Goal: Task Accomplishment & Management: Use online tool/utility

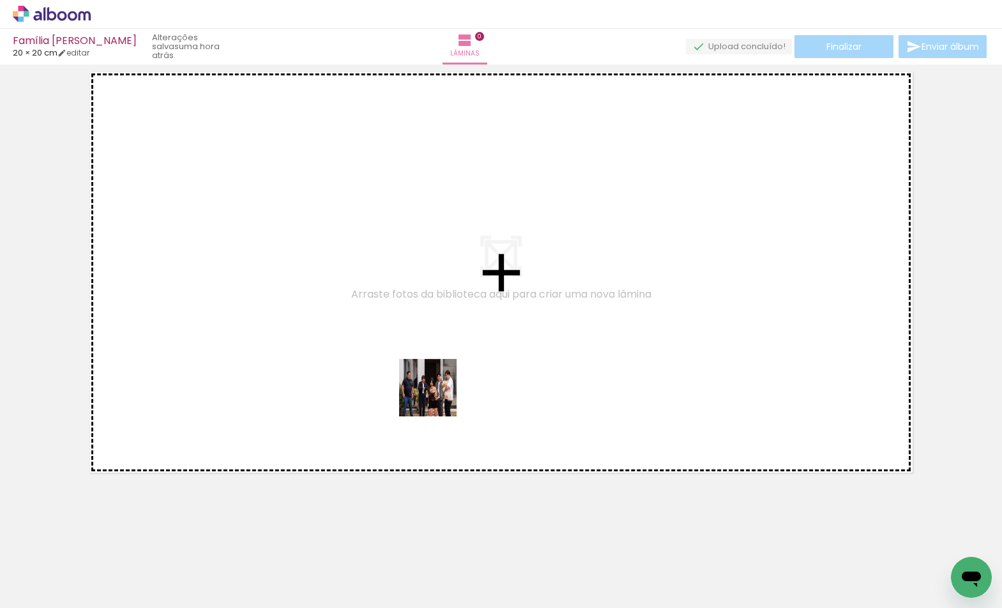
drag, startPoint x: 428, startPoint y: 572, endPoint x: 741, endPoint y: 435, distance: 341.5
click at [434, 351] on quentale-workspace at bounding box center [501, 304] width 1002 height 608
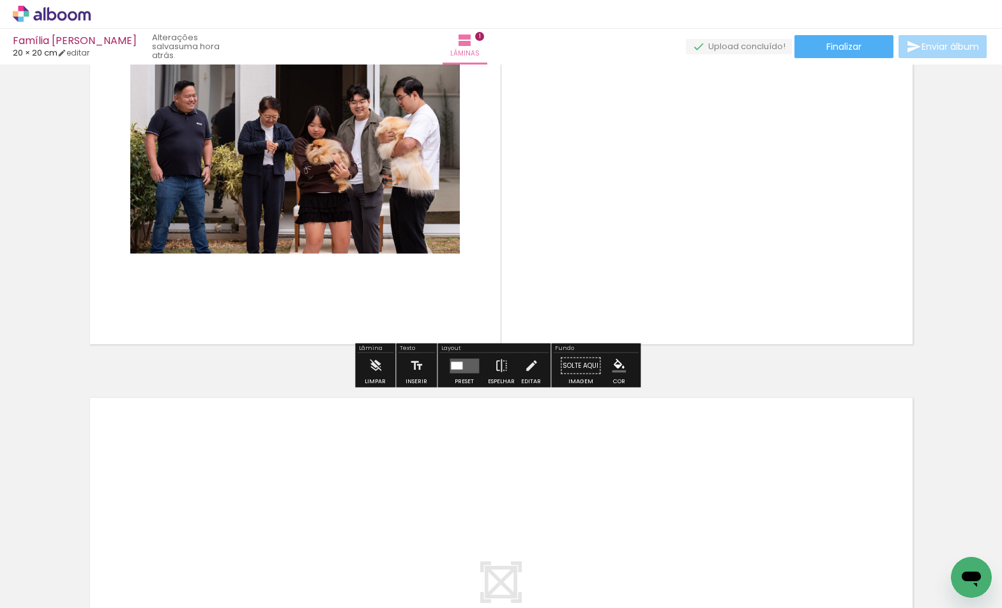
scroll to position [210, 0]
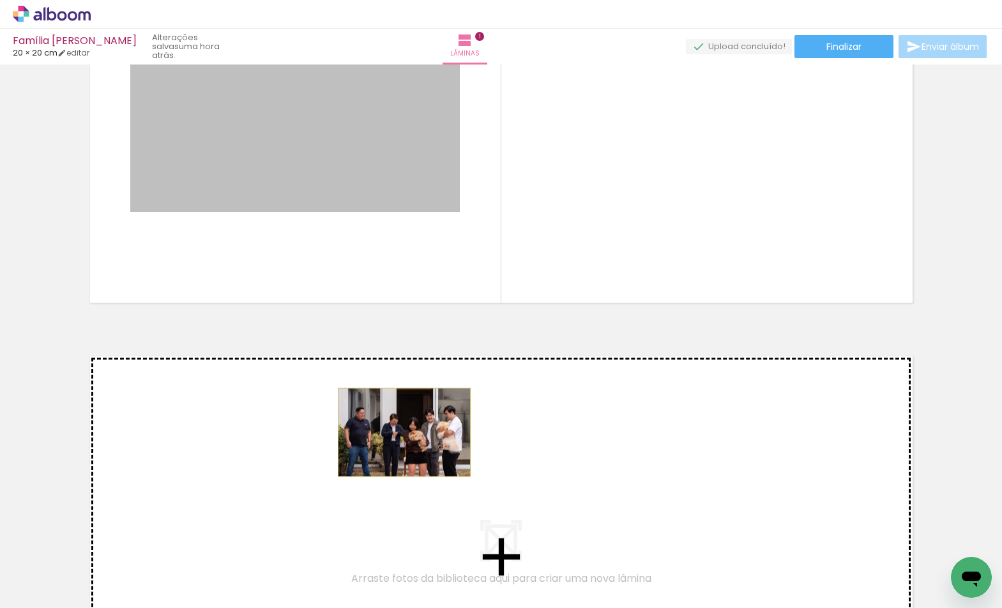
drag, startPoint x: 383, startPoint y: 178, endPoint x: 399, endPoint y: 432, distance: 255.3
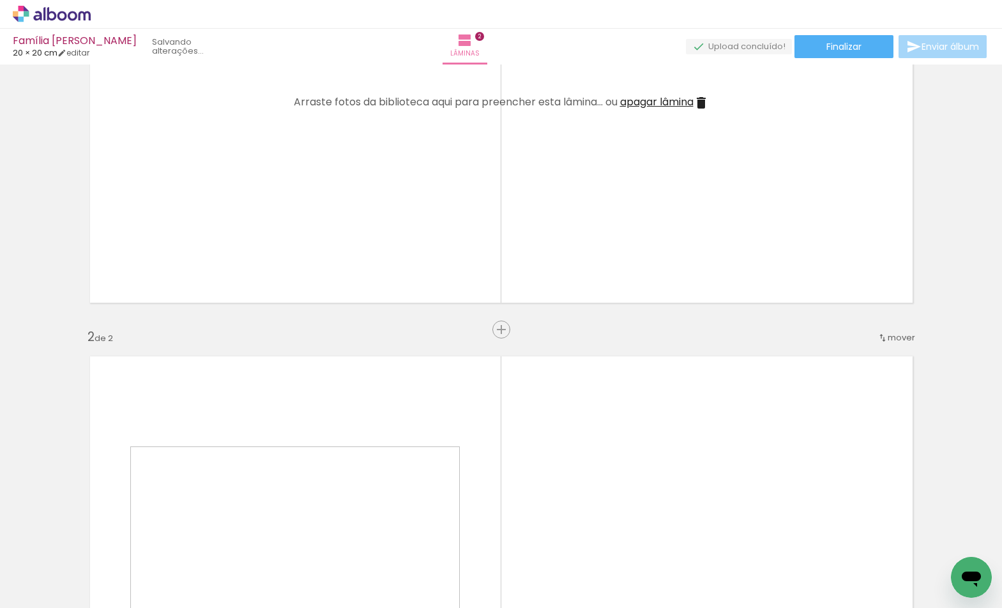
scroll to position [470, 0]
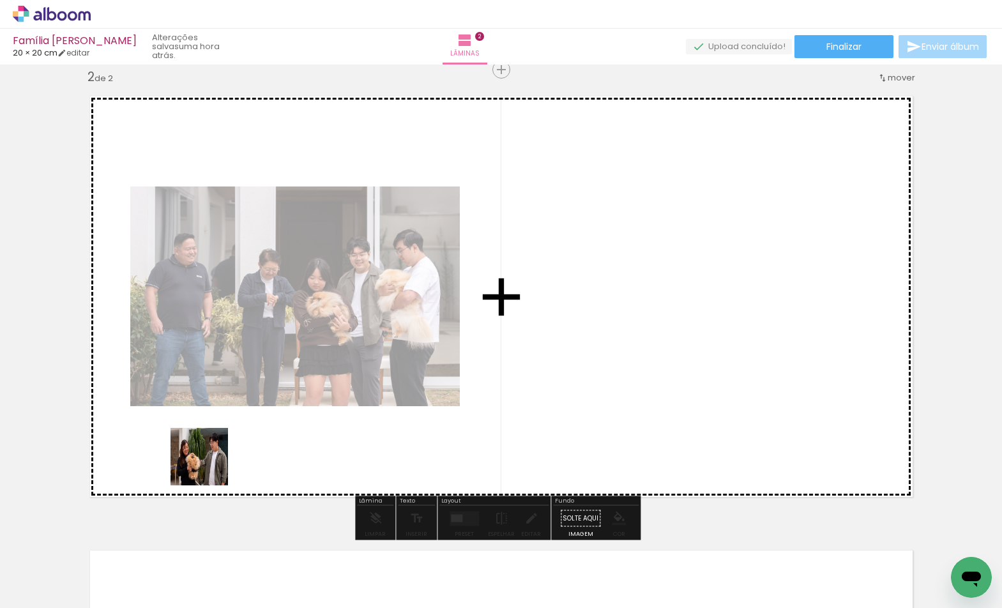
drag, startPoint x: 206, startPoint y: 547, endPoint x: 209, endPoint y: 466, distance: 80.5
click at [209, 466] on quentale-workspace at bounding box center [501, 304] width 1002 height 608
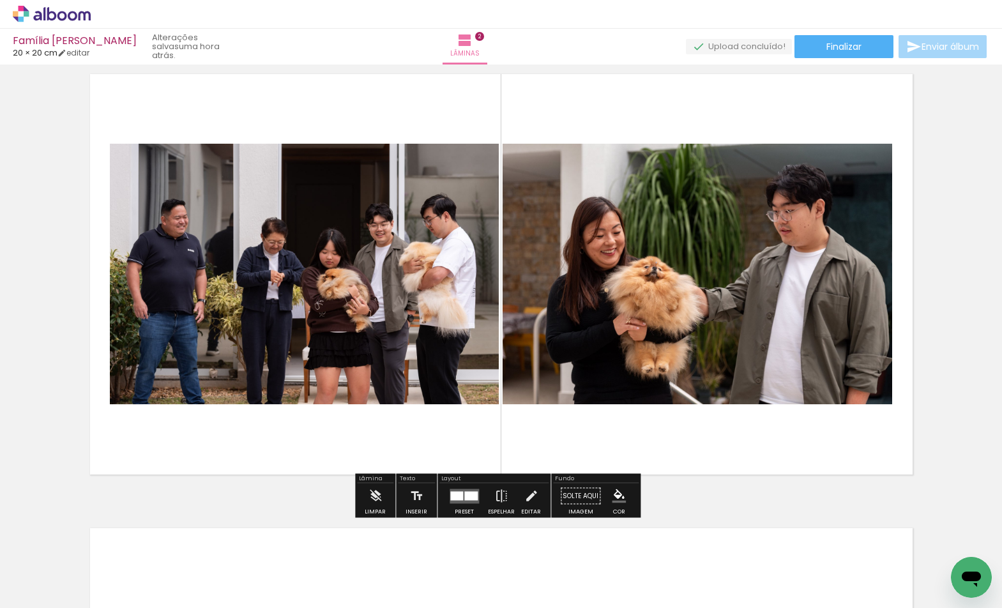
scroll to position [948, 0]
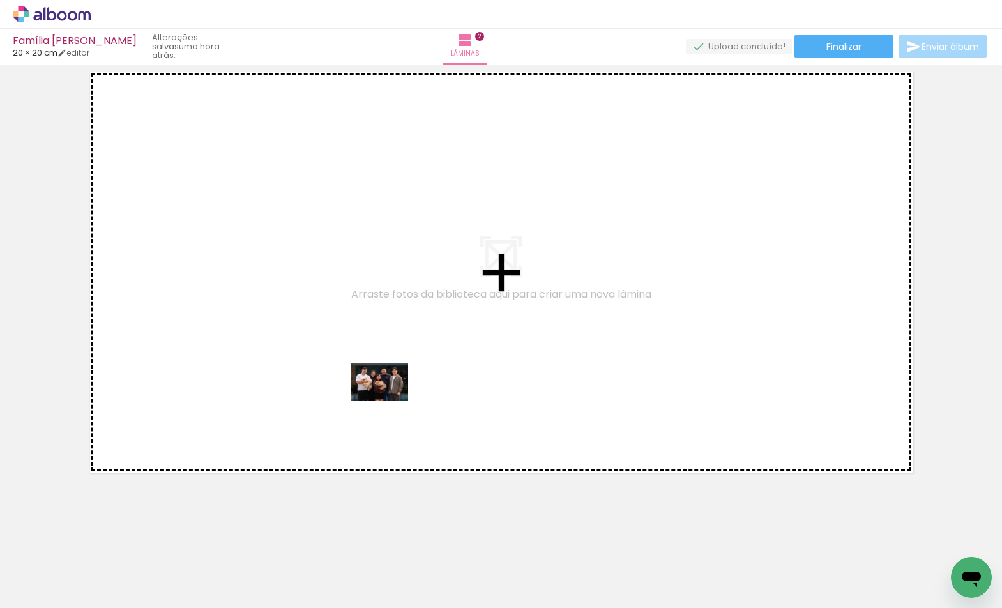
drag, startPoint x: 506, startPoint y: 569, endPoint x: 389, endPoint y: 401, distance: 205.0
click at [389, 401] on quentale-workspace at bounding box center [501, 304] width 1002 height 608
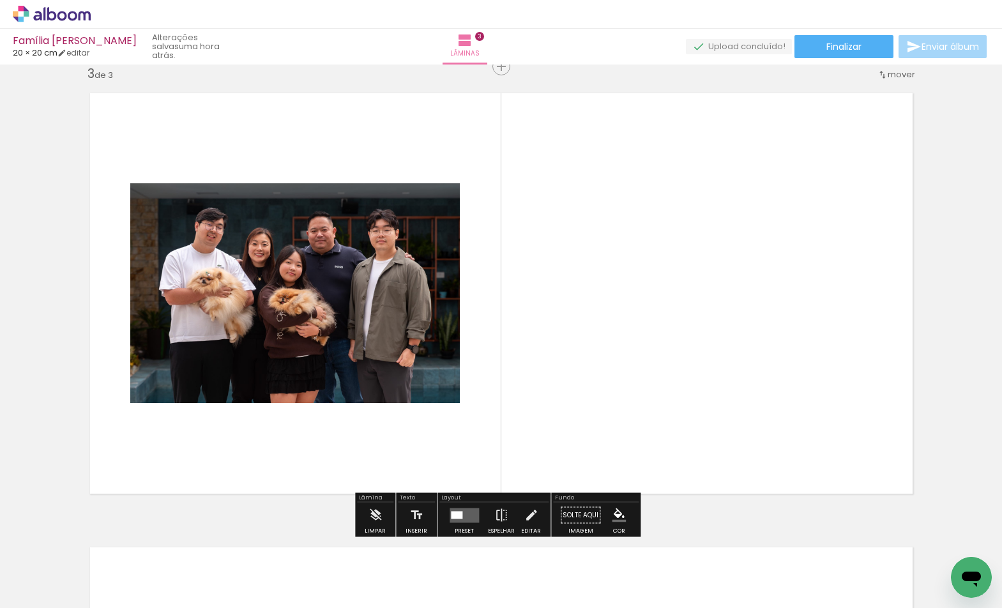
scroll to position [924, 0]
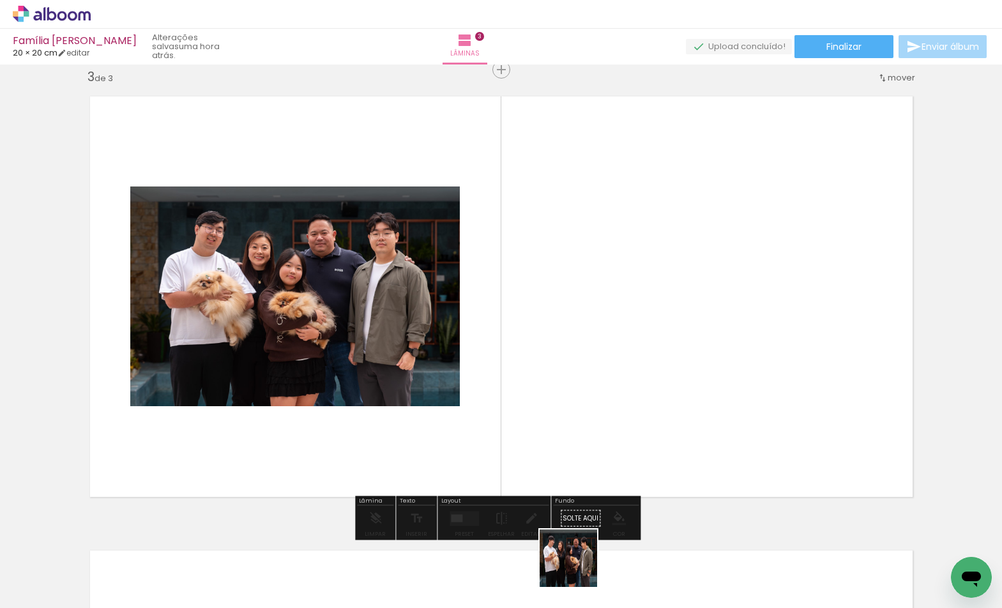
drag, startPoint x: 578, startPoint y: 568, endPoint x: 632, endPoint y: 389, distance: 186.7
click at [632, 389] on quentale-workspace at bounding box center [501, 304] width 1002 height 608
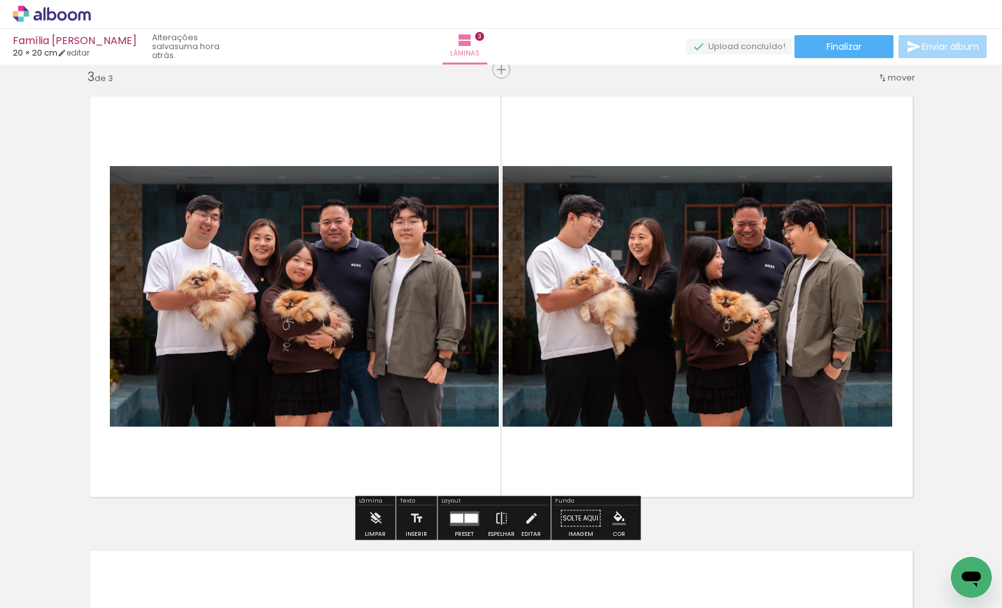
click at [466, 523] on quentale-layouter at bounding box center [464, 518] width 29 height 15
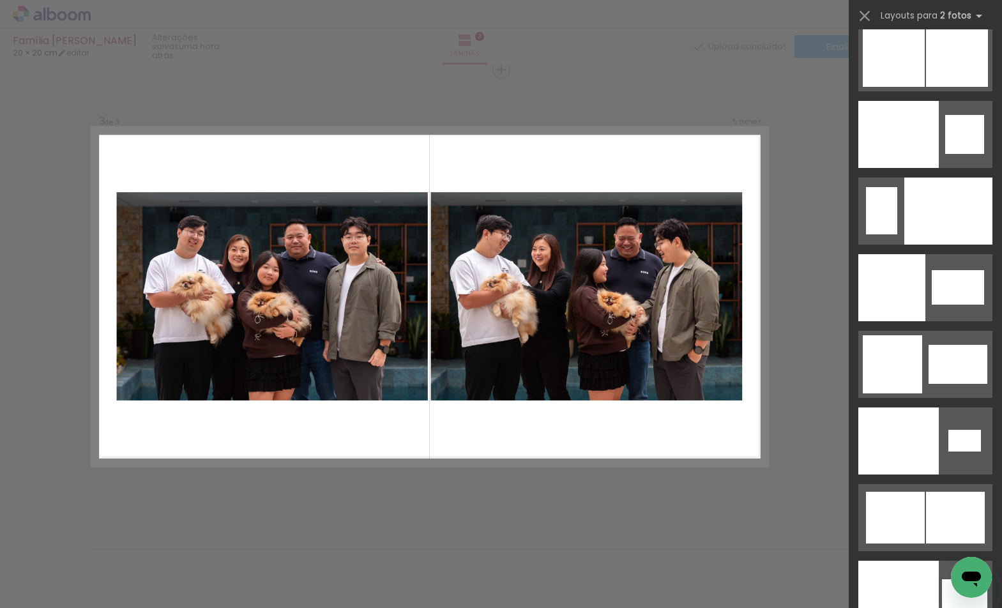
scroll to position [6702, 0]
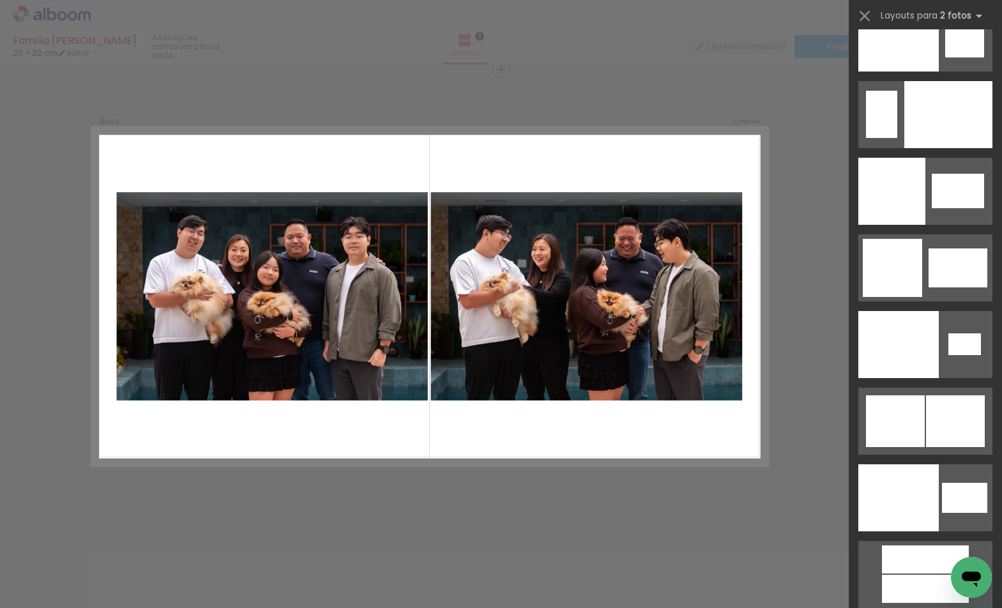
drag, startPoint x: 996, startPoint y: 201, endPoint x: 29, endPoint y: 34, distance: 981.1
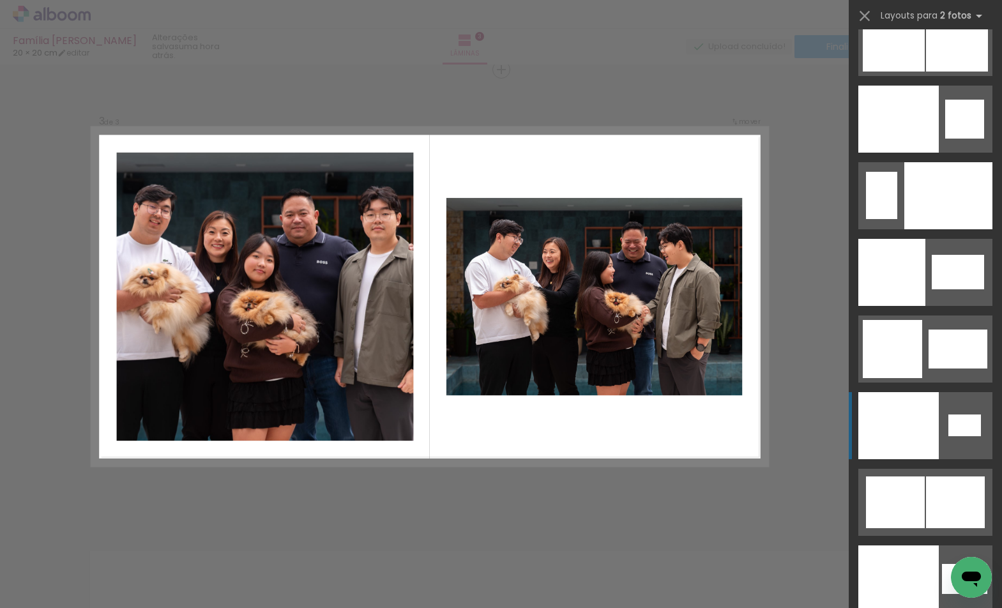
scroll to position [6658, 0]
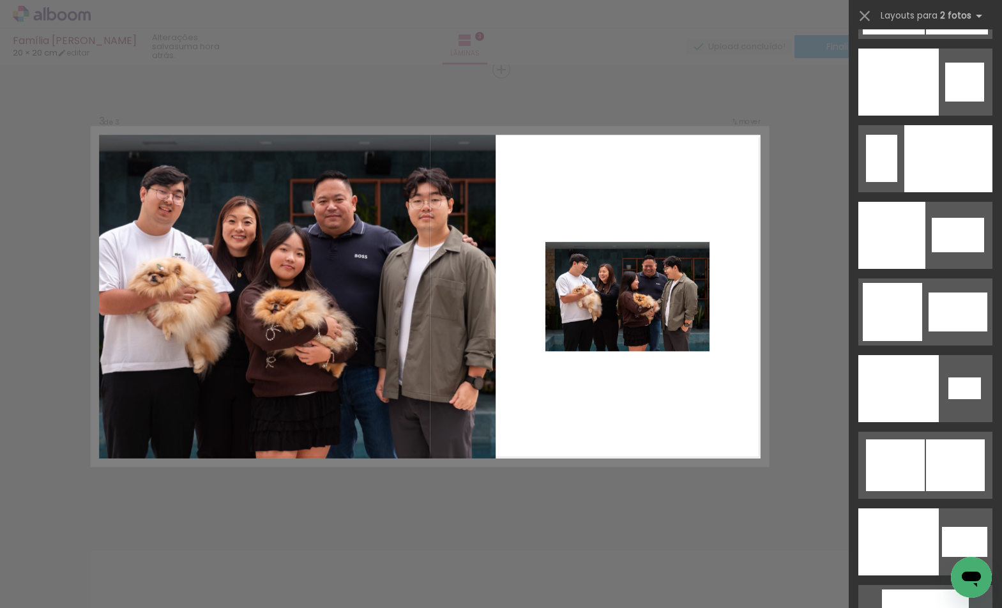
click at [800, 350] on div "Confirmar Cancelar" at bounding box center [501, 63] width 1002 height 1847
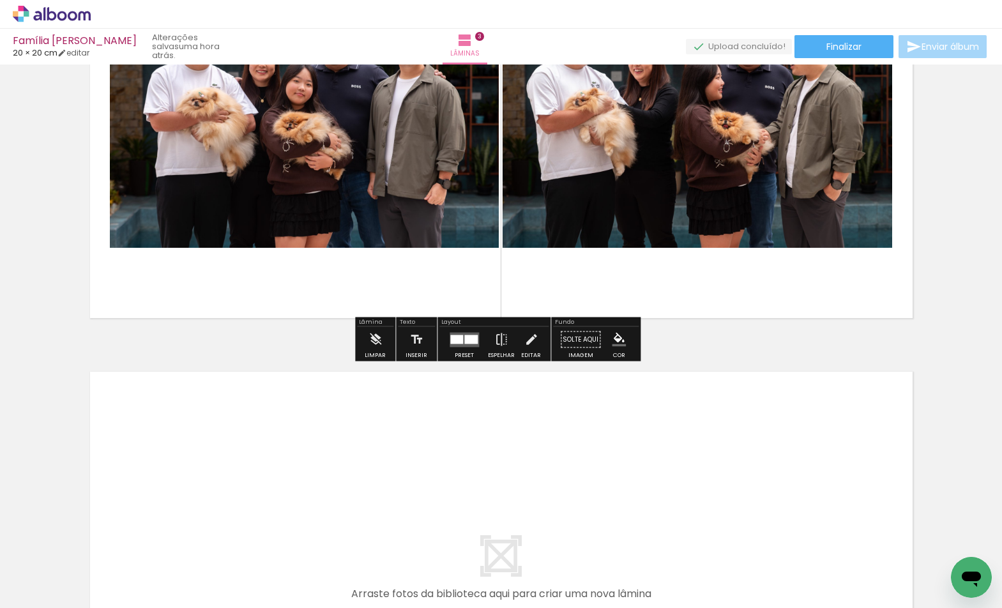
scroll to position [1302, 0]
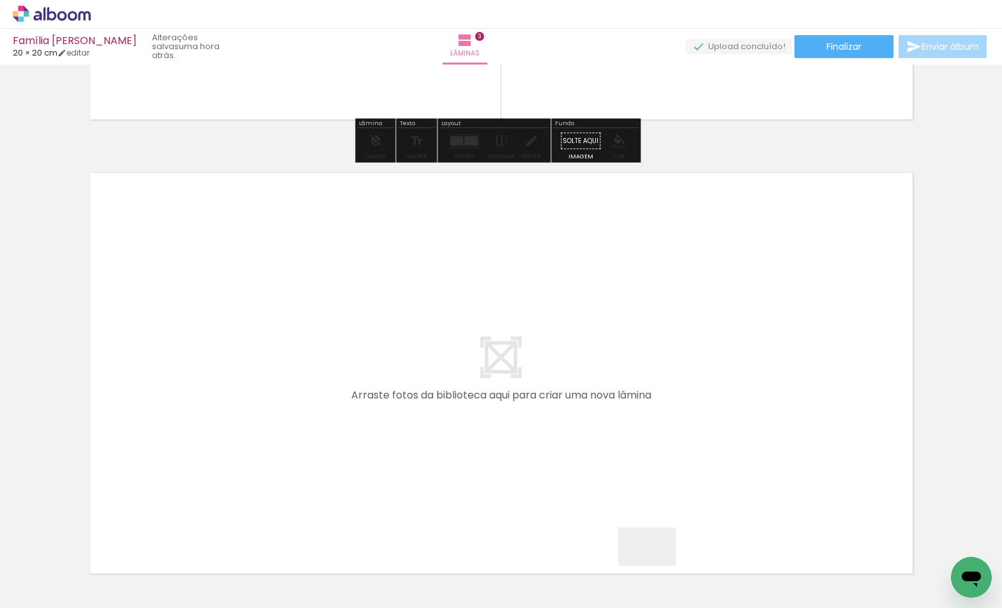
drag, startPoint x: 657, startPoint y: 570, endPoint x: 539, endPoint y: 414, distance: 195.2
click at [539, 414] on quentale-workspace at bounding box center [501, 304] width 1002 height 608
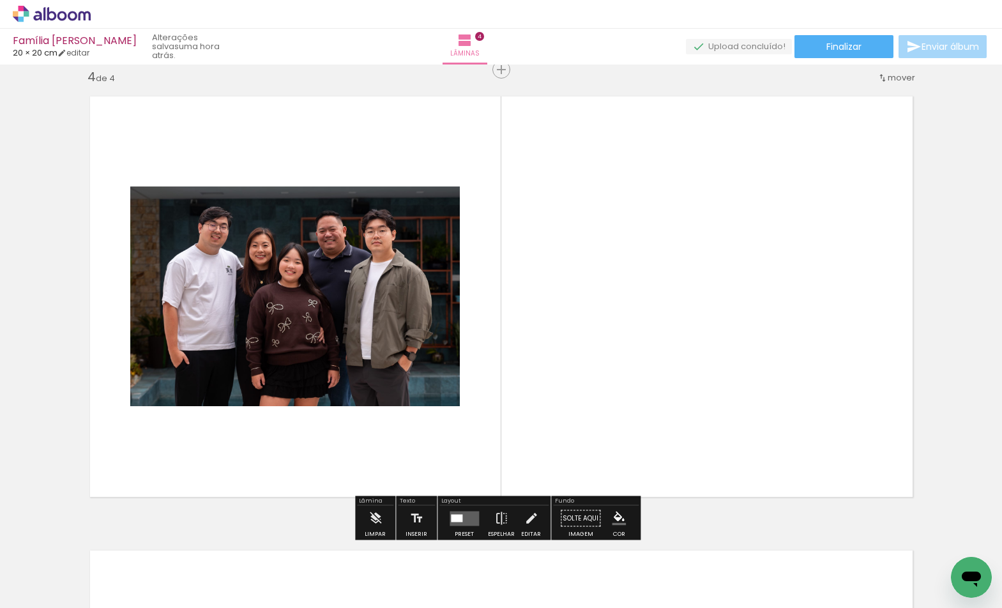
scroll to position [1378, 0]
click at [464, 512] on div at bounding box center [464, 519] width 34 height 26
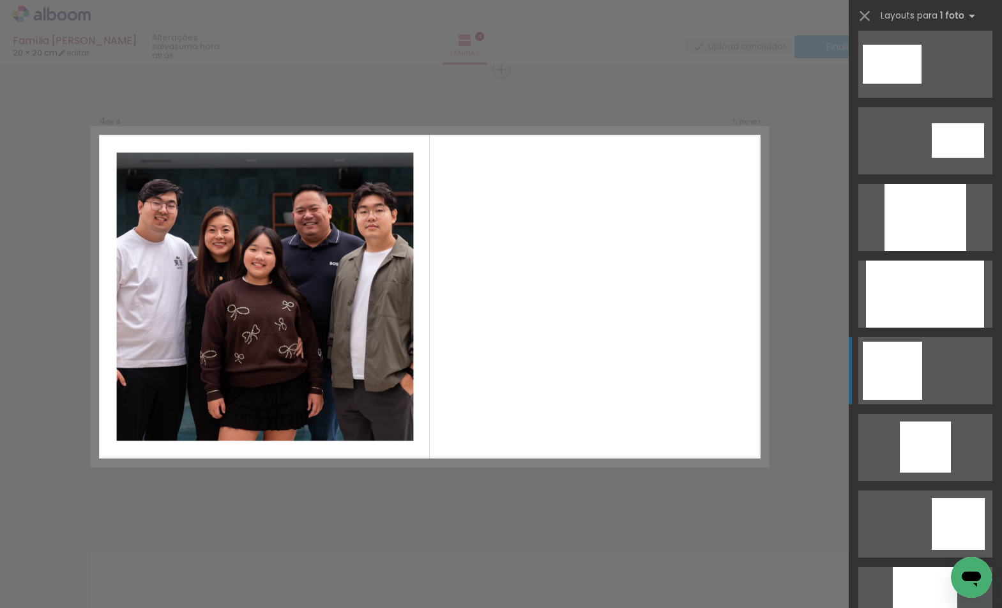
scroll to position [1379, 0]
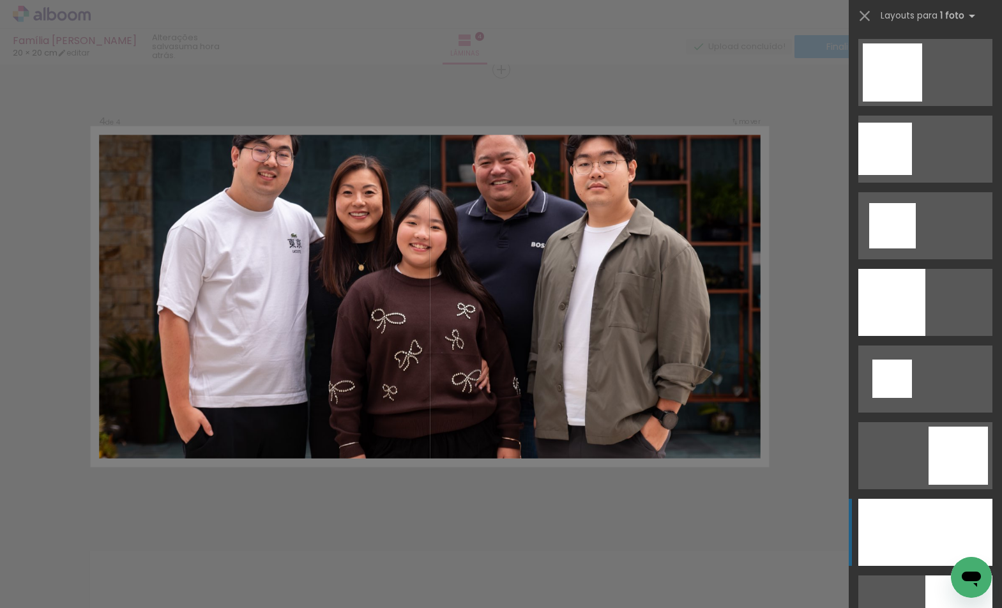
click at [924, 521] on div at bounding box center [925, 532] width 134 height 67
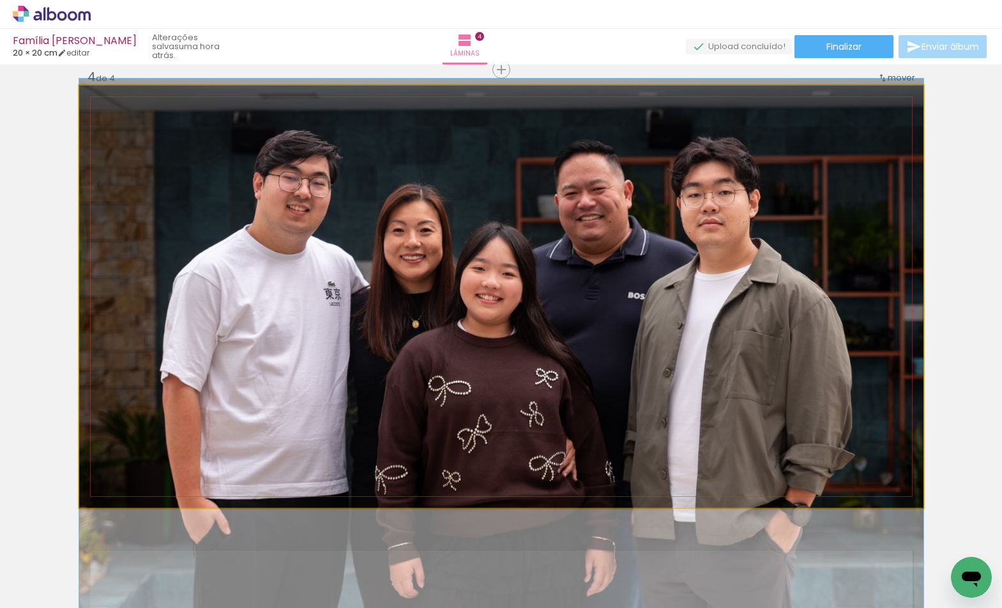
drag, startPoint x: 704, startPoint y: 293, endPoint x: 705, endPoint y: 358, distance: 64.5
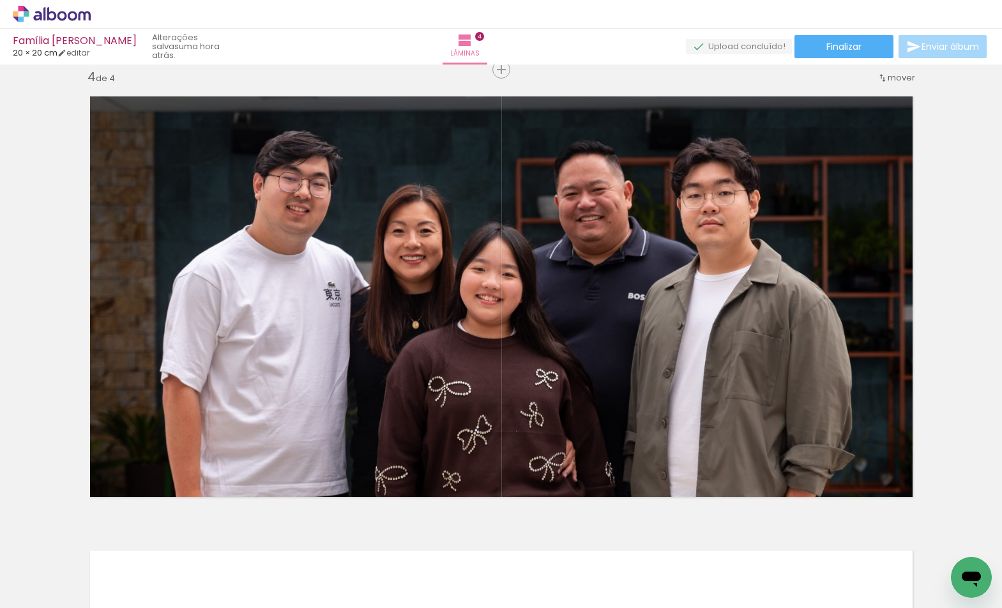
drag, startPoint x: 681, startPoint y: 572, endPoint x: 710, endPoint y: 397, distance: 177.3
click at [710, 397] on quentale-workspace at bounding box center [501, 304] width 1002 height 608
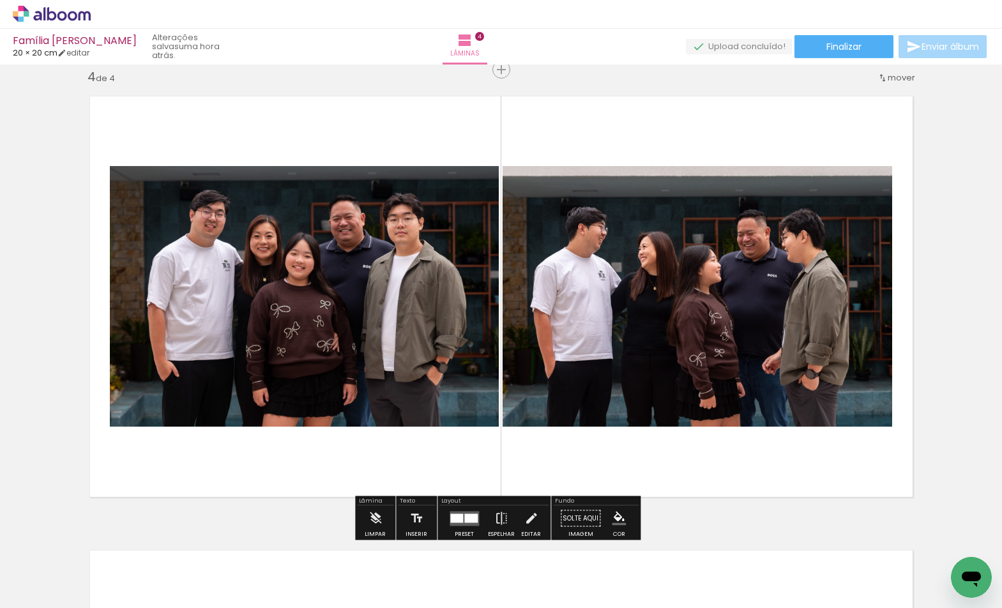
click at [476, 516] on quentale-layouter at bounding box center [464, 518] width 29 height 15
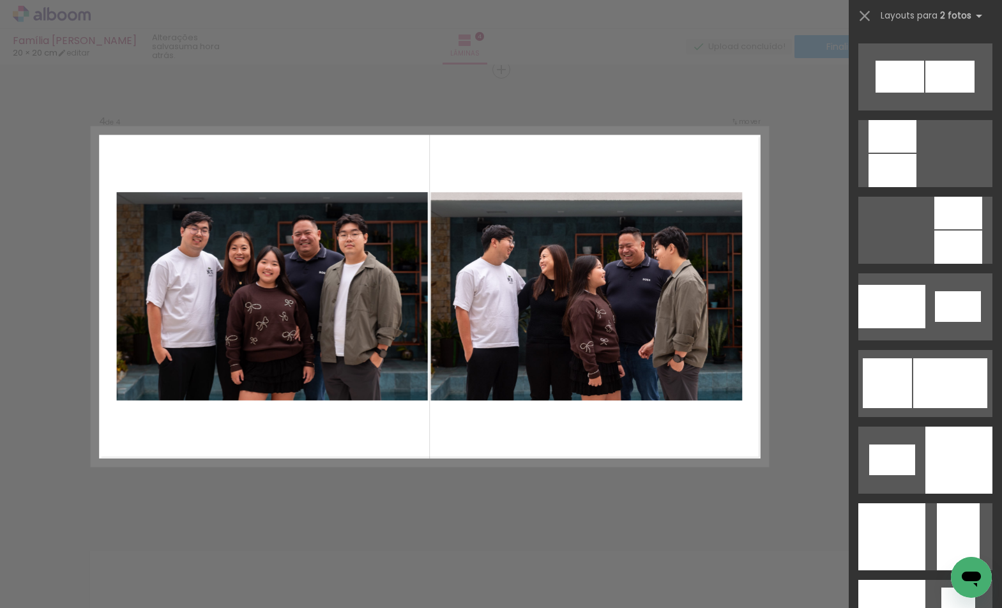
scroll to position [6702, 0]
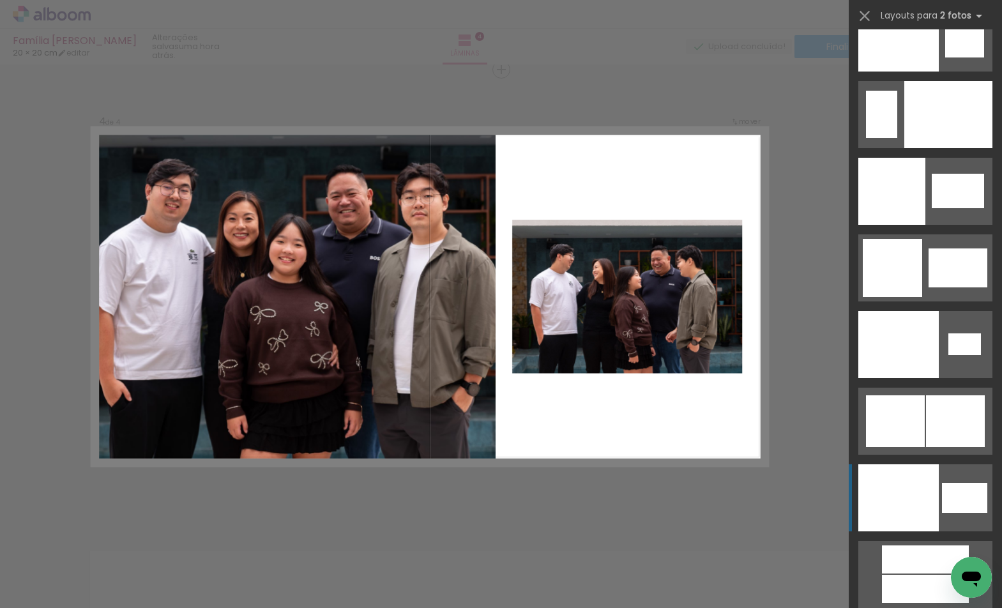
click at [906, 479] on div at bounding box center [898, 497] width 80 height 67
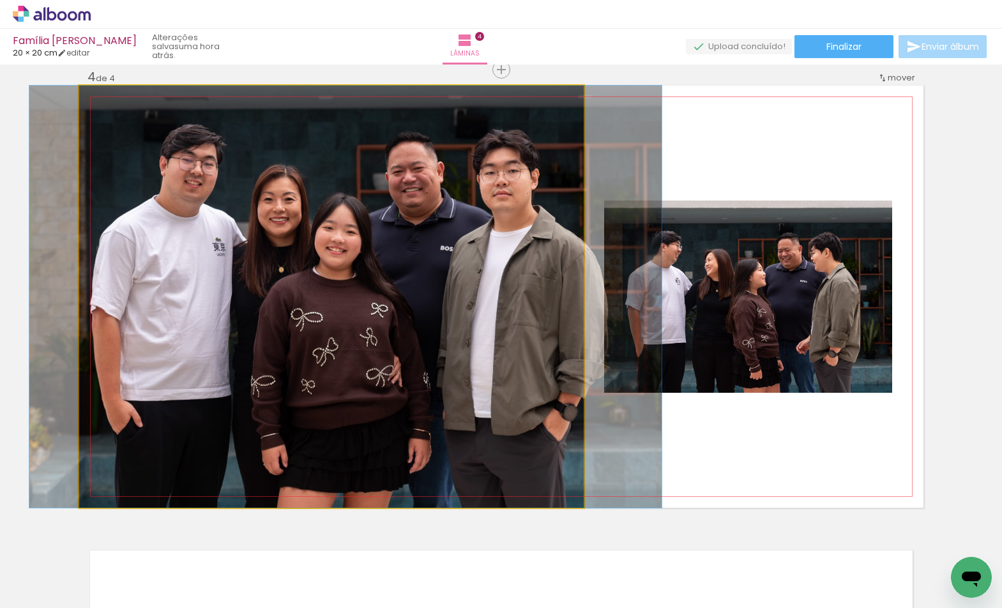
drag, startPoint x: 451, startPoint y: 331, endPoint x: 467, endPoint y: 331, distance: 16.0
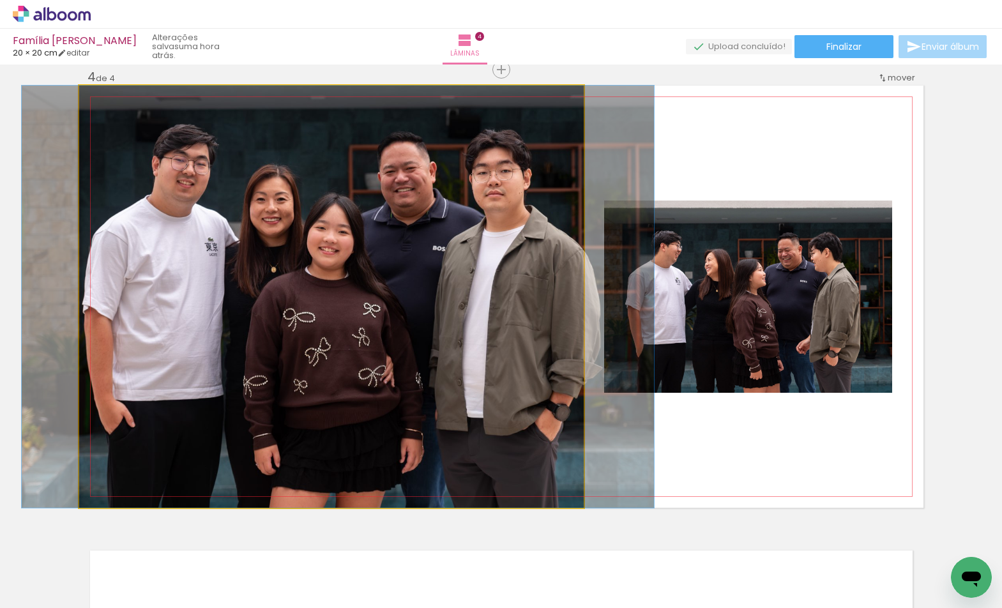
drag, startPoint x: 503, startPoint y: 328, endPoint x: 493, endPoint y: 327, distance: 9.6
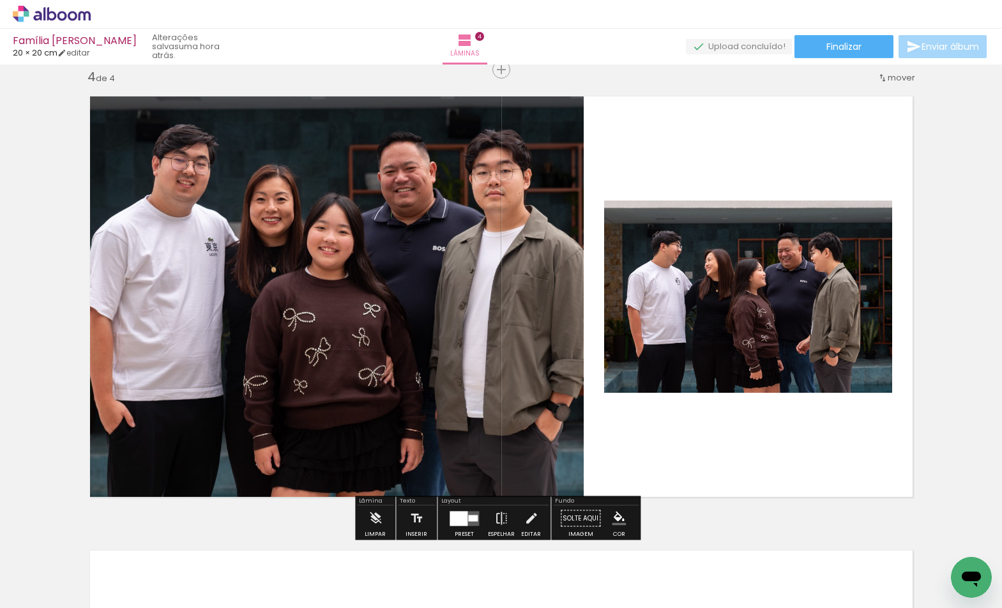
click at [460, 520] on div at bounding box center [459, 518] width 18 height 15
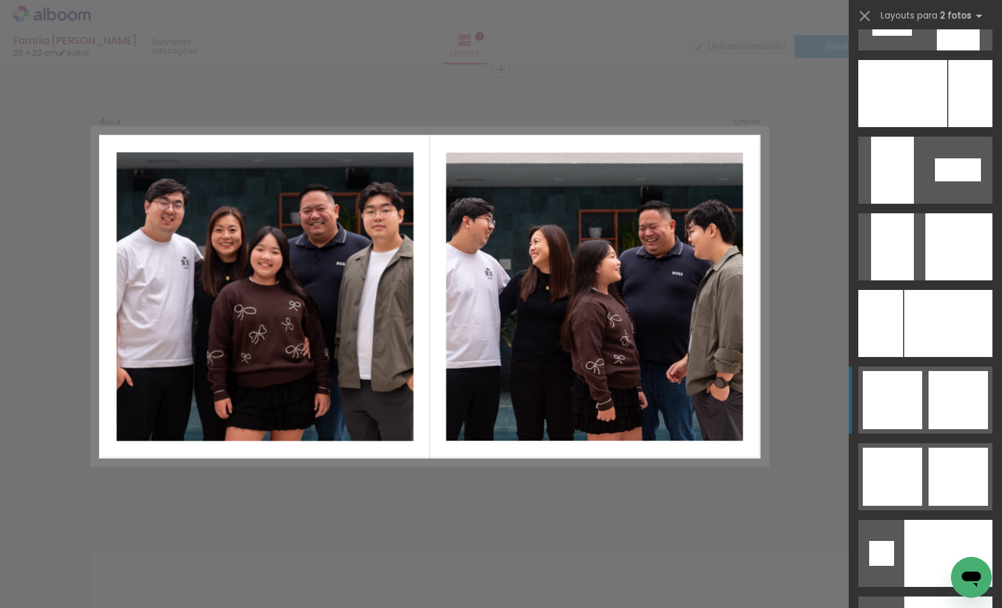
scroll to position [4123, 0]
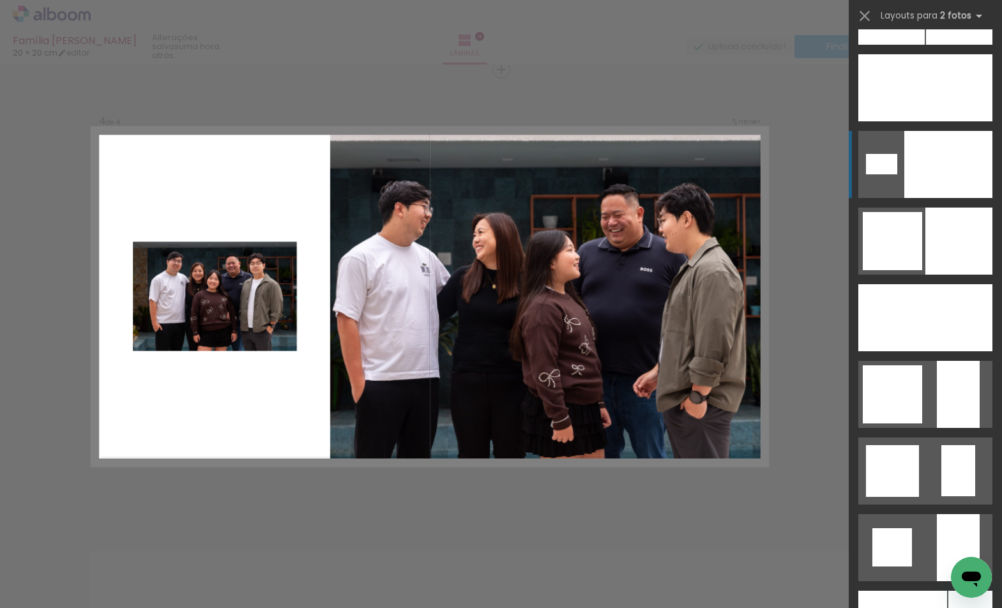
click at [945, 150] on div at bounding box center [948, 164] width 88 height 67
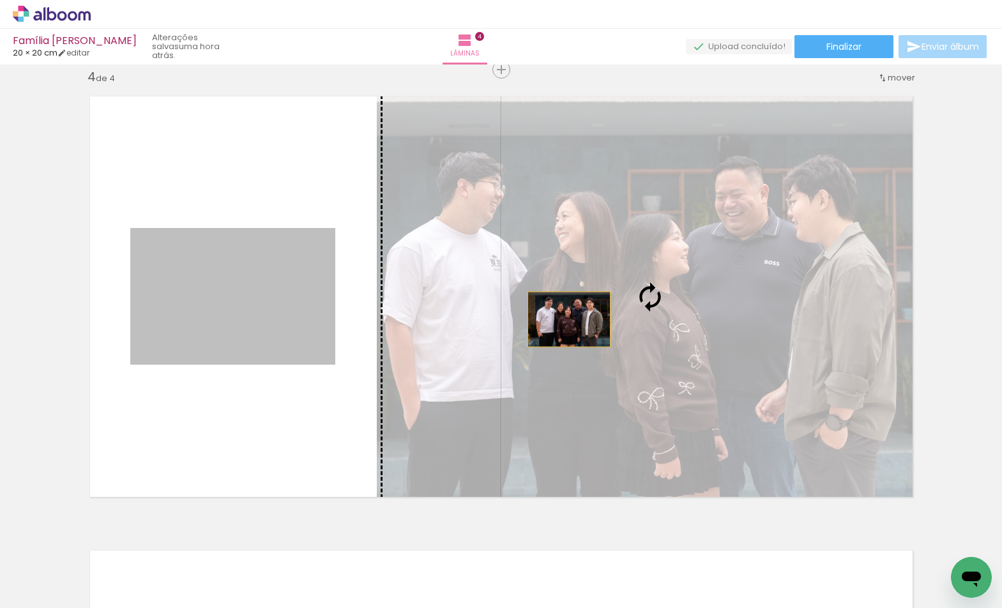
drag, startPoint x: 262, startPoint y: 301, endPoint x: 576, endPoint y: 329, distance: 315.5
click at [0, 0] on slot at bounding box center [0, 0] width 0 height 0
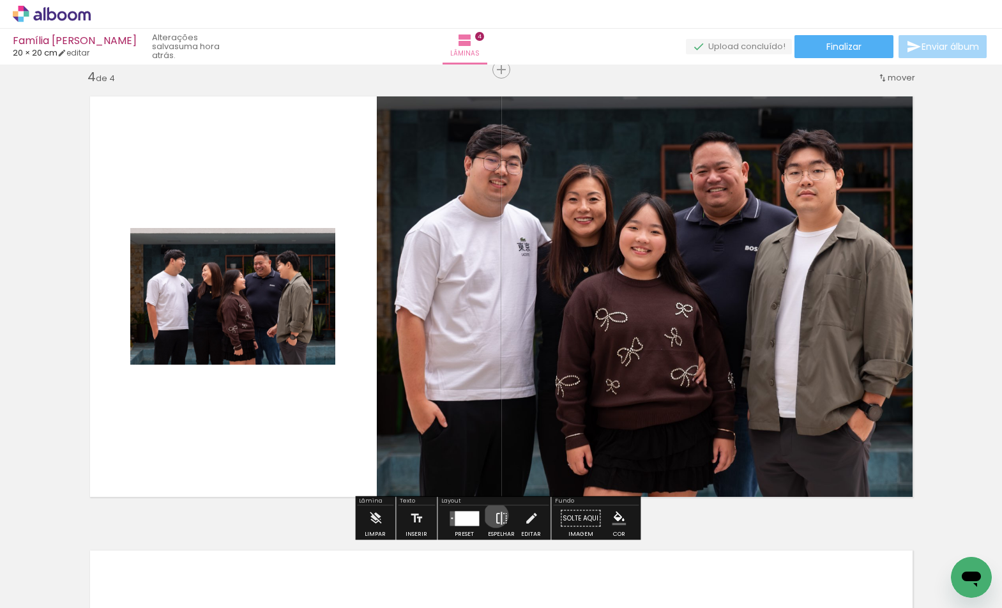
click at [494, 515] on iron-icon at bounding box center [501, 519] width 14 height 26
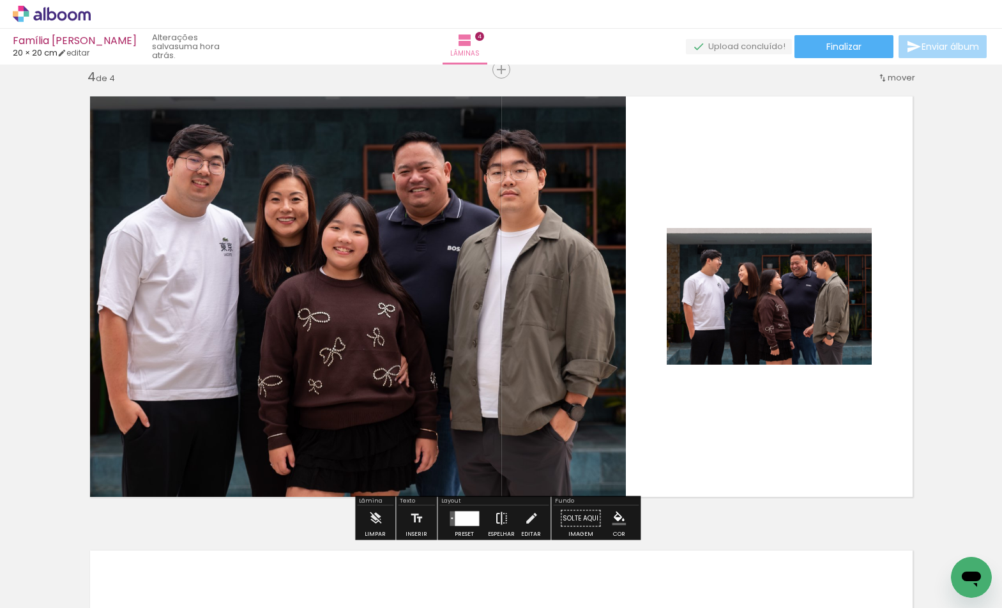
click at [506, 520] on paper-button "Espelhar" at bounding box center [501, 522] width 33 height 33
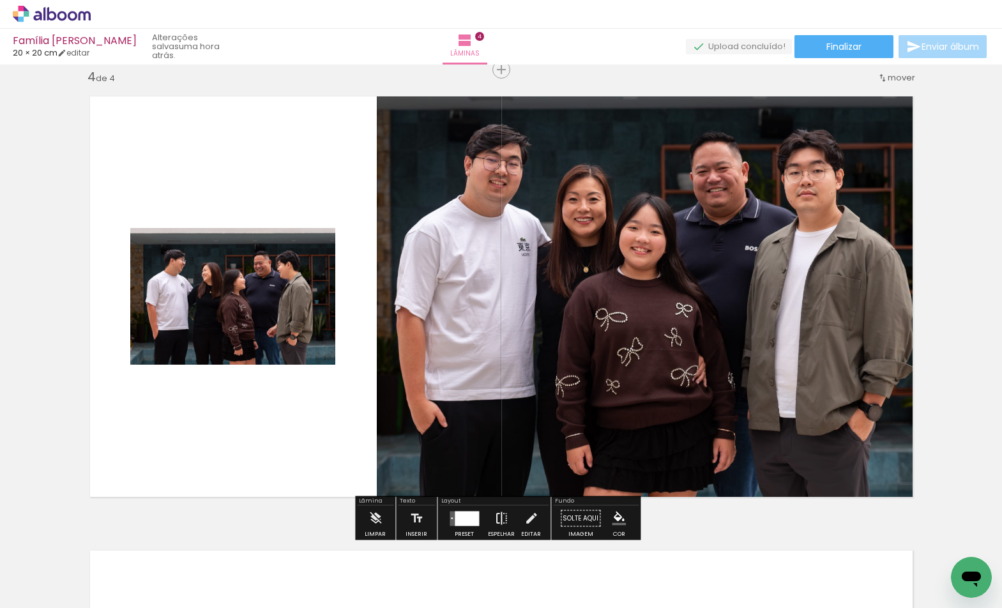
click at [506, 520] on paper-button "Espelhar" at bounding box center [501, 522] width 33 height 33
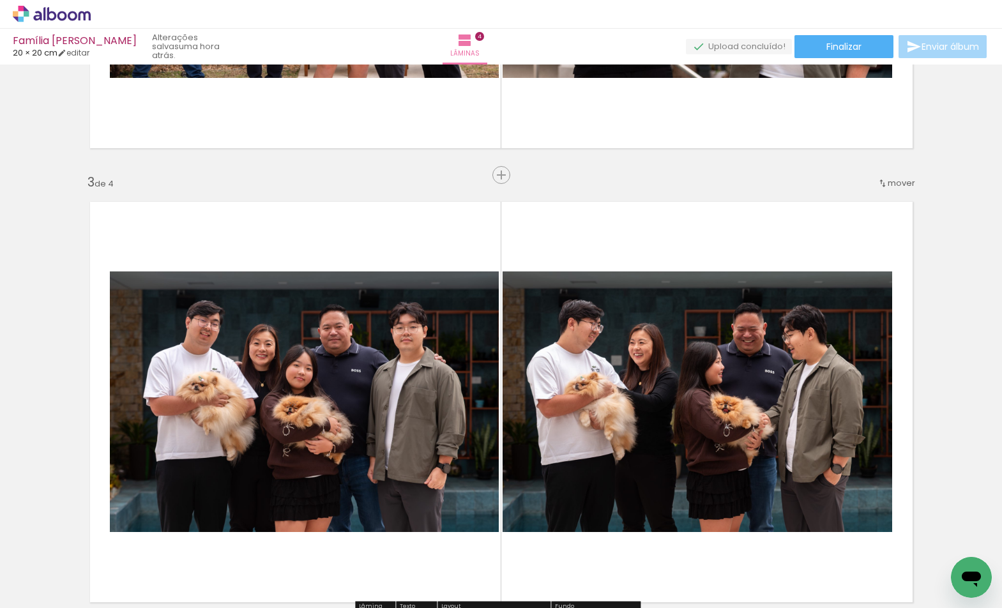
scroll to position [1044, 0]
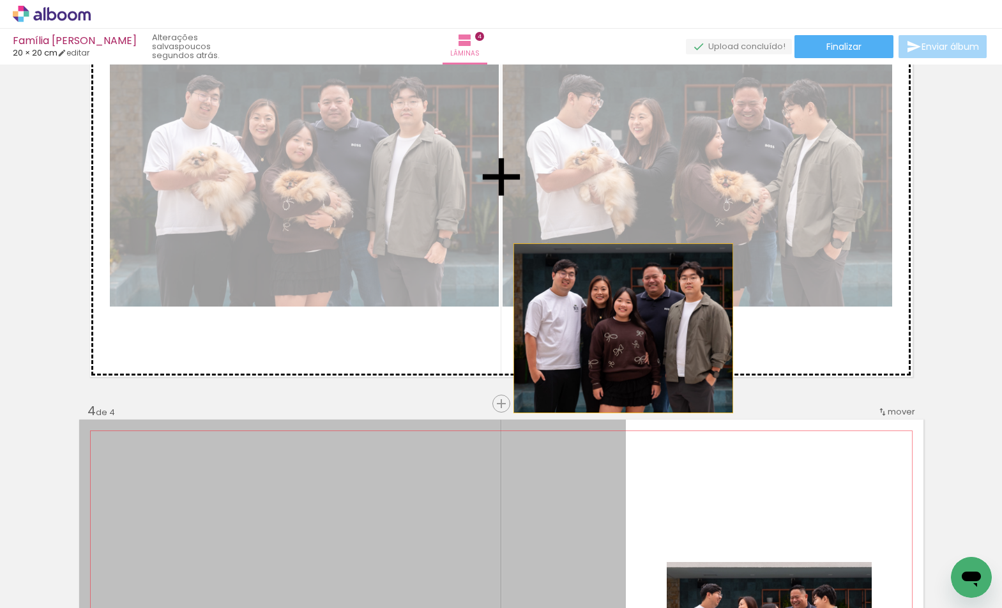
drag, startPoint x: 581, startPoint y: 442, endPoint x: 628, endPoint y: 296, distance: 153.7
click at [628, 296] on div "Inserir lâmina 1 de 4 Inserir lâmina 2 de 4 Inserir lâmina 3 de 4 Inserir lâmin…" at bounding box center [501, 160] width 1002 height 2271
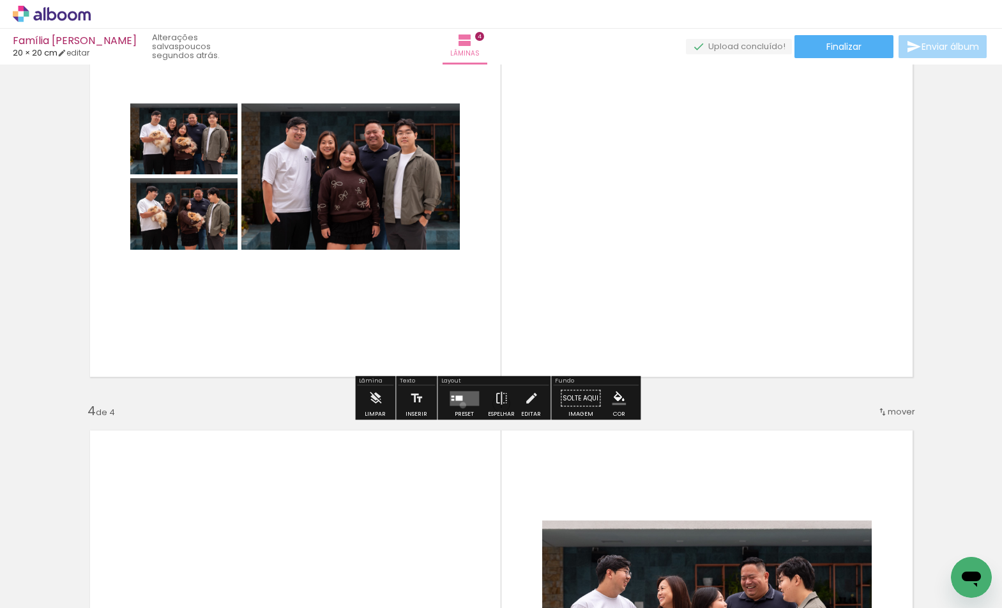
click at [460, 404] on quentale-layouter at bounding box center [464, 398] width 29 height 15
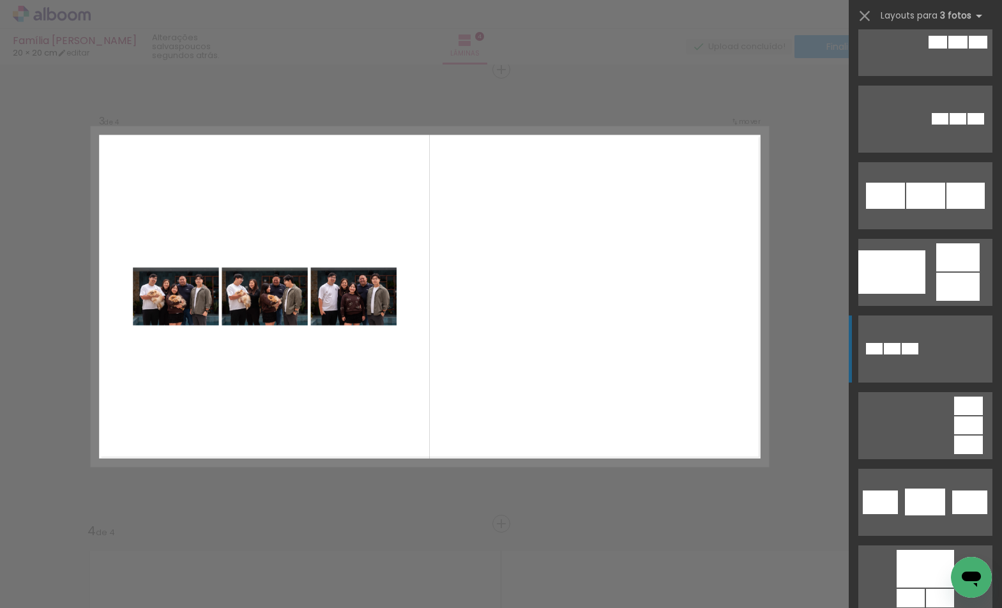
scroll to position [1940, 0]
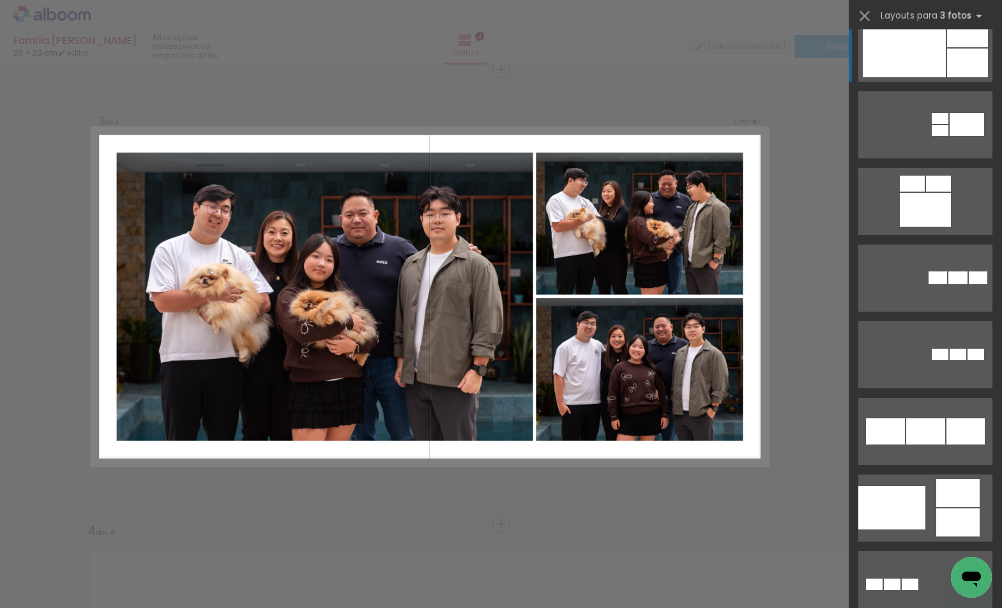
click at [909, 52] on div at bounding box center [904, 48] width 83 height 58
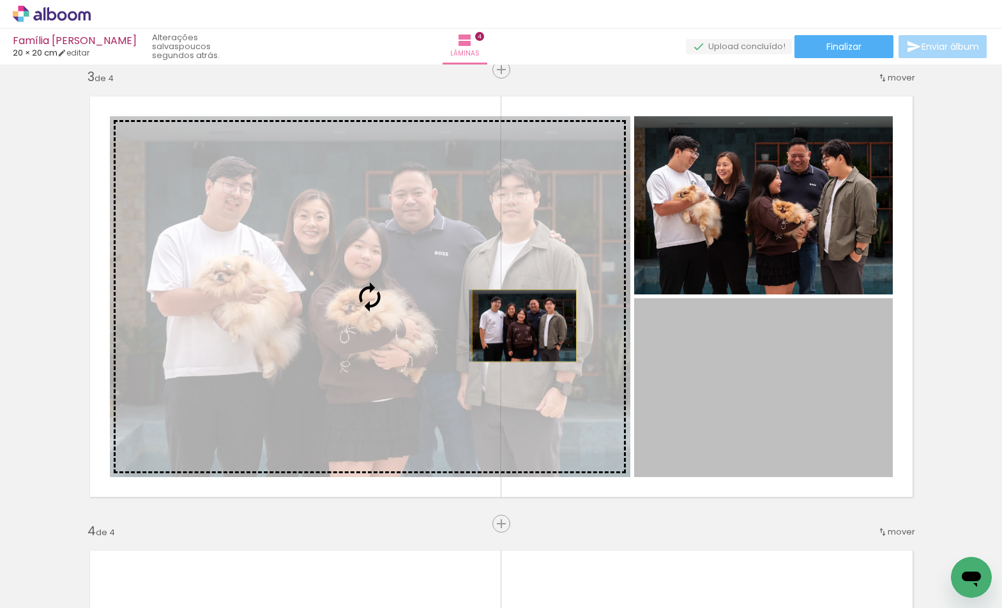
drag, startPoint x: 776, startPoint y: 368, endPoint x: 519, endPoint y: 326, distance: 260.3
click at [0, 0] on slot at bounding box center [0, 0] width 0 height 0
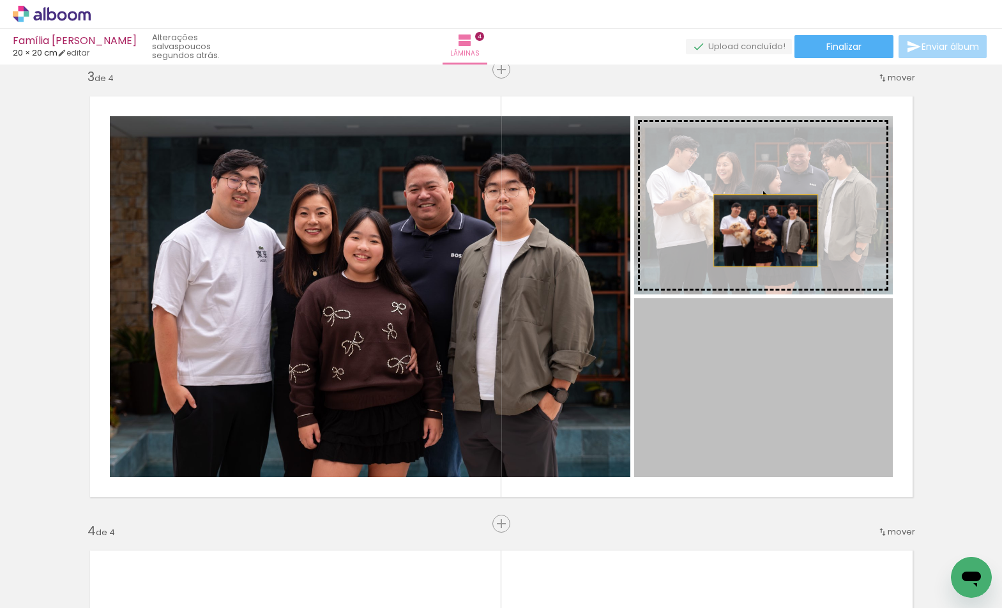
drag, startPoint x: 787, startPoint y: 420, endPoint x: 761, endPoint y: 231, distance: 191.5
click at [0, 0] on slot at bounding box center [0, 0] width 0 height 0
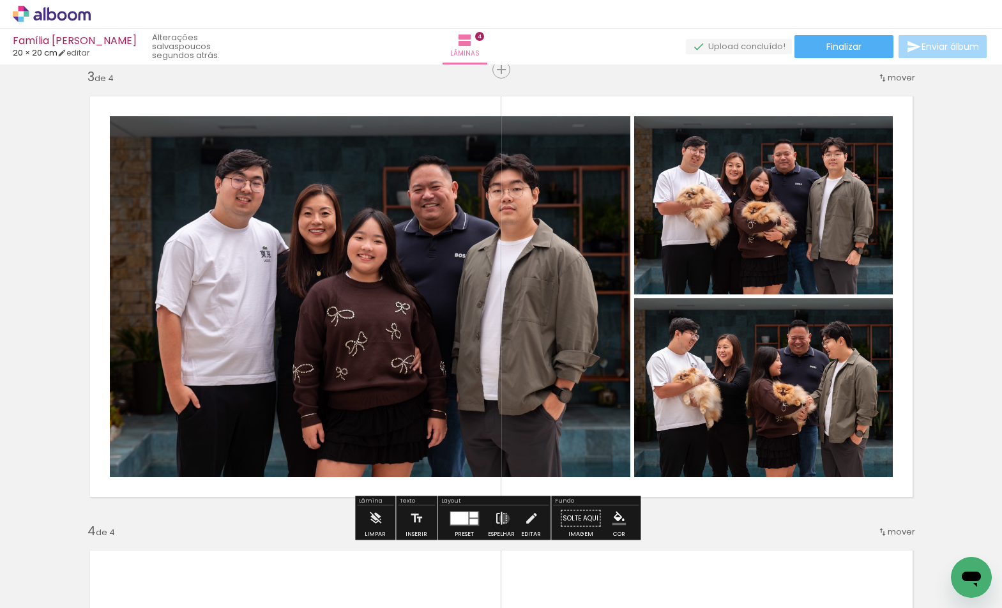
click at [501, 519] on iron-icon at bounding box center [501, 519] width 14 height 26
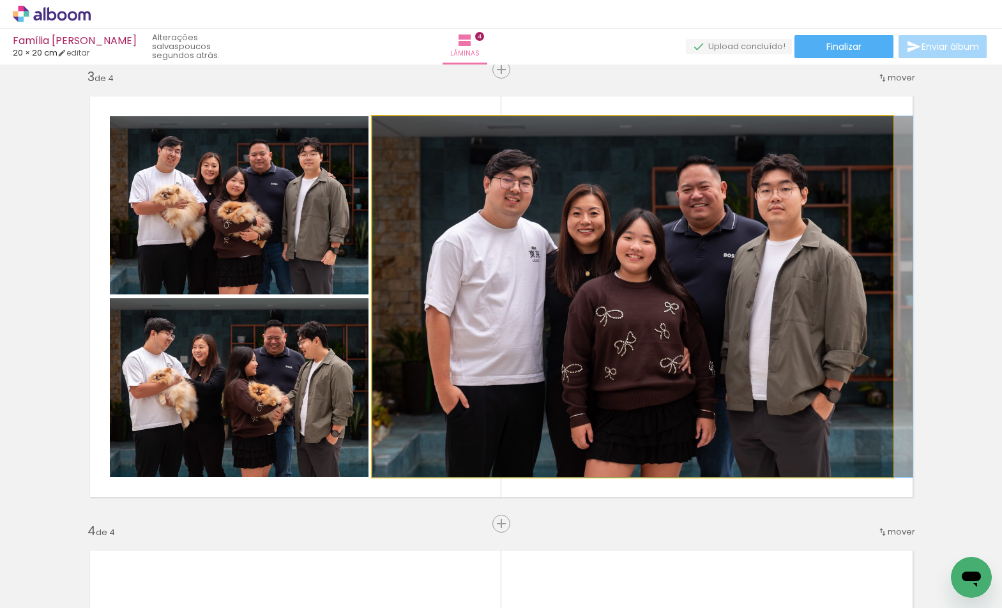
drag, startPoint x: 656, startPoint y: 386, endPoint x: 664, endPoint y: 386, distance: 7.7
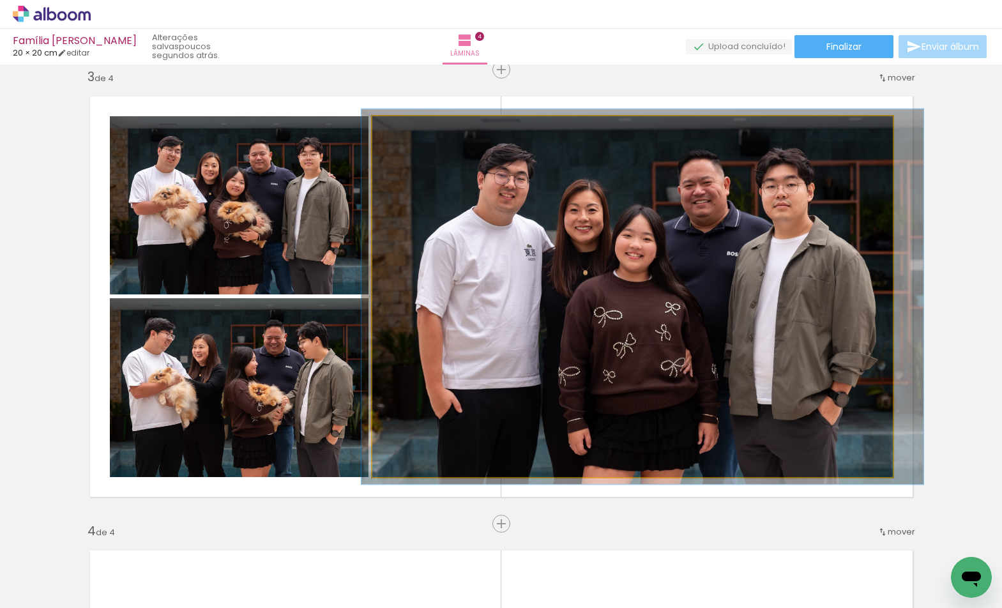
type paper-slider "104"
click at [407, 135] on div at bounding box center [403, 129] width 20 height 20
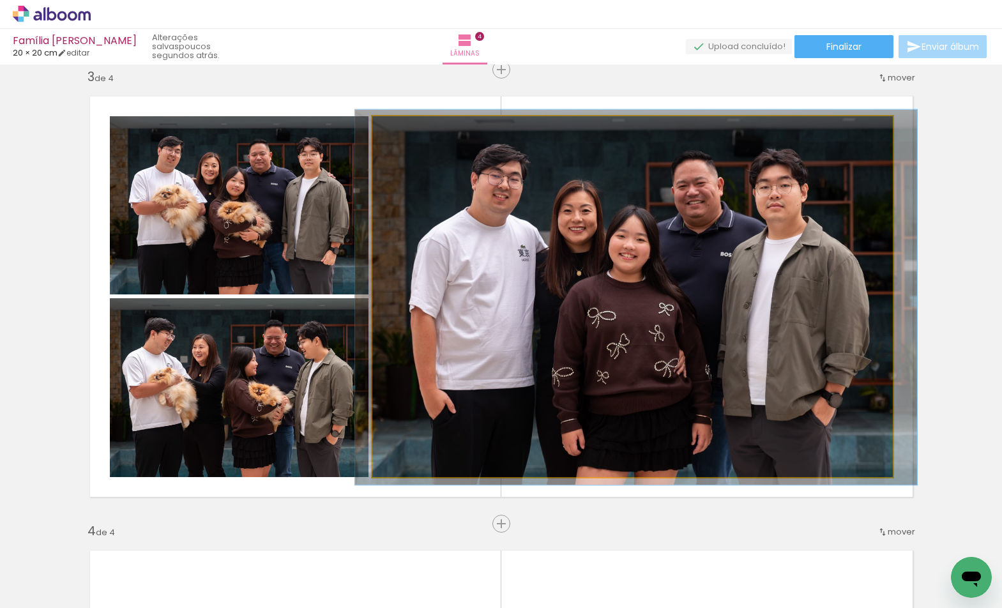
drag, startPoint x: 623, startPoint y: 217, endPoint x: 617, endPoint y: 218, distance: 6.4
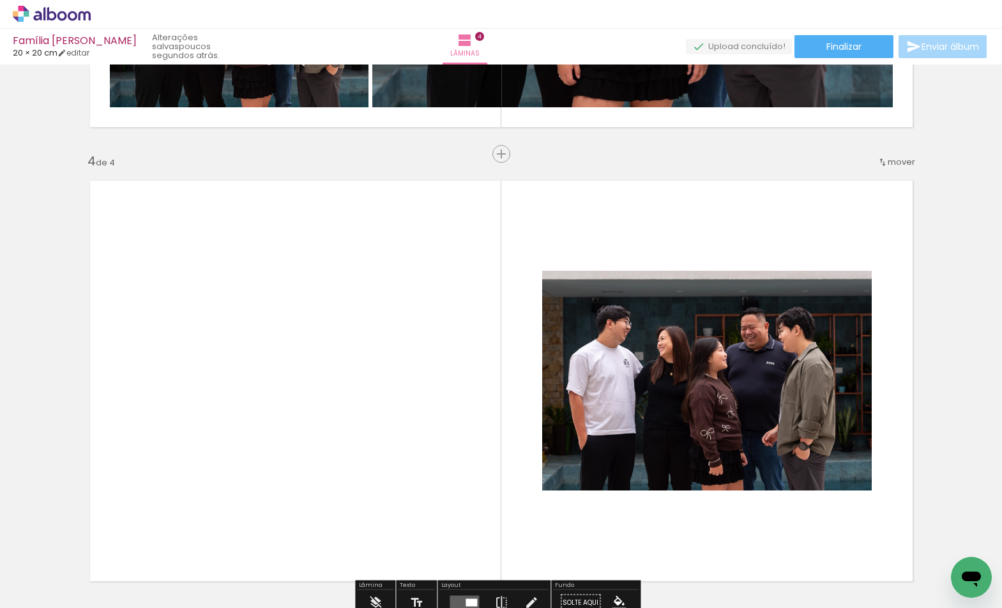
scroll to position [1381, 0]
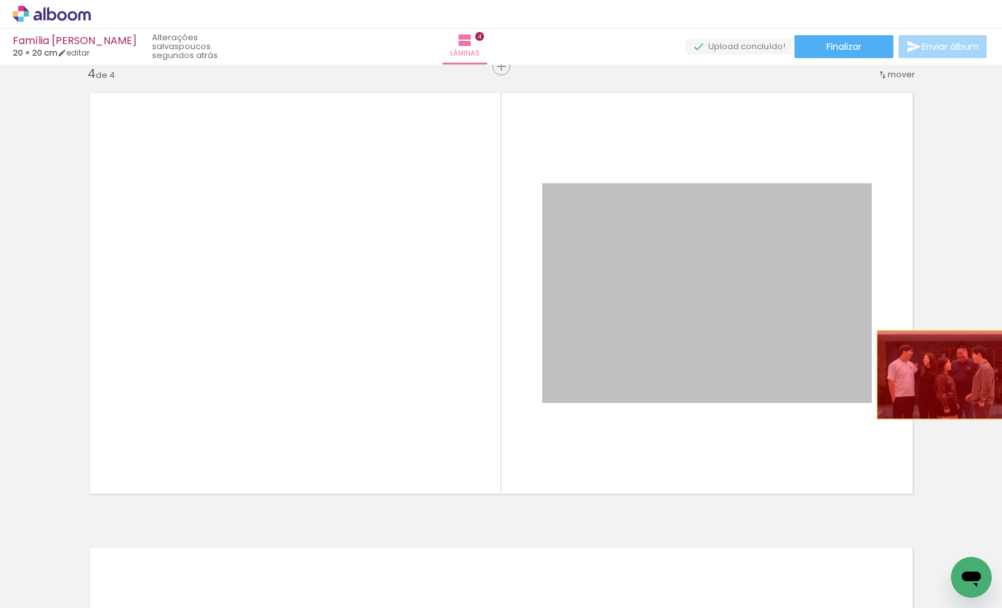
drag, startPoint x: 771, startPoint y: 361, endPoint x: 938, endPoint y: 375, distance: 167.9
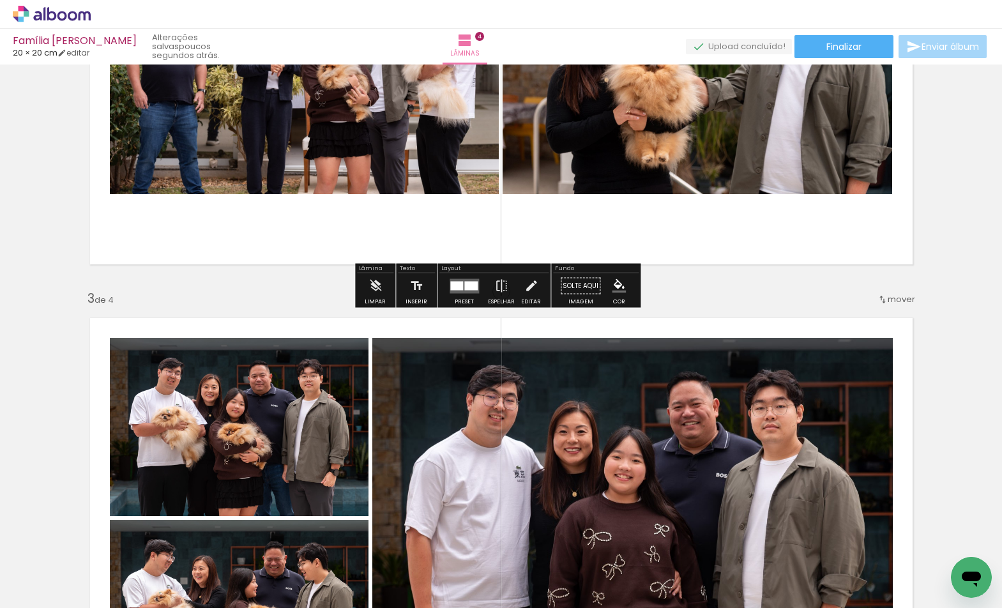
scroll to position [486, 0]
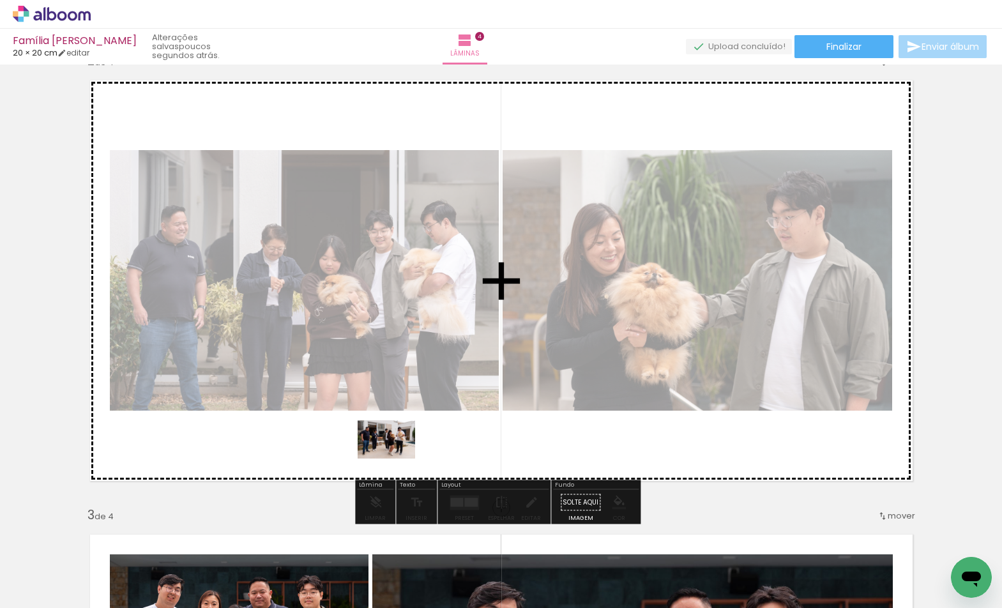
drag, startPoint x: 350, startPoint y: 579, endPoint x: 396, endPoint y: 459, distance: 129.2
click at [396, 459] on quentale-workspace at bounding box center [501, 304] width 1002 height 608
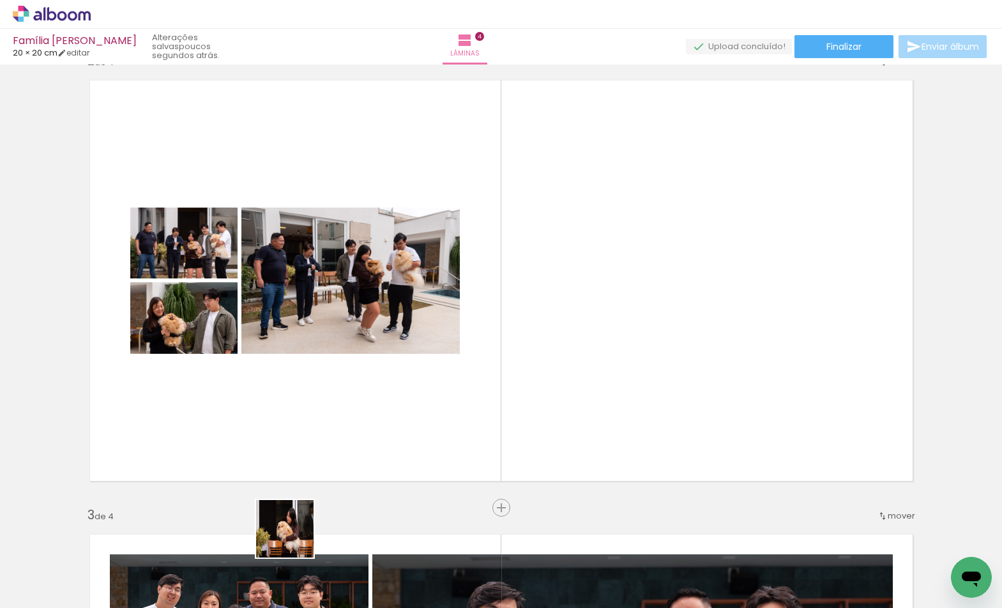
drag, startPoint x: 294, startPoint y: 538, endPoint x: 371, endPoint y: 396, distance: 161.7
click at [371, 396] on quentale-workspace at bounding box center [501, 304] width 1002 height 608
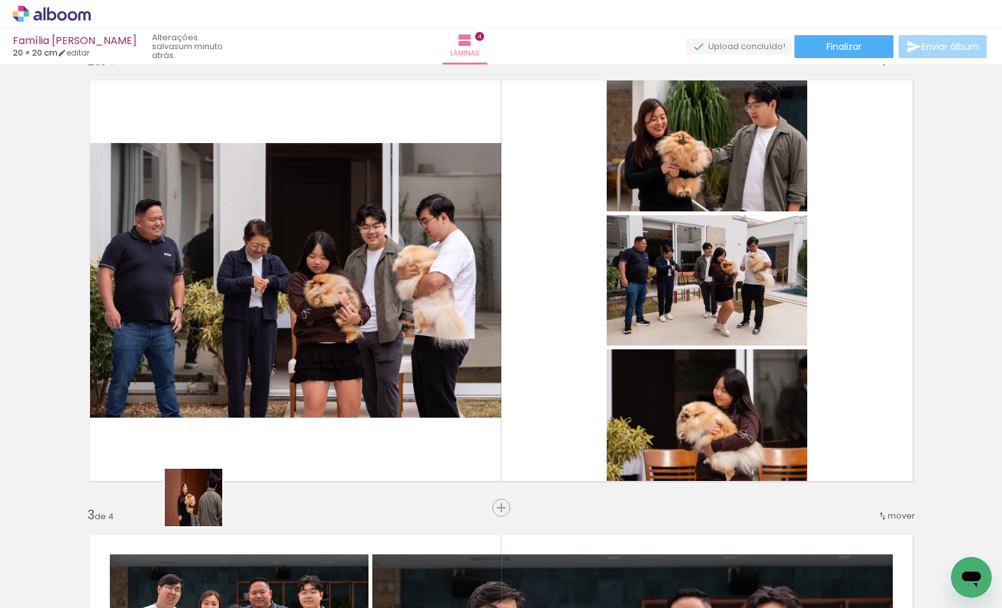
drag, startPoint x: 143, startPoint y: 568, endPoint x: 310, endPoint y: 433, distance: 215.2
click at [274, 455] on quentale-workspace at bounding box center [501, 304] width 1002 height 608
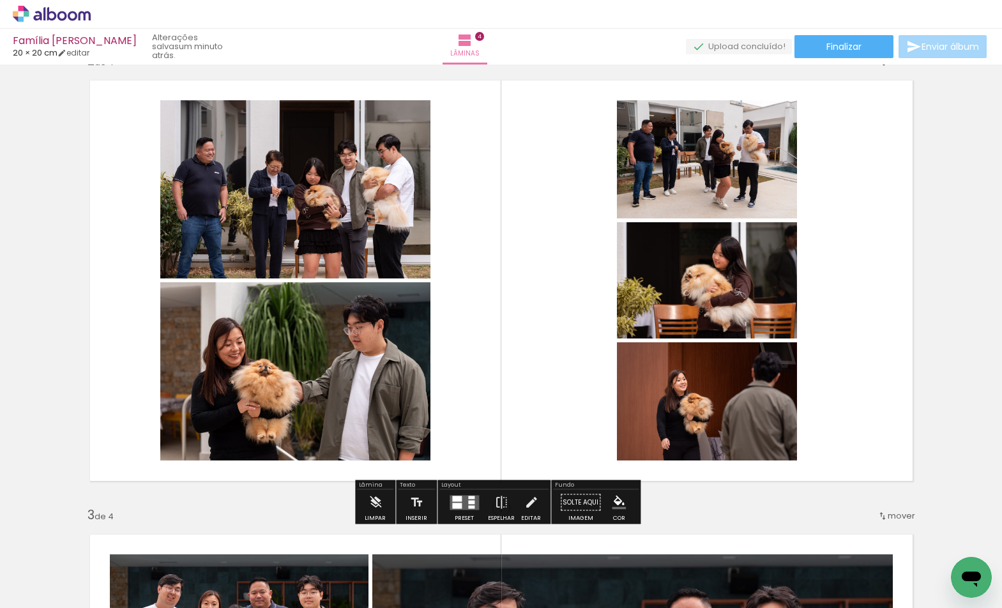
click at [460, 507] on quentale-layouter at bounding box center [464, 502] width 29 height 15
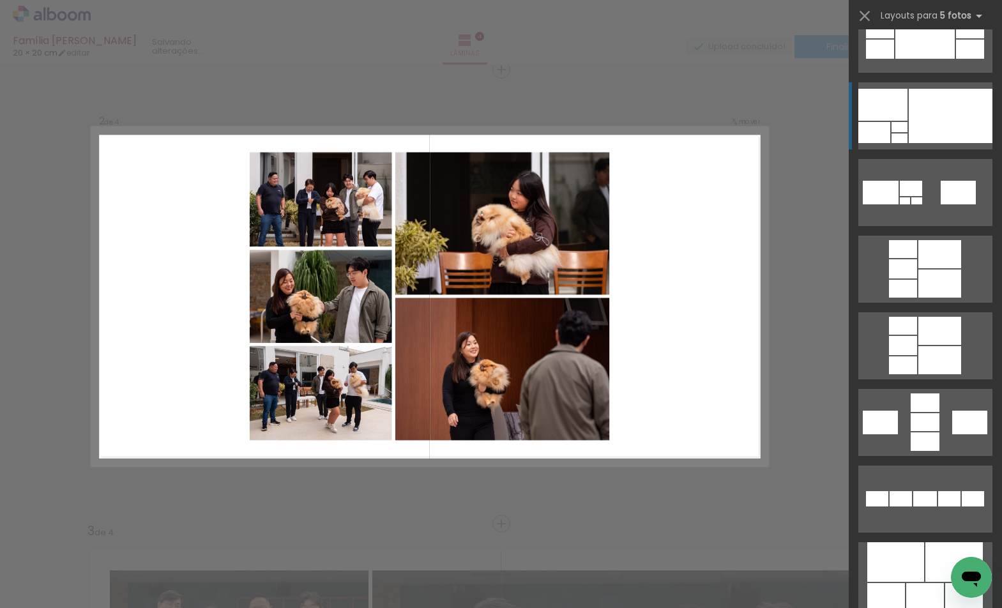
scroll to position [0, 0]
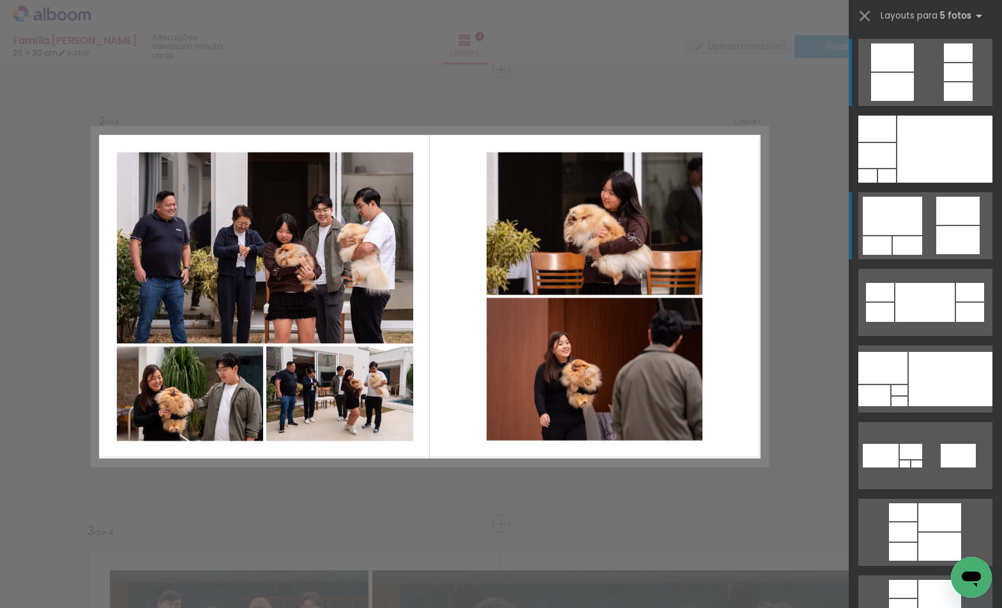
click at [948, 225] on quentale-layouter at bounding box center [925, 225] width 134 height 67
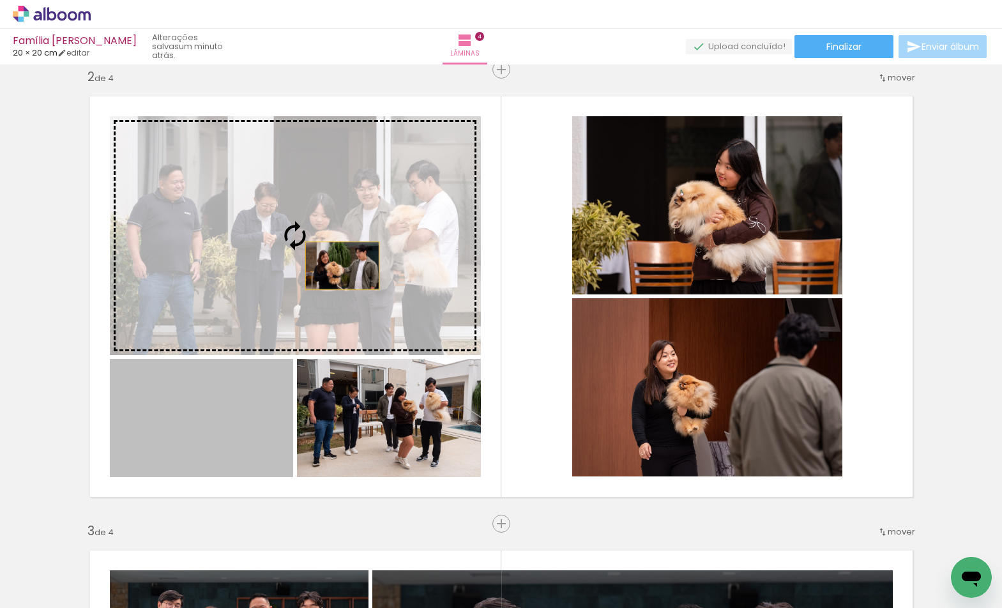
drag, startPoint x: 260, startPoint y: 400, endPoint x: 351, endPoint y: 244, distance: 180.3
click at [0, 0] on slot at bounding box center [0, 0] width 0 height 0
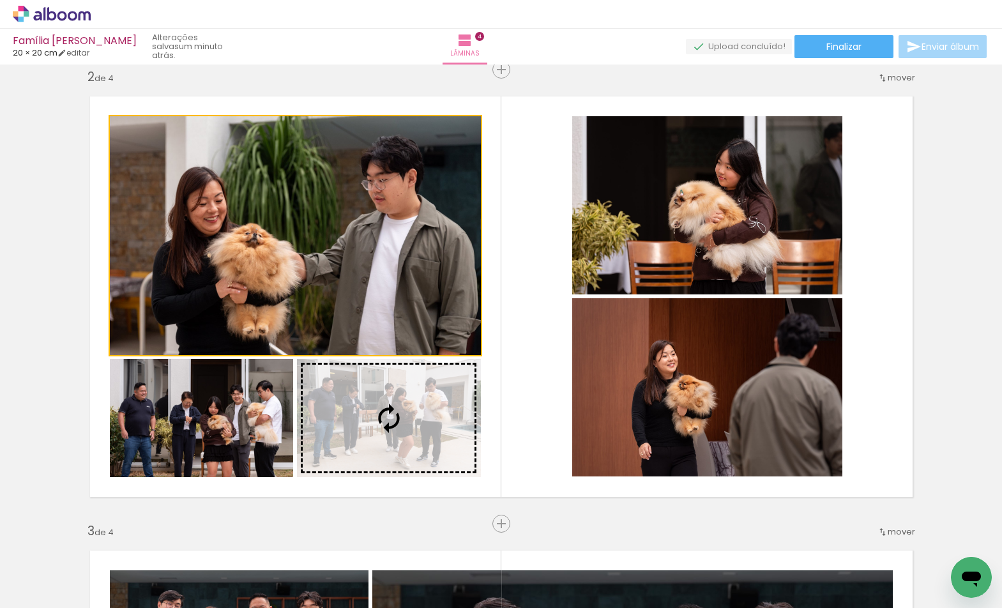
drag, startPoint x: 403, startPoint y: 367, endPoint x: 408, endPoint y: 412, distance: 45.6
click at [0, 0] on slot at bounding box center [0, 0] width 0 height 0
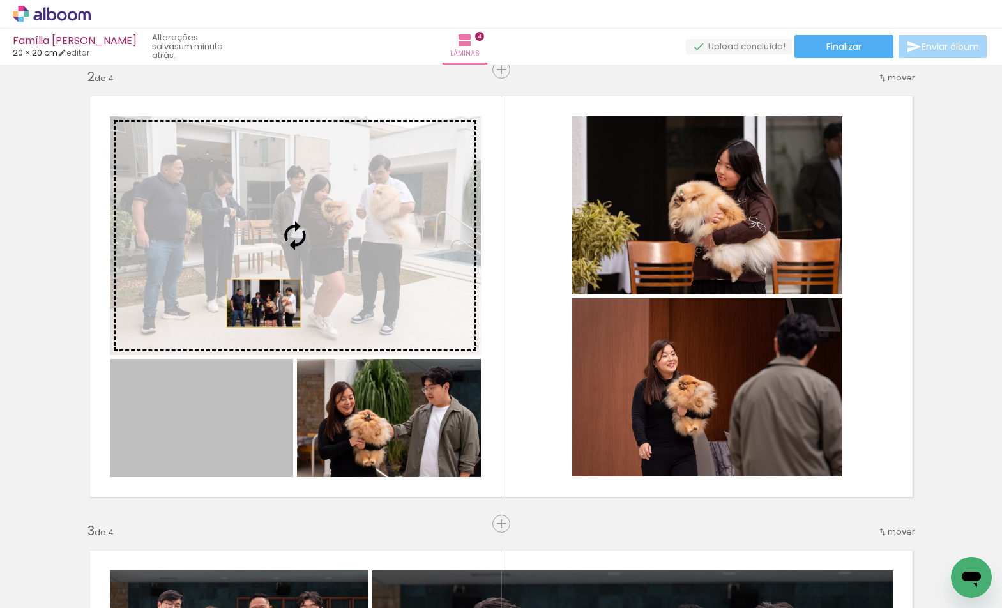
drag, startPoint x: 229, startPoint y: 420, endPoint x: 261, endPoint y: 297, distance: 126.7
click at [0, 0] on slot at bounding box center [0, 0] width 0 height 0
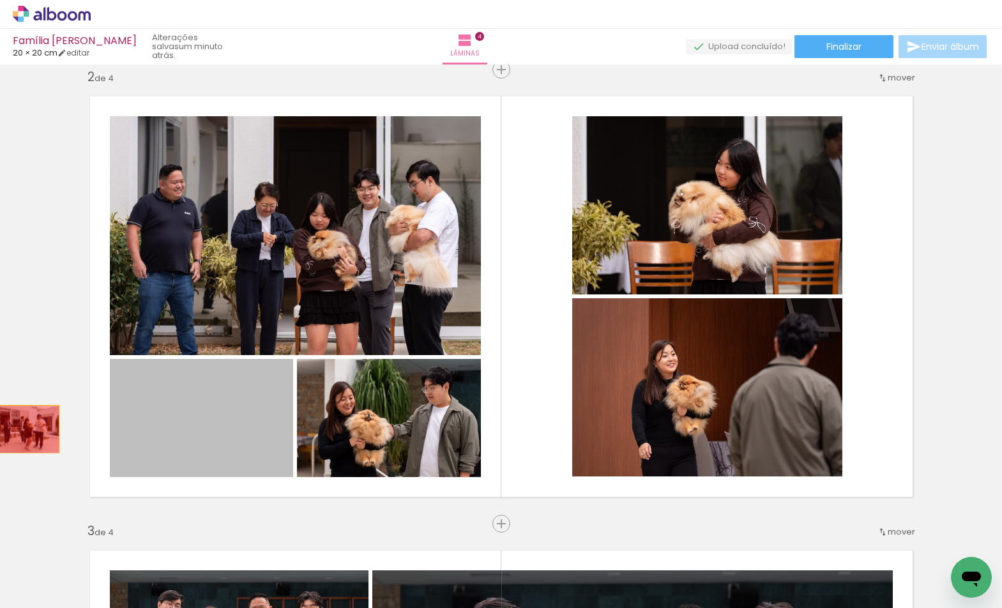
drag, startPoint x: 213, startPoint y: 420, endPoint x: 33, endPoint y: 417, distance: 180.1
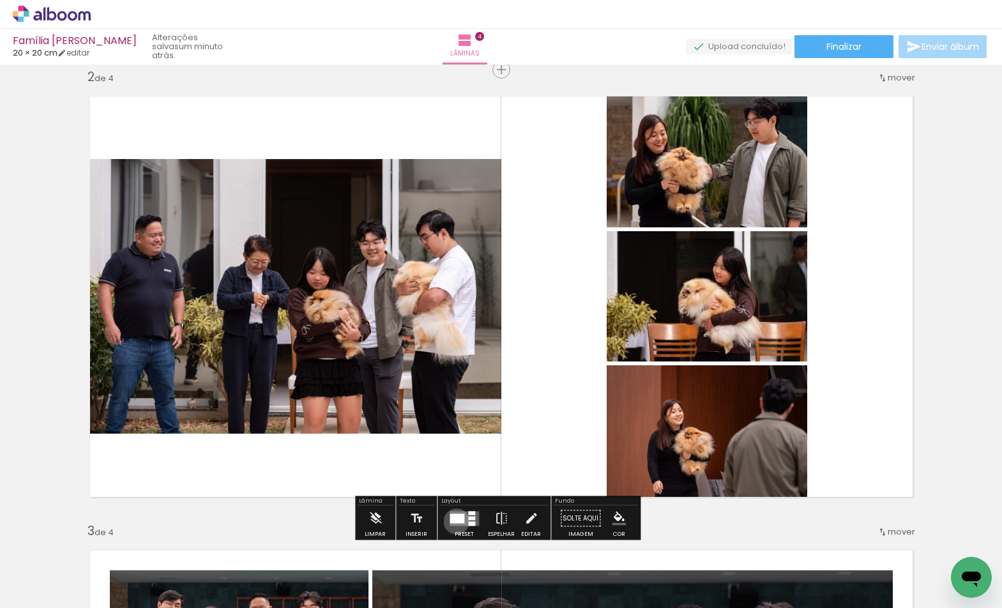
click at [454, 521] on div at bounding box center [457, 518] width 15 height 10
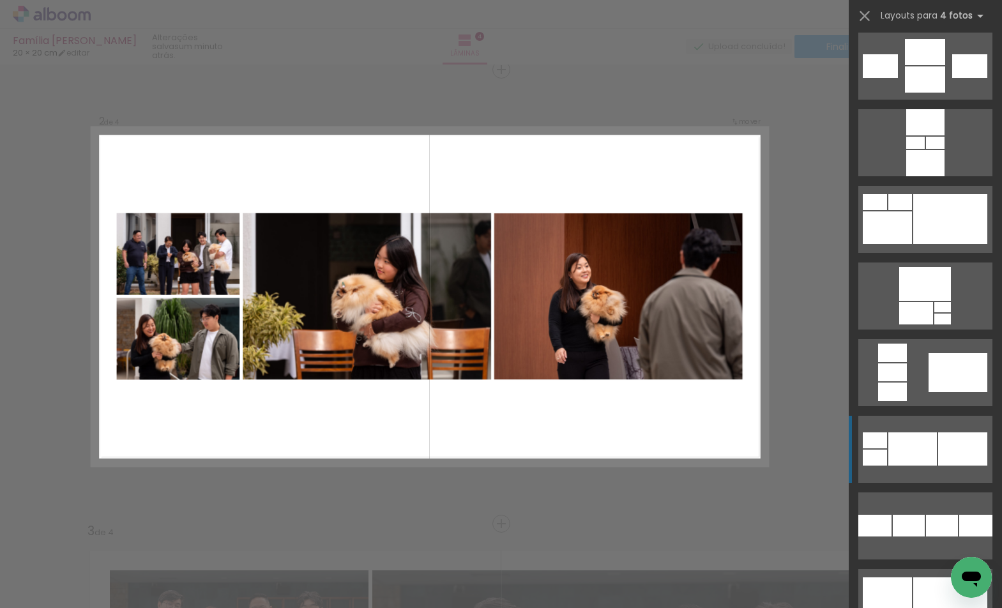
scroll to position [5868, 0]
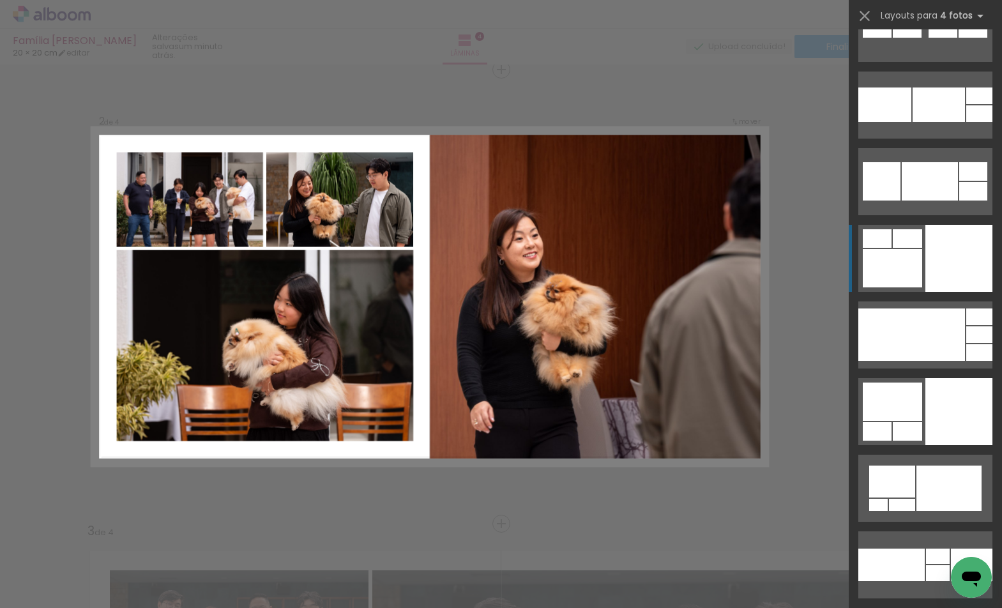
click at [950, 250] on div at bounding box center [958, 258] width 67 height 67
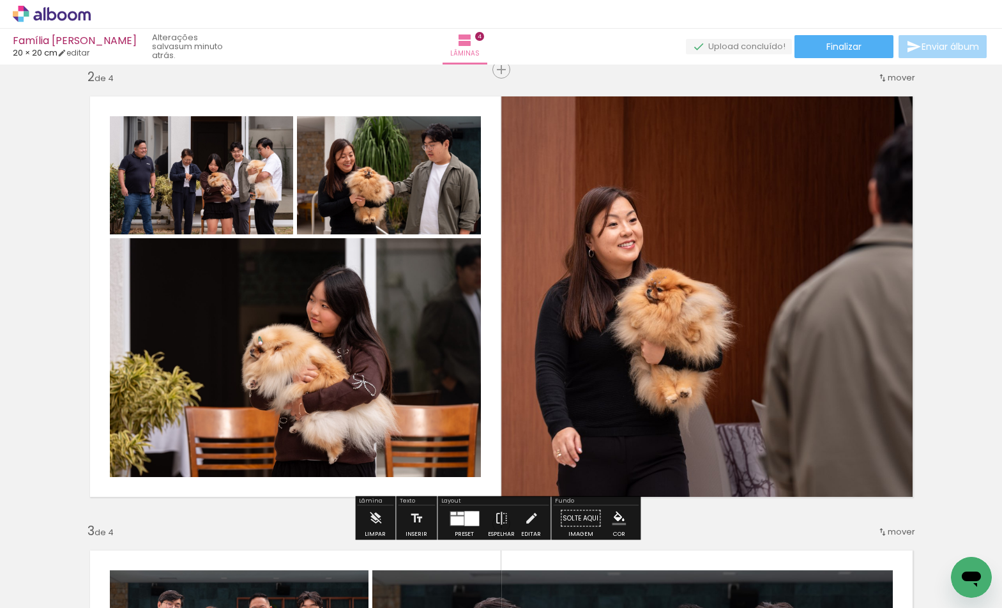
click at [469, 517] on div at bounding box center [471, 518] width 15 height 15
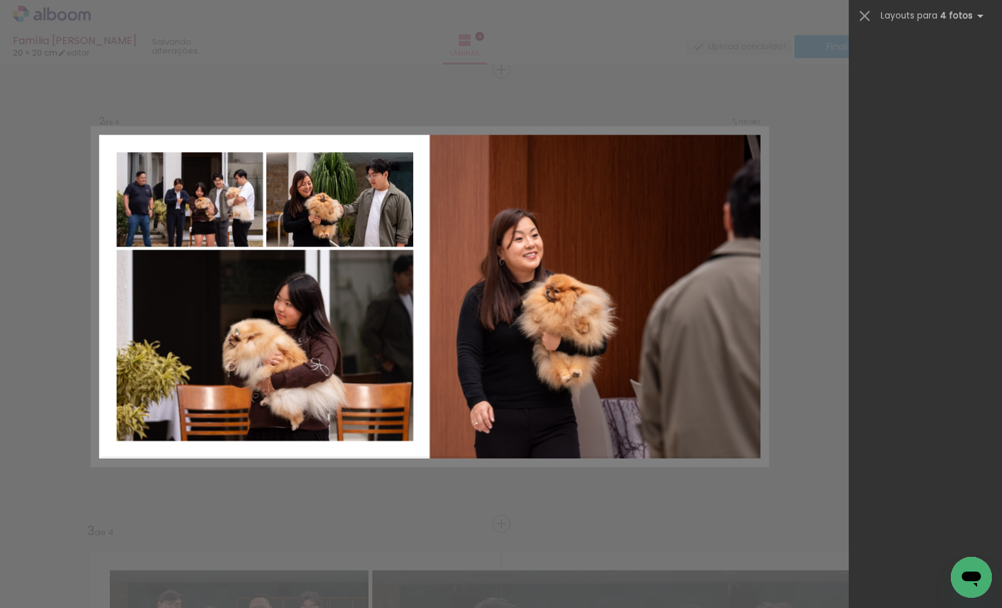
scroll to position [28006, 0]
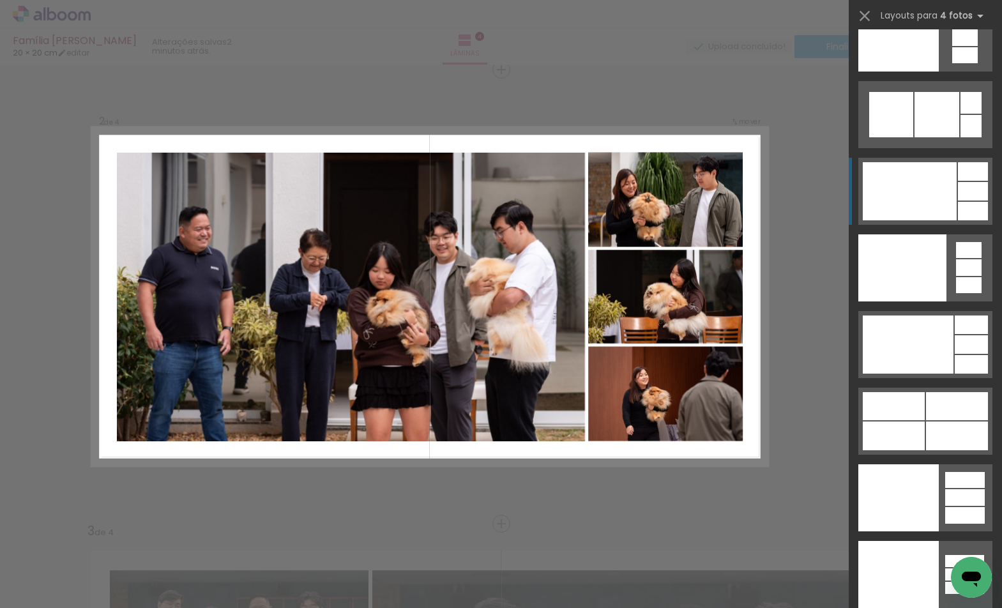
click at [921, 206] on div at bounding box center [910, 191] width 94 height 58
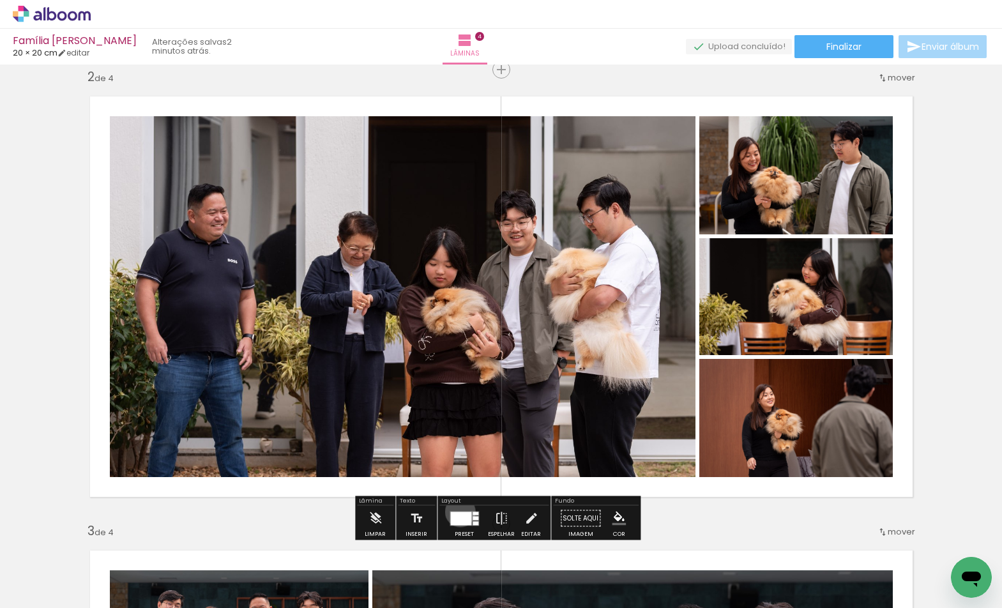
click at [457, 512] on div at bounding box center [460, 518] width 21 height 13
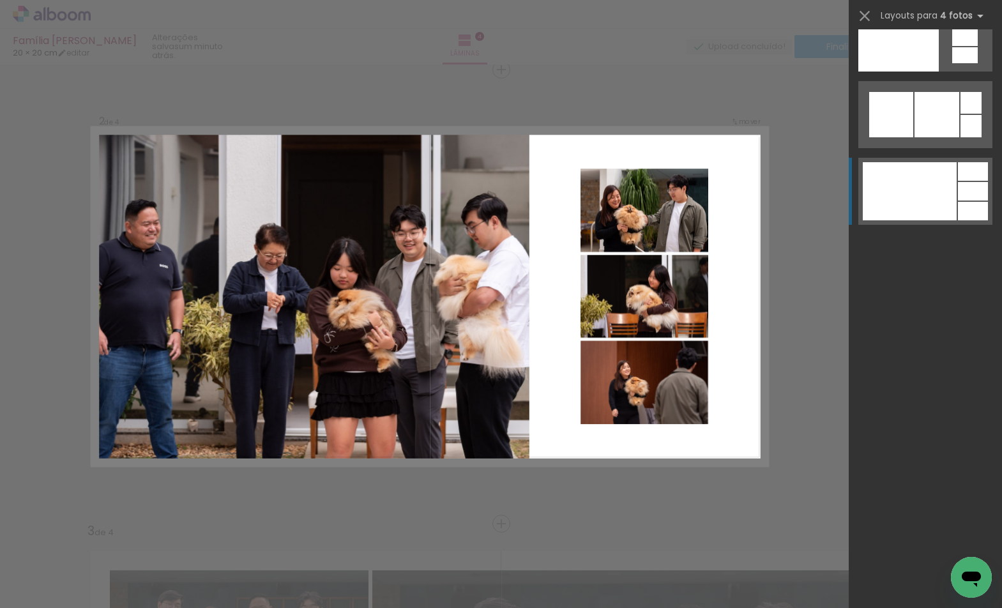
scroll to position [27151, 0]
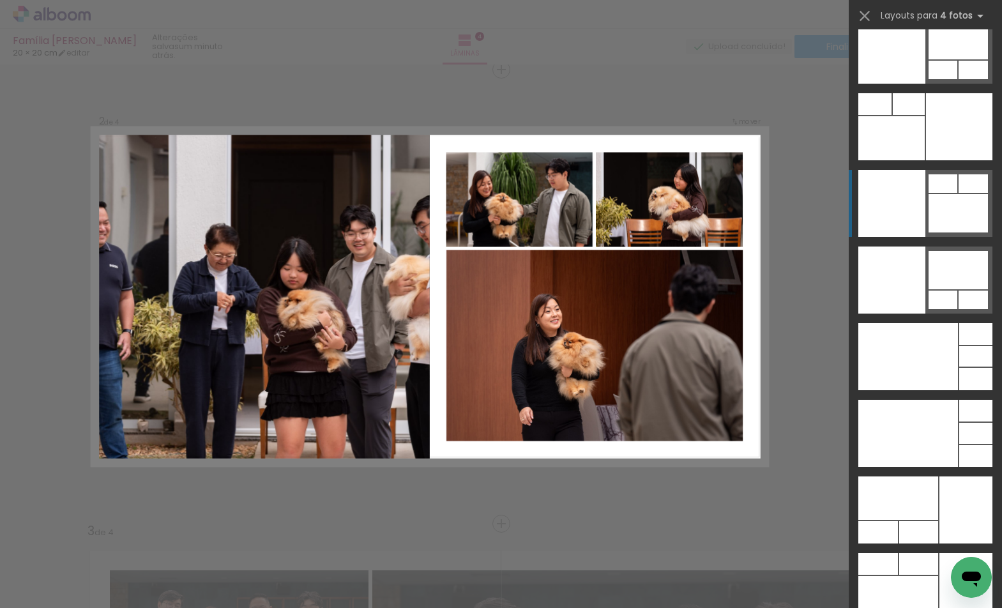
click at [904, 206] on div at bounding box center [891, 203] width 67 height 67
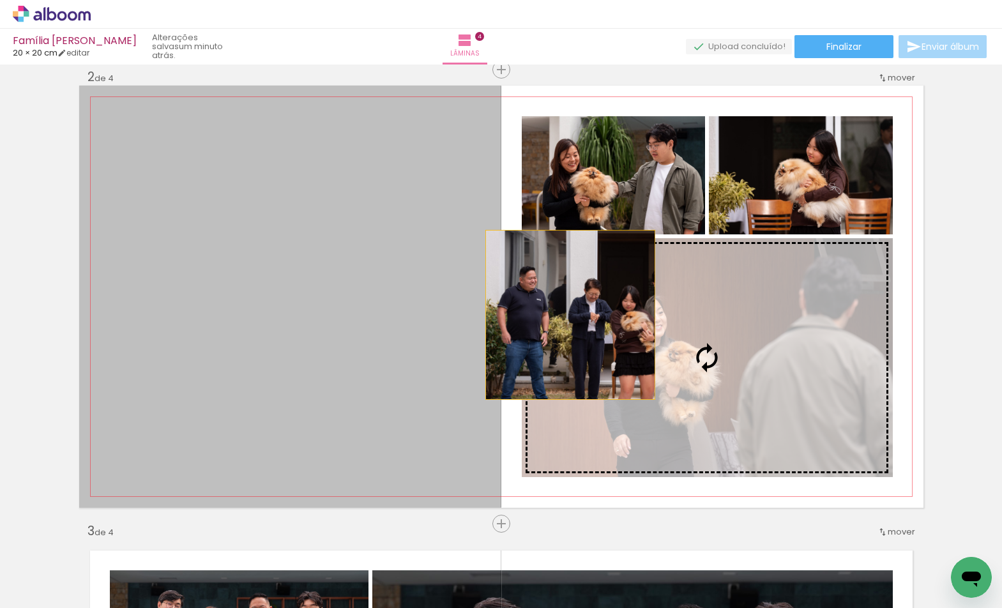
drag, startPoint x: 360, startPoint y: 301, endPoint x: 565, endPoint y: 315, distance: 205.5
click at [0, 0] on slot at bounding box center [0, 0] width 0 height 0
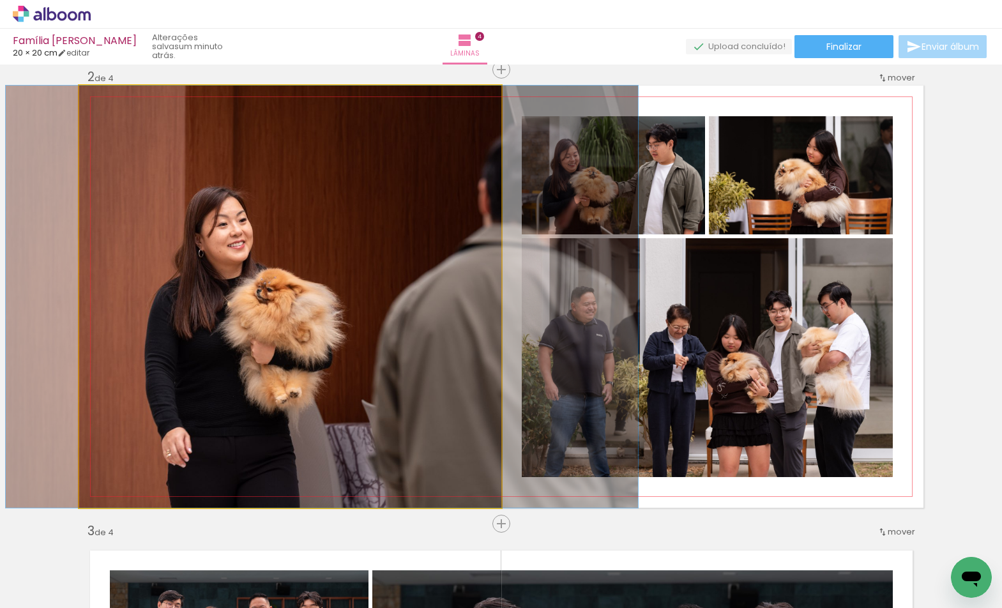
drag, startPoint x: 241, startPoint y: 323, endPoint x: 273, endPoint y: 323, distance: 31.9
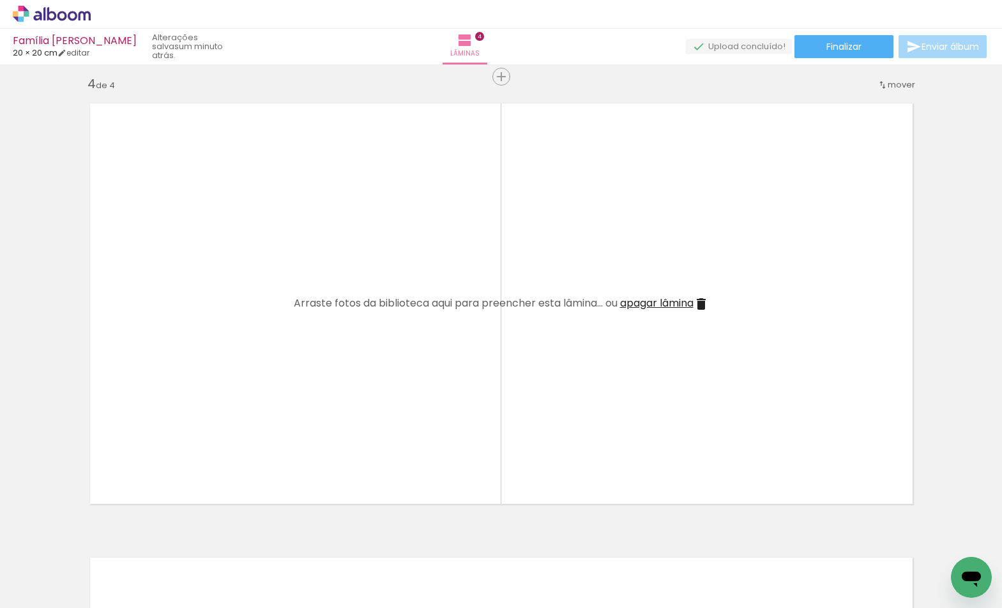
scroll to position [0, 483]
drag, startPoint x: 369, startPoint y: 581, endPoint x: 371, endPoint y: 410, distance: 170.5
click at [370, 413] on quentale-workspace at bounding box center [501, 304] width 1002 height 608
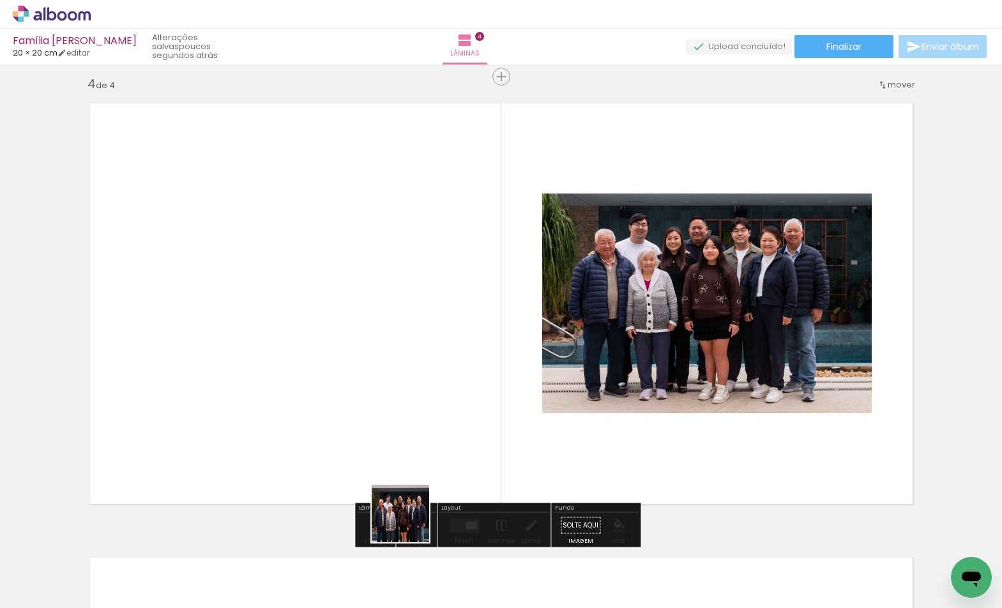
drag, startPoint x: 423, startPoint y: 569, endPoint x: 414, endPoint y: 441, distance: 128.7
click at [391, 434] on quentale-workspace at bounding box center [501, 304] width 1002 height 608
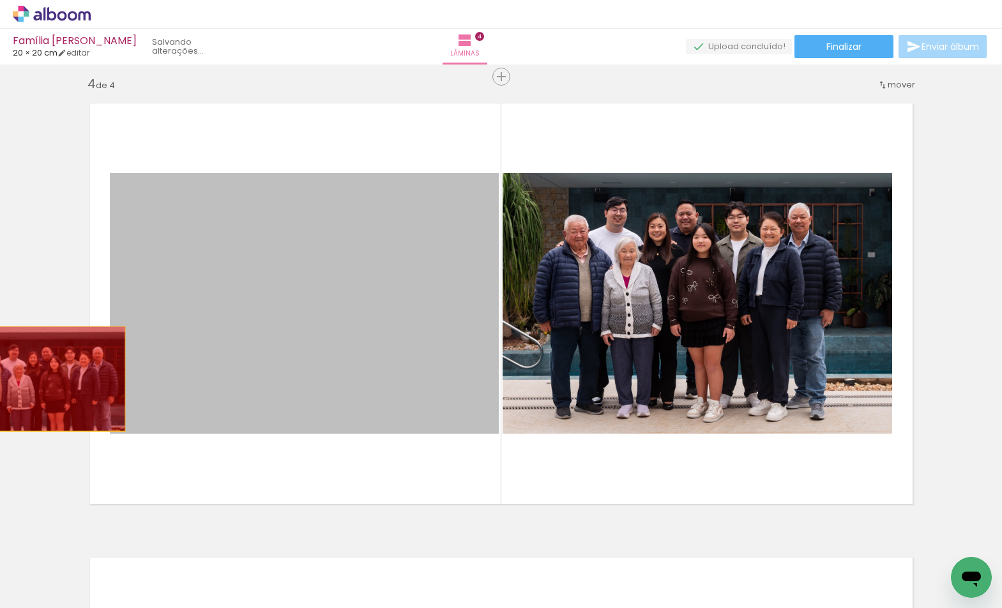
drag, startPoint x: 330, startPoint y: 337, endPoint x: 42, endPoint y: 379, distance: 291.0
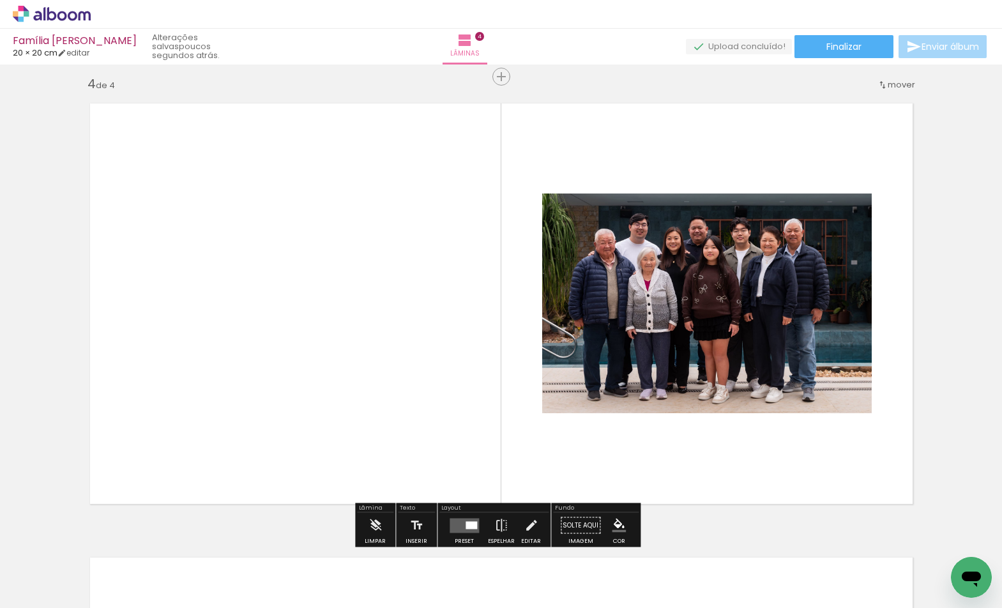
click at [457, 517] on div at bounding box center [464, 526] width 34 height 26
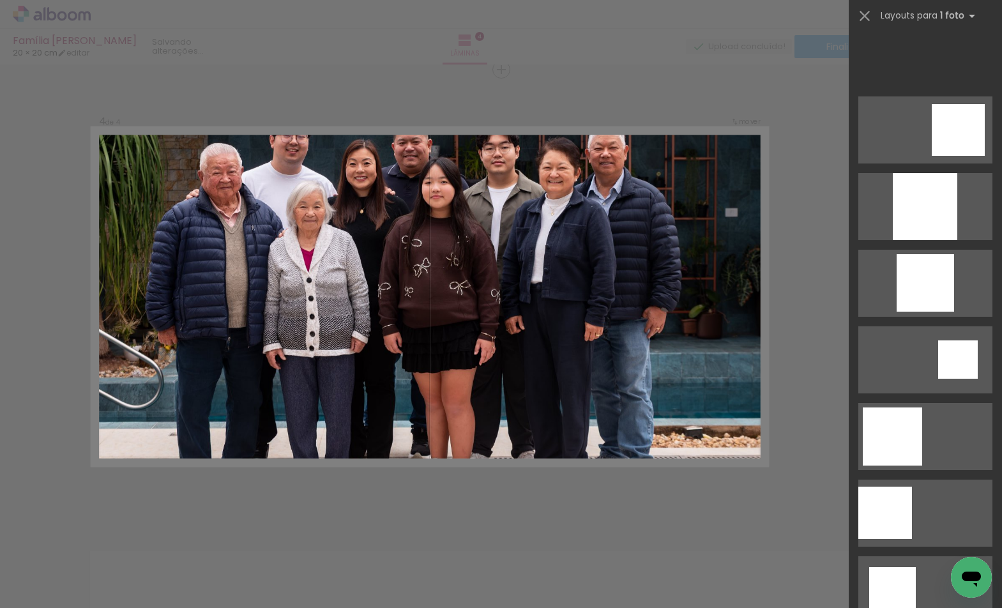
scroll to position [1487, 0]
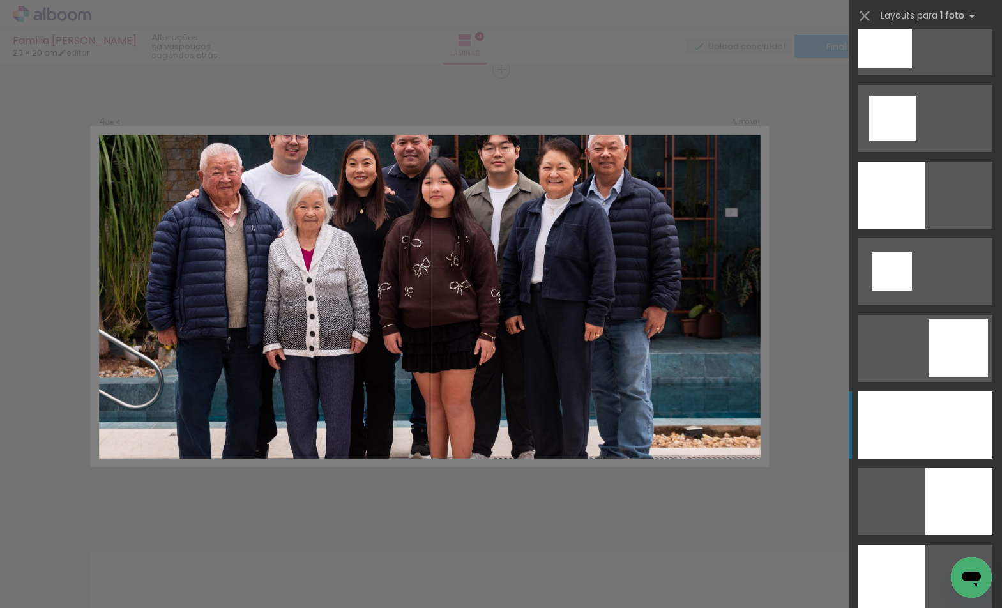
click at [932, 425] on div at bounding box center [925, 424] width 134 height 67
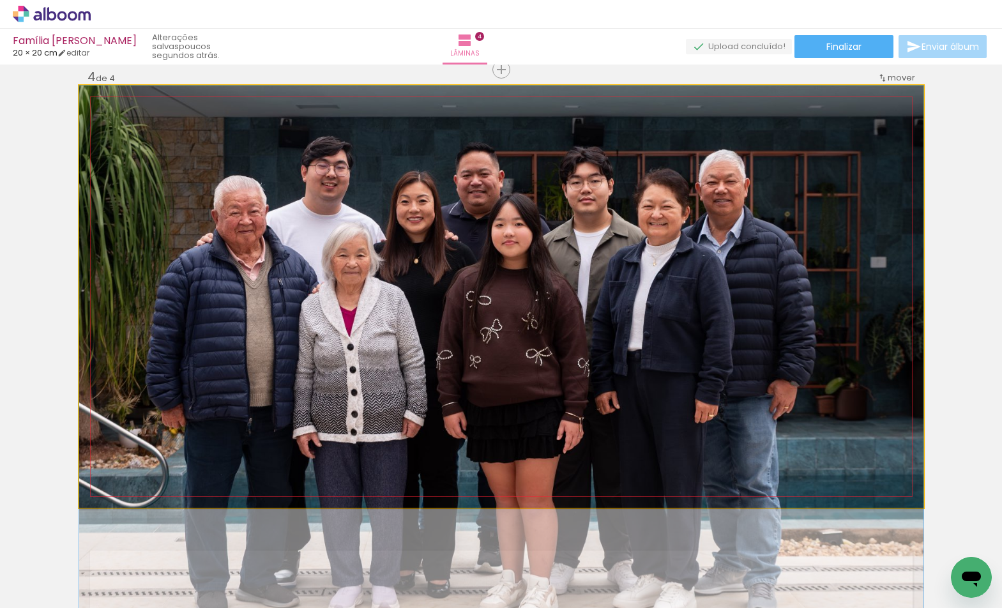
drag, startPoint x: 621, startPoint y: 243, endPoint x: 637, endPoint y: 315, distance: 74.4
drag, startPoint x: 690, startPoint y: 315, endPoint x: 701, endPoint y: 315, distance: 10.9
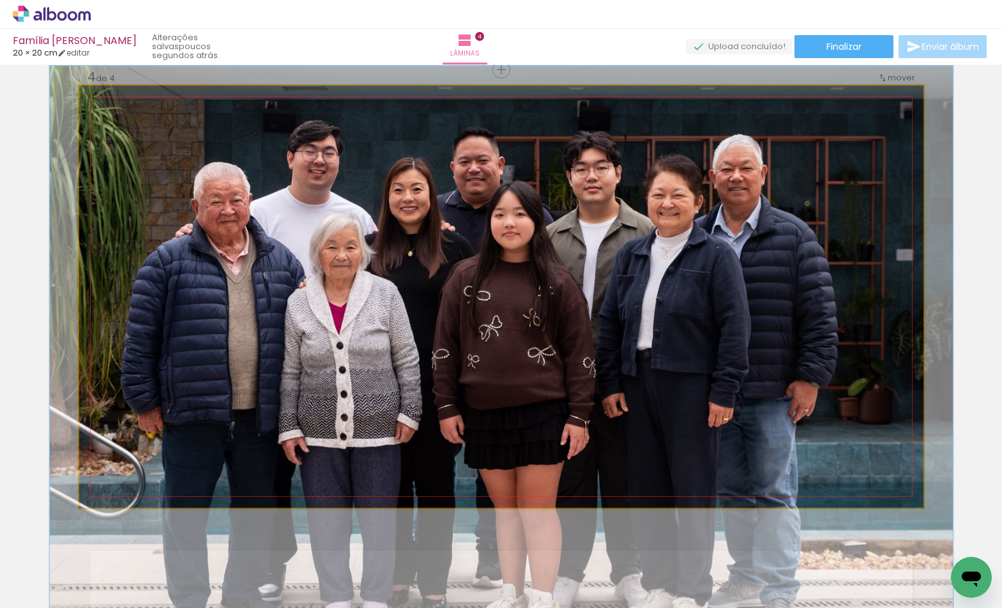
click at [110, 102] on div at bounding box center [111, 98] width 11 height 11
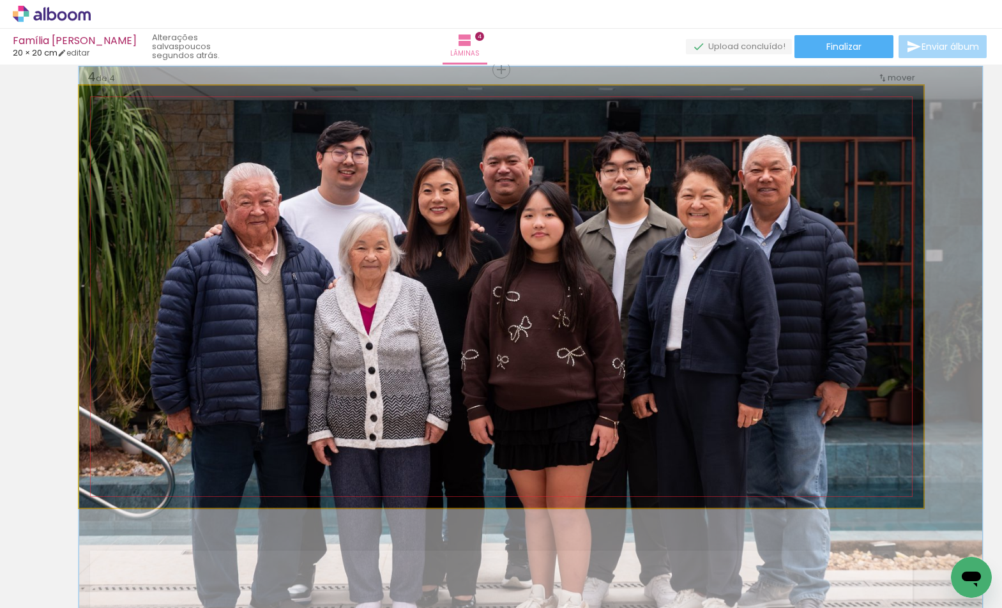
drag, startPoint x: 544, startPoint y: 207, endPoint x: 570, endPoint y: 207, distance: 26.2
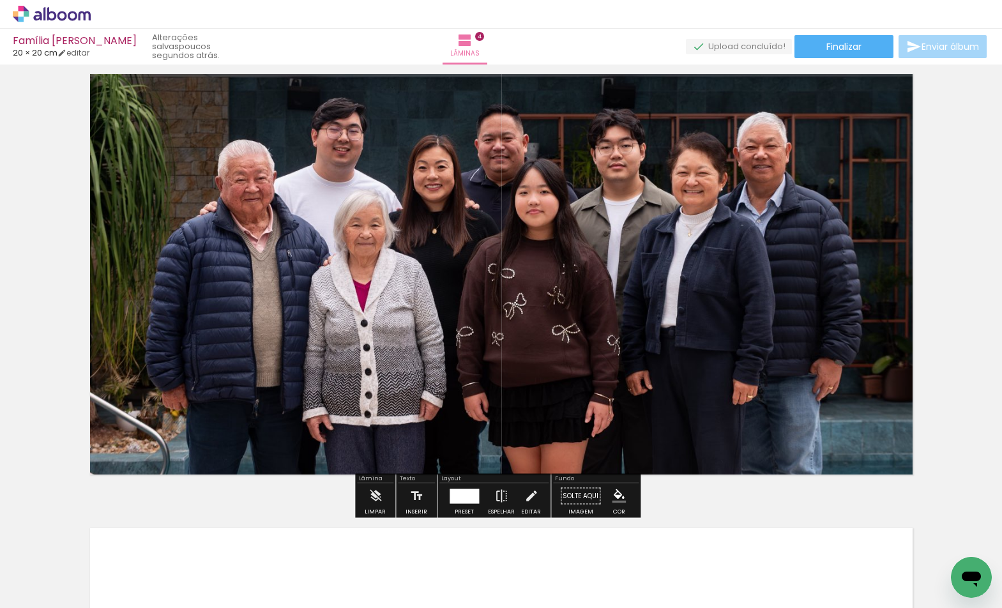
scroll to position [1369, 0]
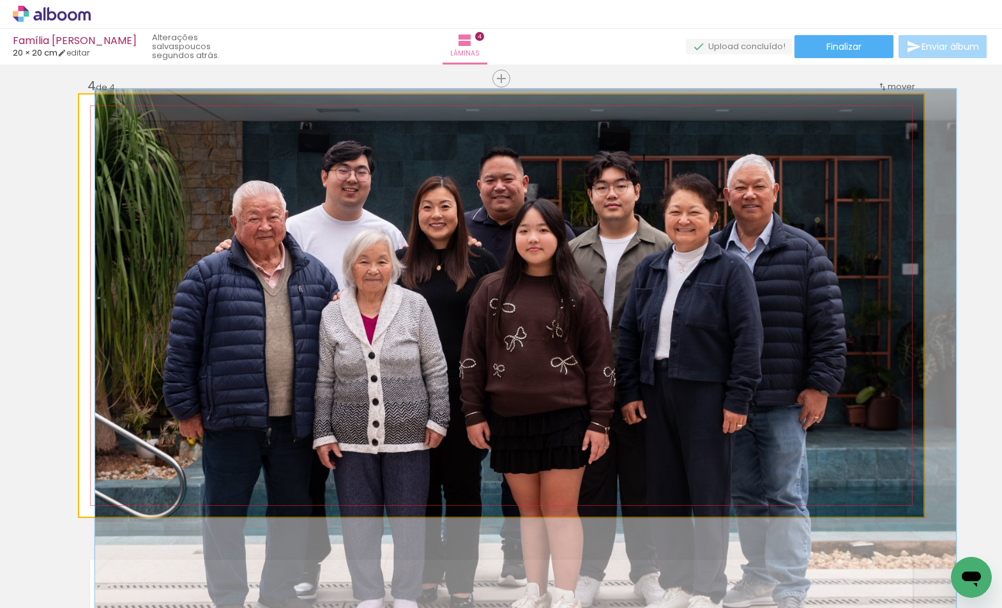
type paper-slider "102"
click at [112, 117] on div at bounding box center [110, 108] width 20 height 20
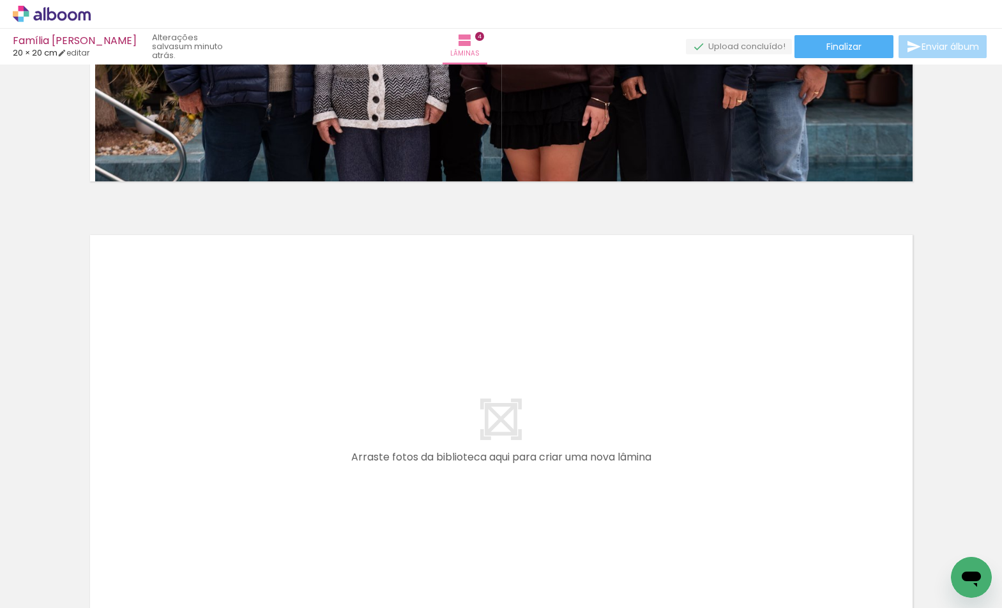
scroll to position [0, 579]
drag, startPoint x: 215, startPoint y: 601, endPoint x: 239, endPoint y: 603, distance: 24.3
click at [105, 603] on iron-horizontal-list at bounding box center [92, 568] width 26 height 80
drag, startPoint x: 569, startPoint y: 562, endPoint x: 481, endPoint y: 461, distance: 134.0
click at [481, 461] on quentale-workspace at bounding box center [501, 304] width 1002 height 608
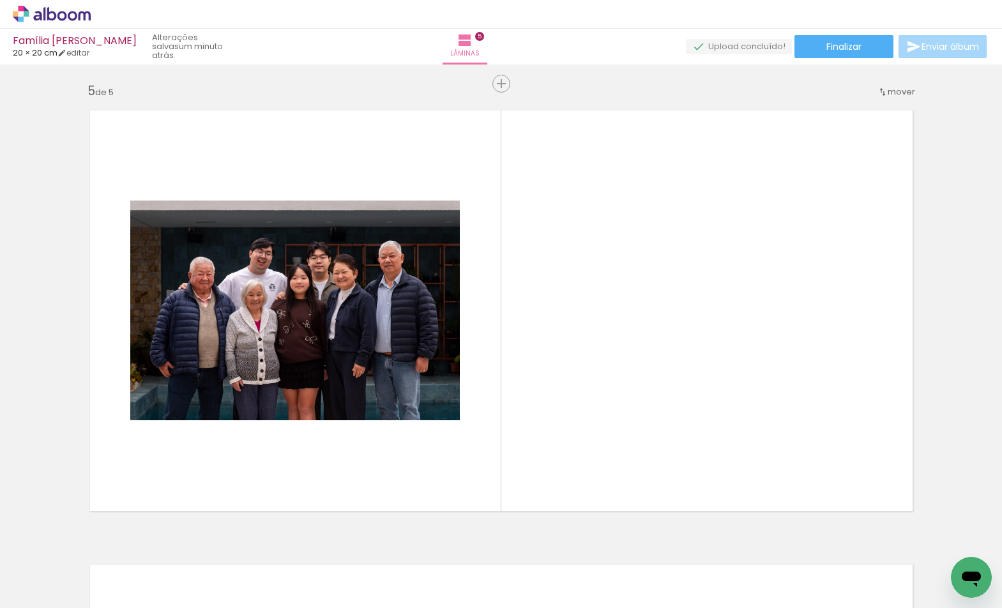
scroll to position [1832, 0]
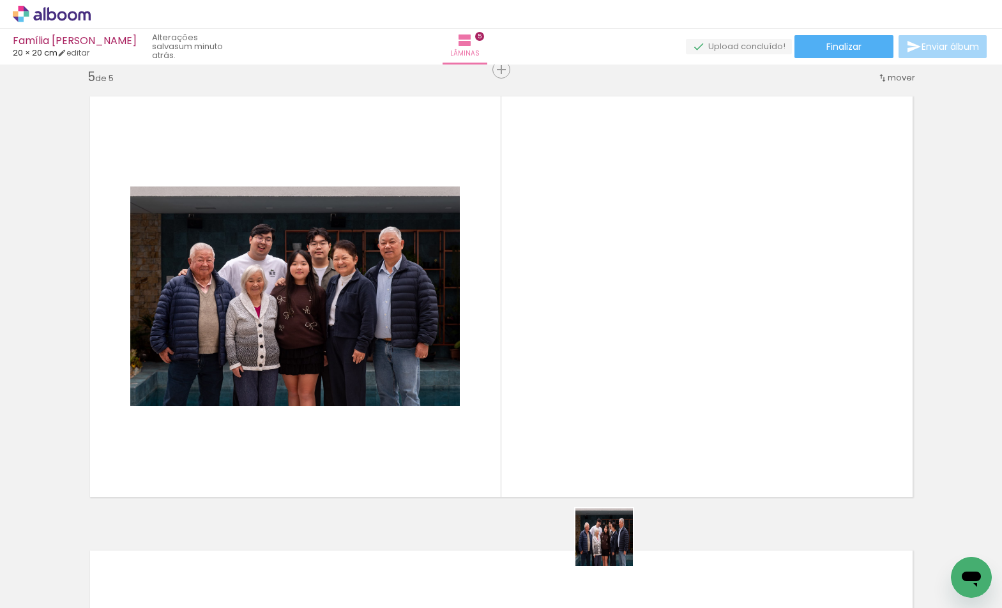
drag, startPoint x: 614, startPoint y: 547, endPoint x: 545, endPoint y: 420, distance: 144.3
click at [545, 420] on quentale-workspace at bounding box center [501, 304] width 1002 height 608
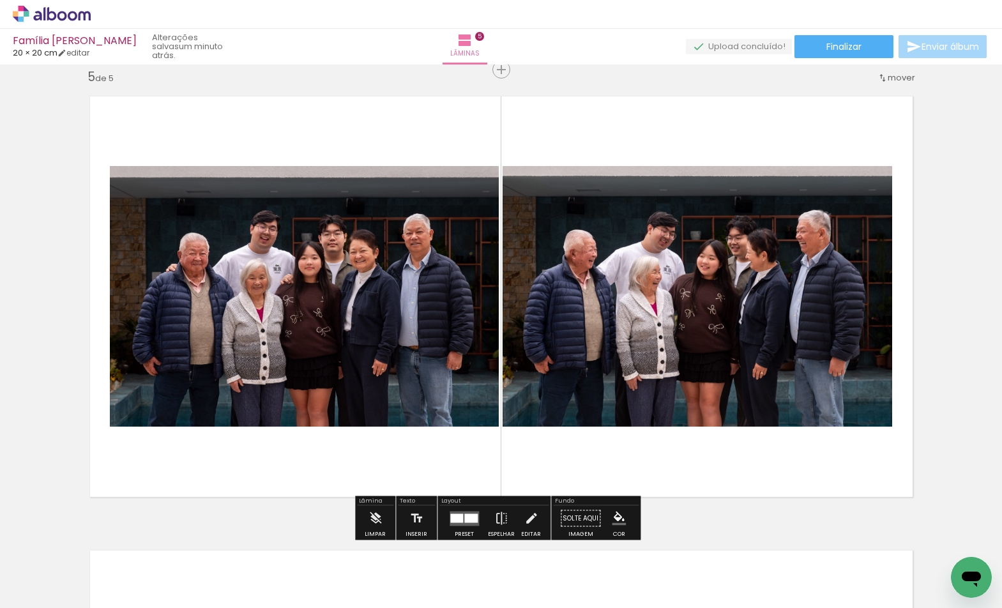
drag, startPoint x: 695, startPoint y: 506, endPoint x: 651, endPoint y: 453, distance: 68.9
click at [665, 459] on quentale-workspace at bounding box center [501, 304] width 1002 height 608
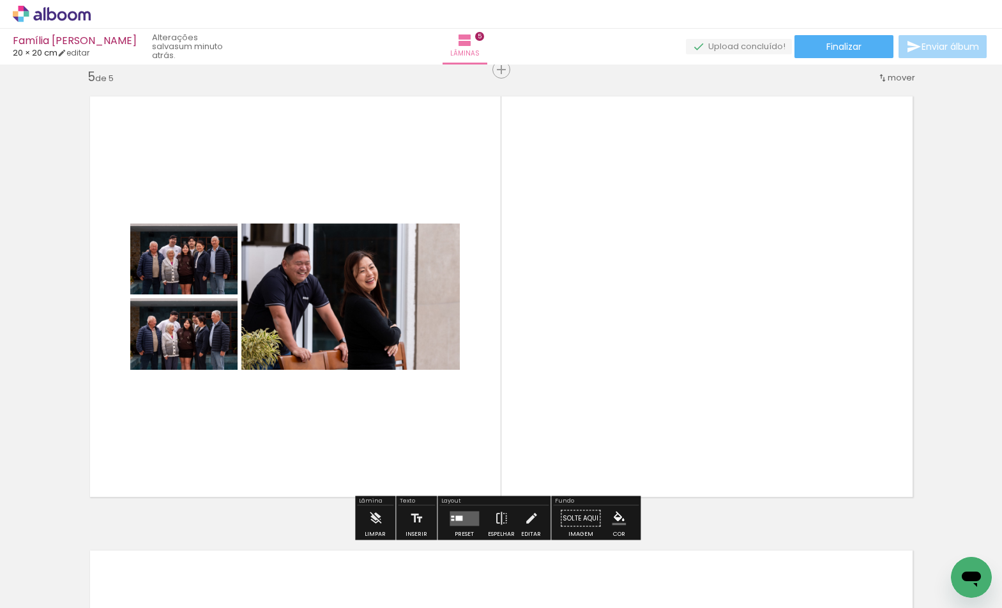
click at [462, 521] on quentale-layouter at bounding box center [464, 518] width 29 height 15
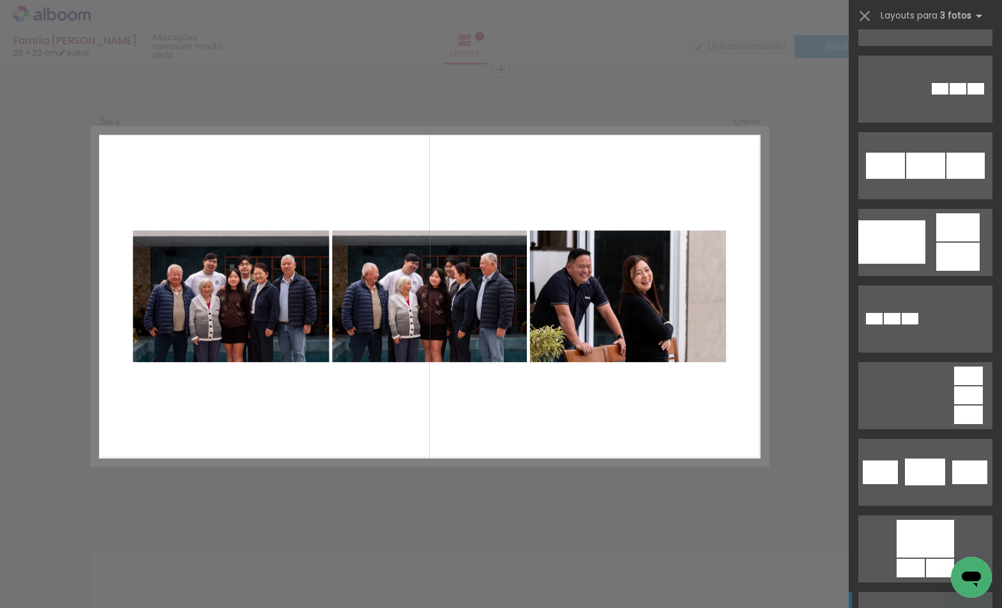
scroll to position [2422, 0]
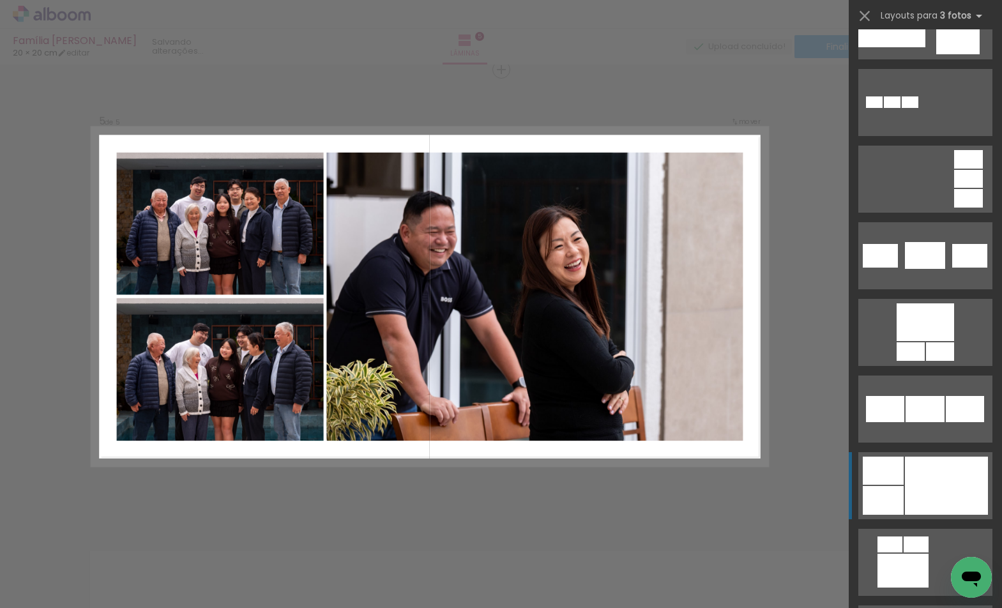
click at [933, 477] on div at bounding box center [946, 486] width 83 height 58
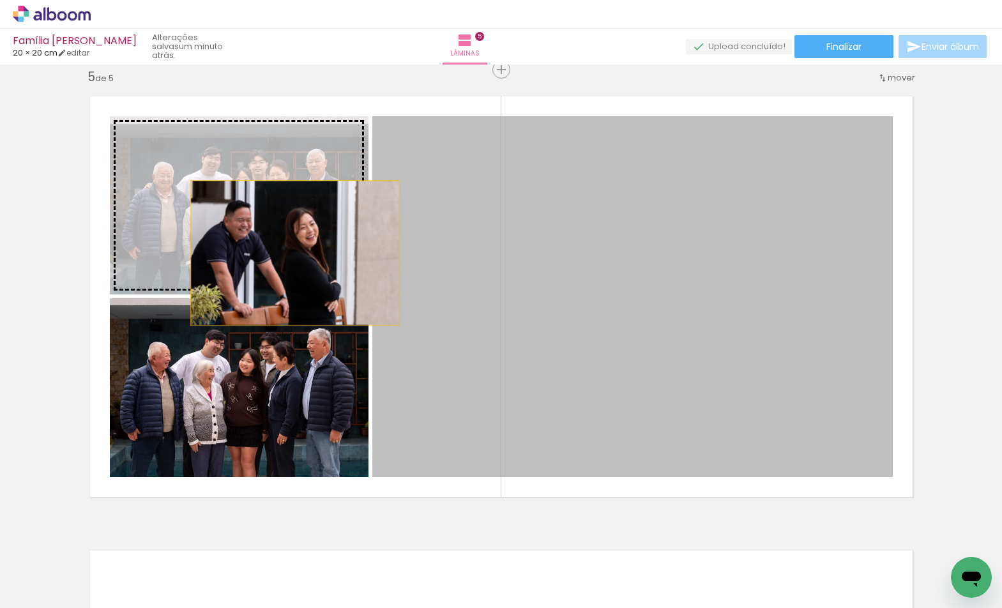
drag, startPoint x: 634, startPoint y: 336, endPoint x: 290, endPoint y: 253, distance: 353.5
click at [0, 0] on slot at bounding box center [0, 0] width 0 height 0
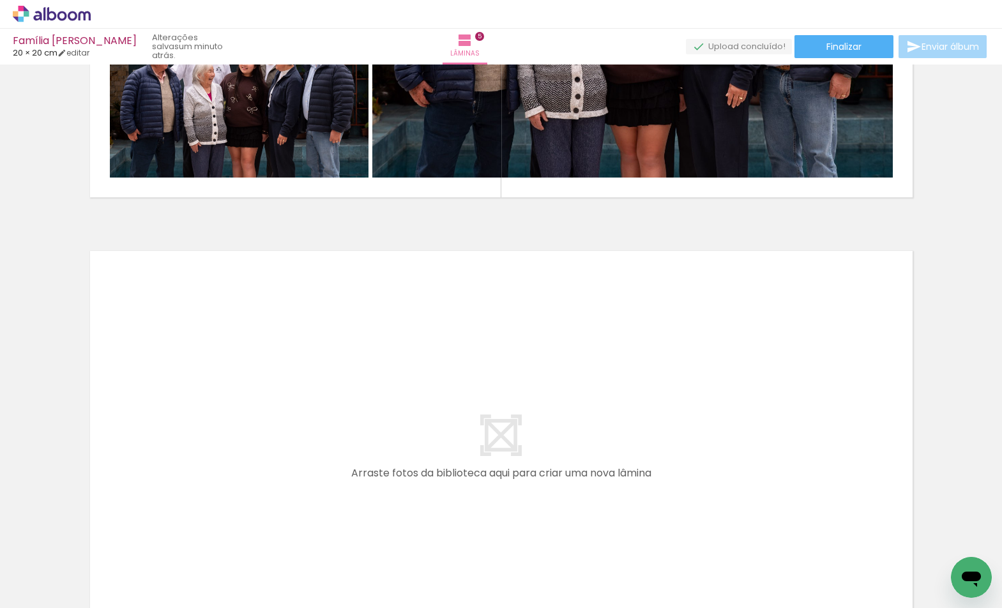
scroll to position [0, 650]
drag, startPoint x: 255, startPoint y: 602, endPoint x: 276, endPoint y: 602, distance: 20.4
click at [105, 602] on iron-horizontal-list at bounding box center [92, 568] width 26 height 80
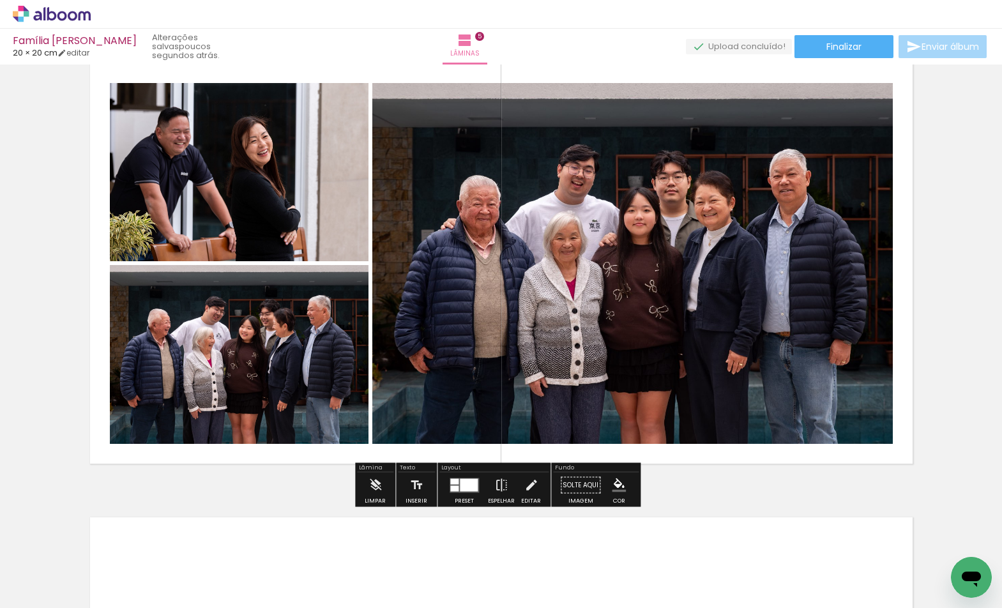
scroll to position [2096, 0]
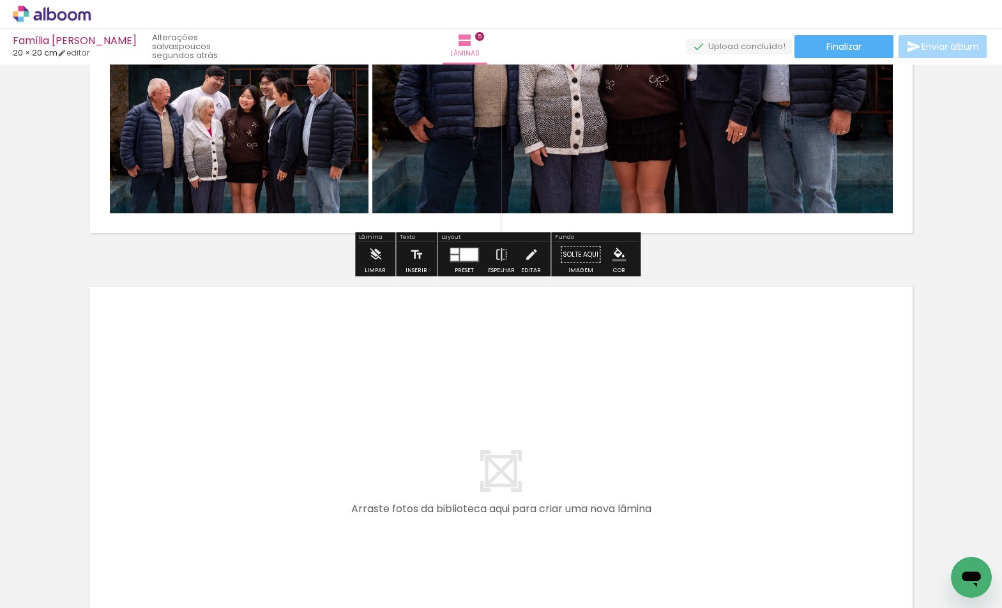
click at [669, 505] on quentale-workspace at bounding box center [501, 304] width 1002 height 608
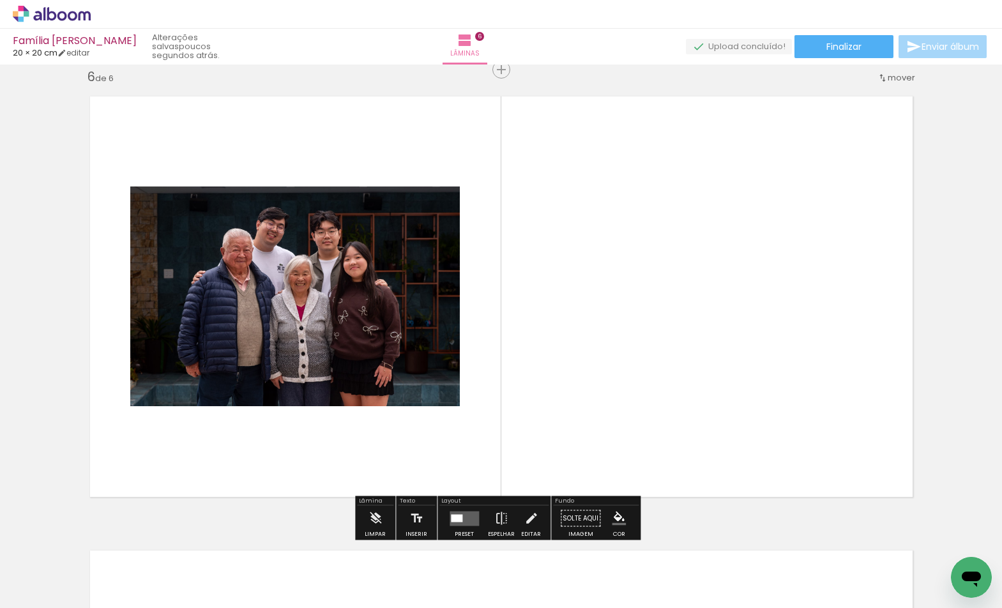
scroll to position [0, 736]
drag, startPoint x: 277, startPoint y: 602, endPoint x: 331, endPoint y: 601, distance: 53.6
click at [105, 601] on iron-horizontal-list at bounding box center [92, 568] width 26 height 80
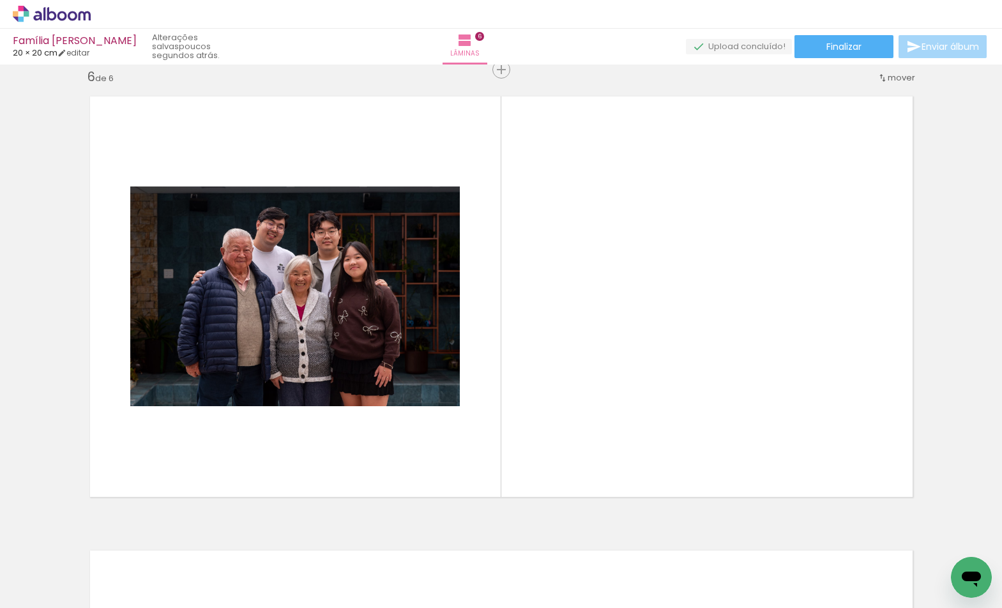
scroll to position [0, 1011]
drag, startPoint x: 764, startPoint y: 567, endPoint x: 723, endPoint y: 454, distance: 120.2
click at [723, 454] on quentale-workspace at bounding box center [501, 304] width 1002 height 608
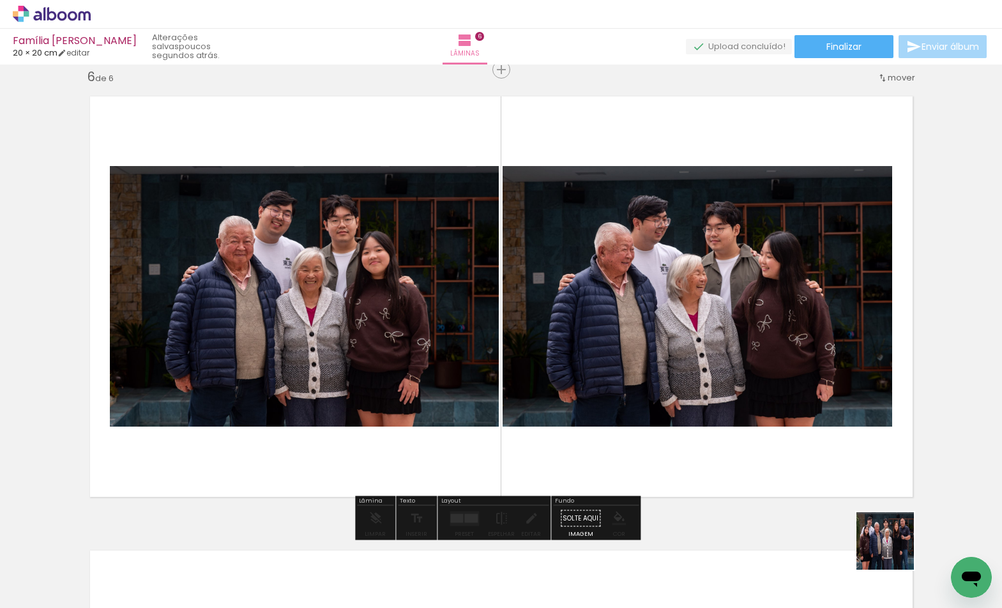
drag, startPoint x: 895, startPoint y: 550, endPoint x: 835, endPoint y: 480, distance: 92.9
click at [811, 457] on quentale-workspace at bounding box center [501, 304] width 1002 height 608
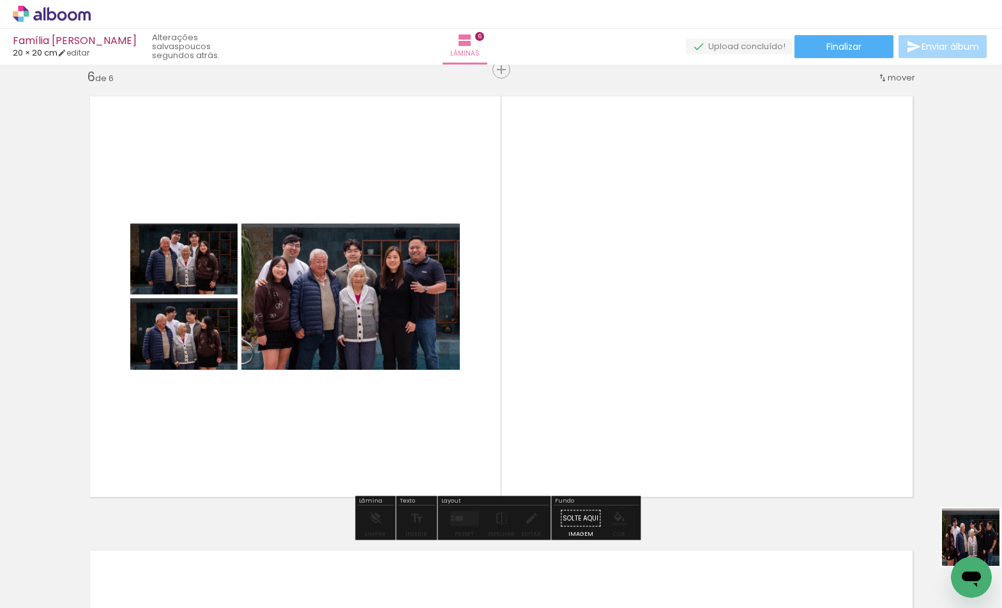
drag, startPoint x: 989, startPoint y: 558, endPoint x: 619, endPoint y: 522, distance: 370.9
click at [685, 430] on quentale-workspace at bounding box center [501, 304] width 1002 height 608
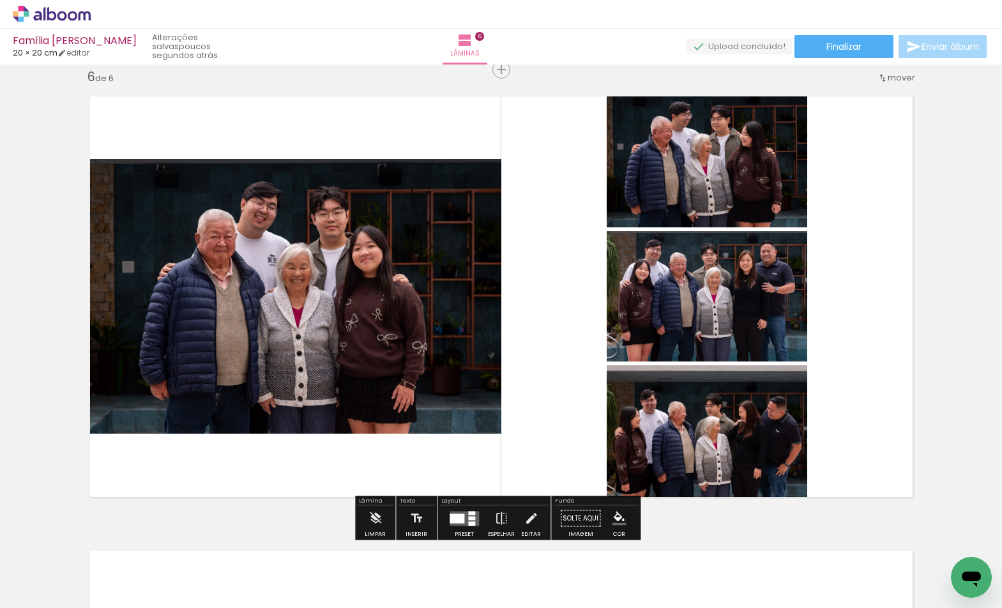
drag, startPoint x: 293, startPoint y: 604, endPoint x: 327, endPoint y: 605, distance: 33.9
click at [105, 605] on iron-horizontal-list at bounding box center [92, 568] width 26 height 80
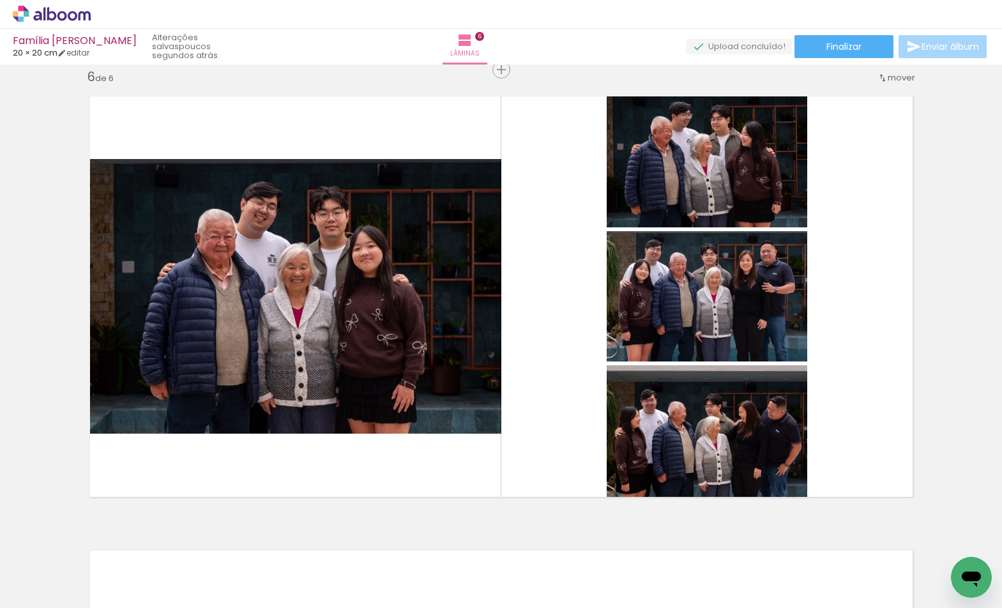
scroll to position [0, 1234]
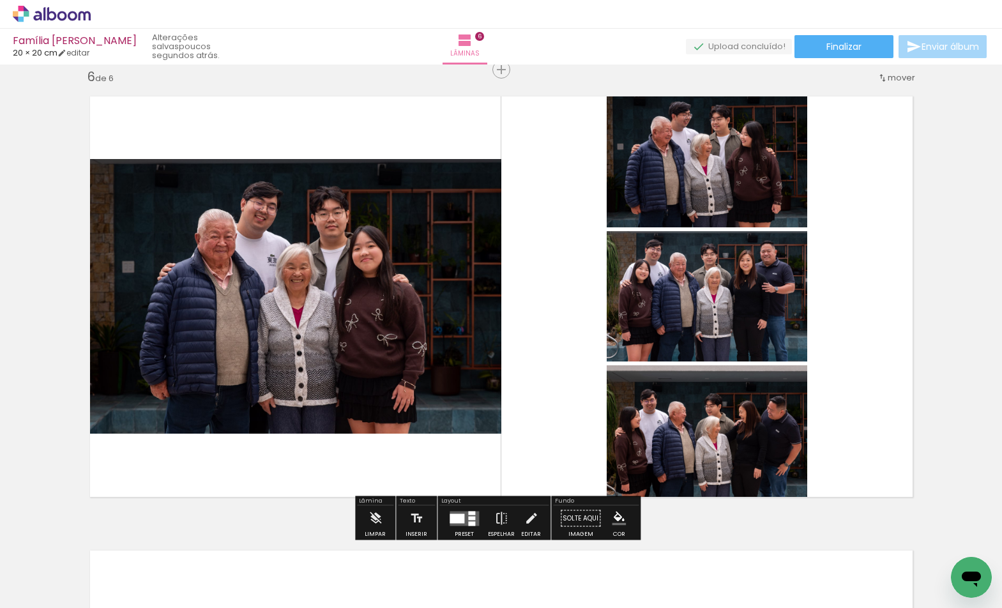
click at [455, 516] on div at bounding box center [457, 518] width 15 height 10
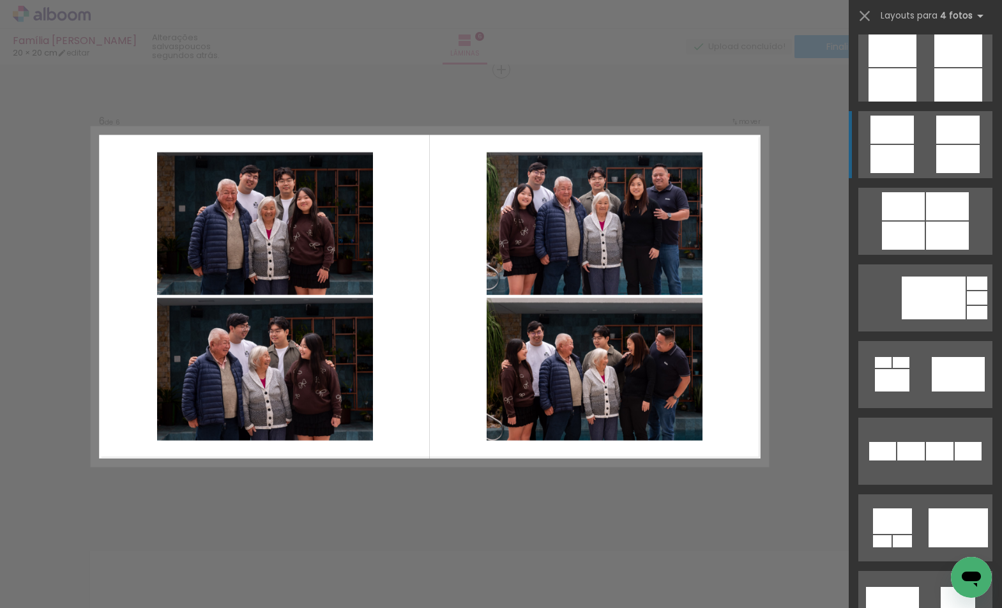
scroll to position [3604, 0]
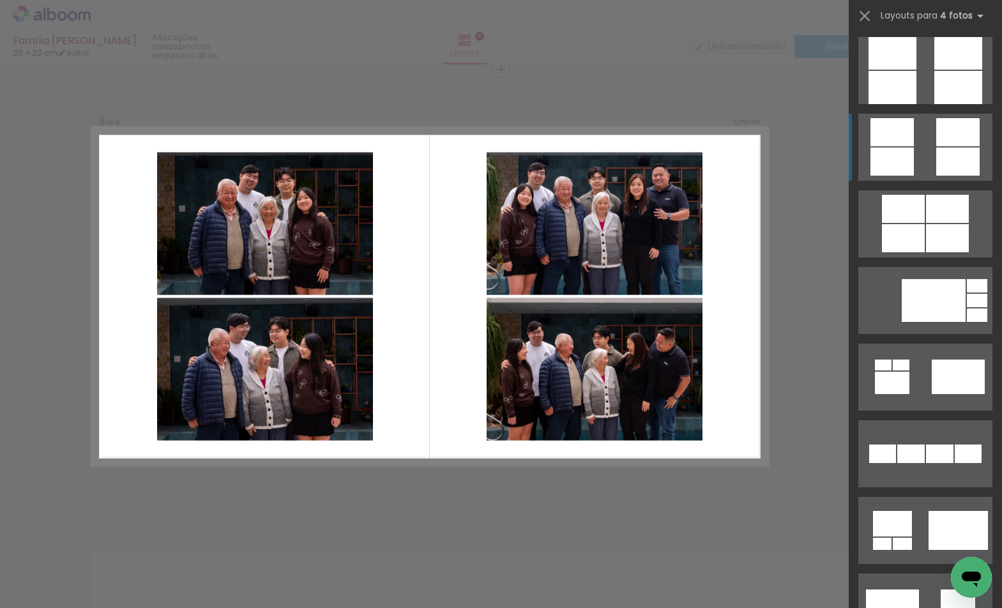
click at [936, 162] on div at bounding box center [957, 162] width 43 height 28
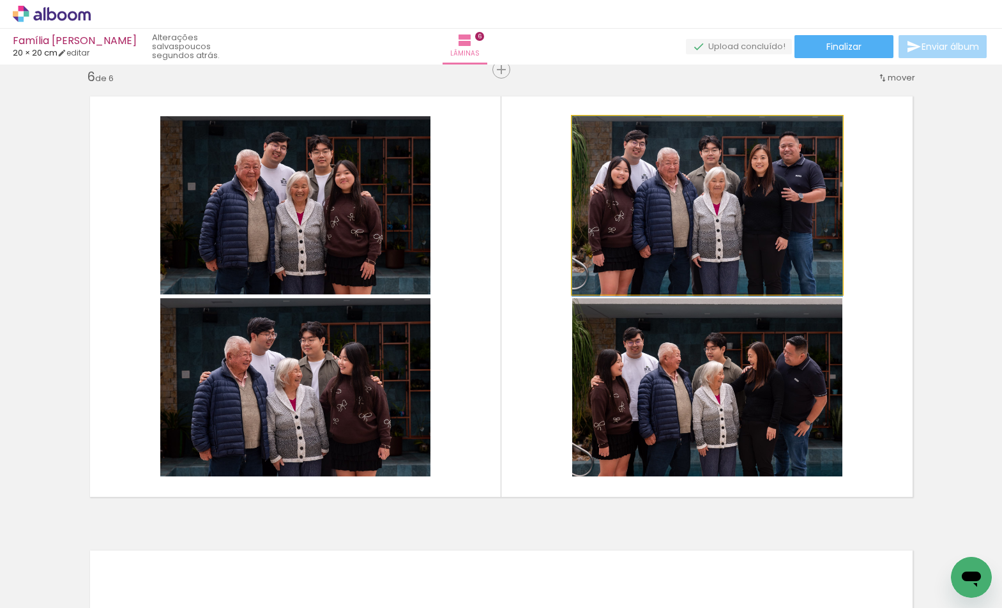
drag, startPoint x: 771, startPoint y: 230, endPoint x: 742, endPoint y: 396, distance: 168.6
click at [0, 0] on slot at bounding box center [0, 0] width 0 height 0
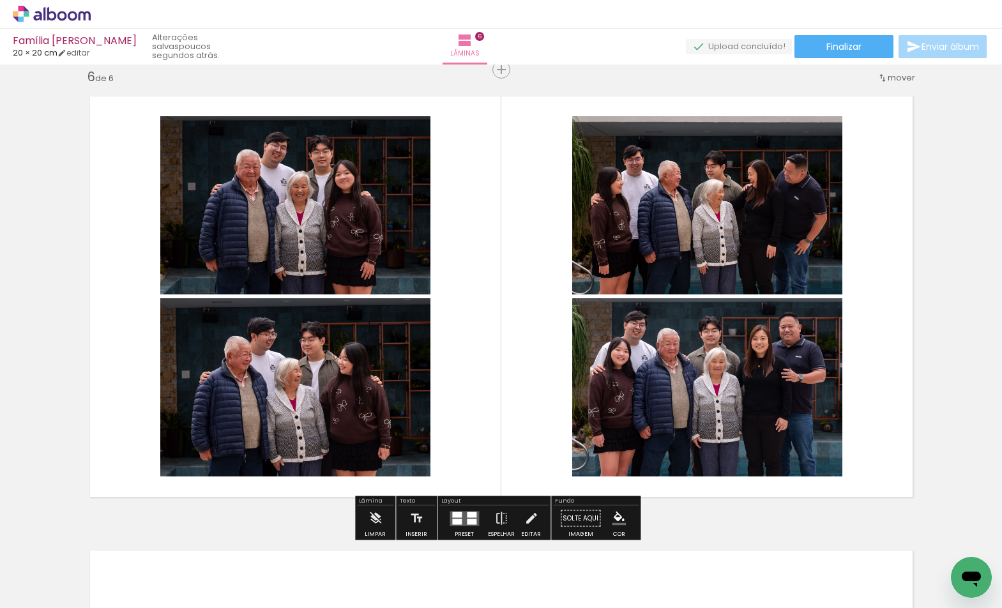
scroll to position [2765, 0]
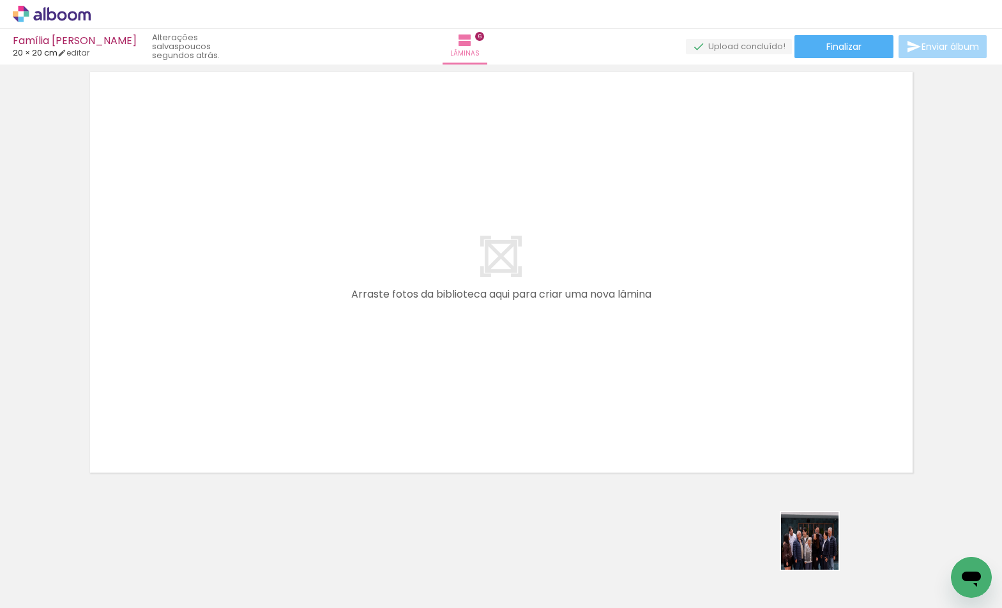
drag, startPoint x: 819, startPoint y: 550, endPoint x: 706, endPoint y: 411, distance: 179.7
click at [706, 411] on quentale-workspace at bounding box center [501, 304] width 1002 height 608
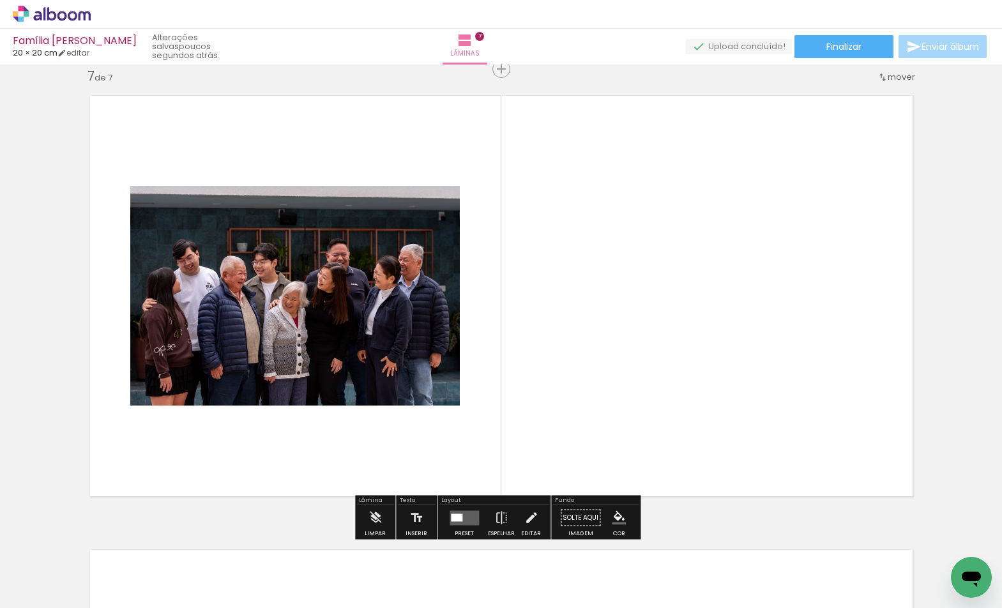
scroll to position [2740, 0]
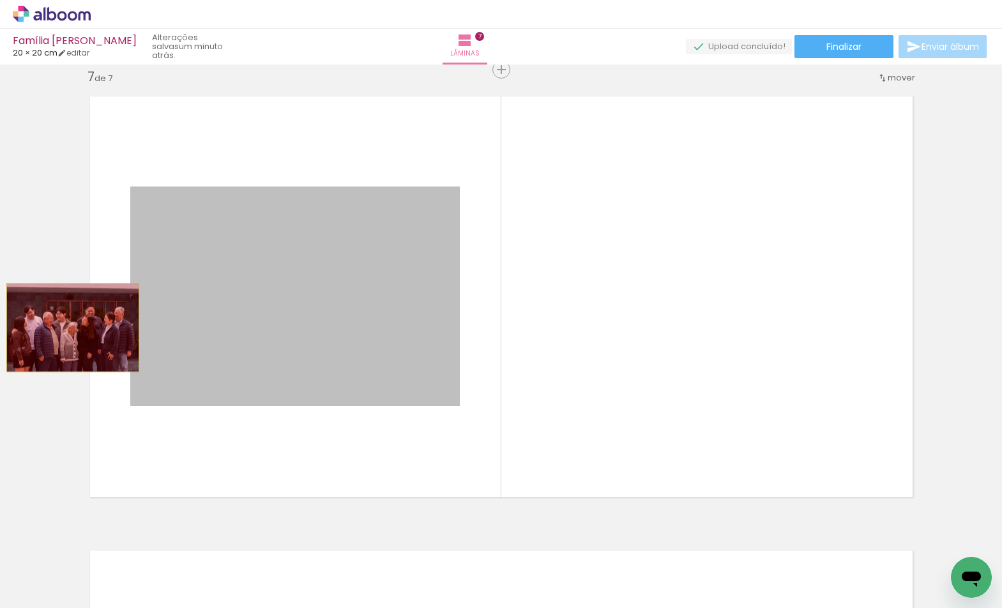
drag, startPoint x: 358, startPoint y: 320, endPoint x: 68, endPoint y: 328, distance: 290.0
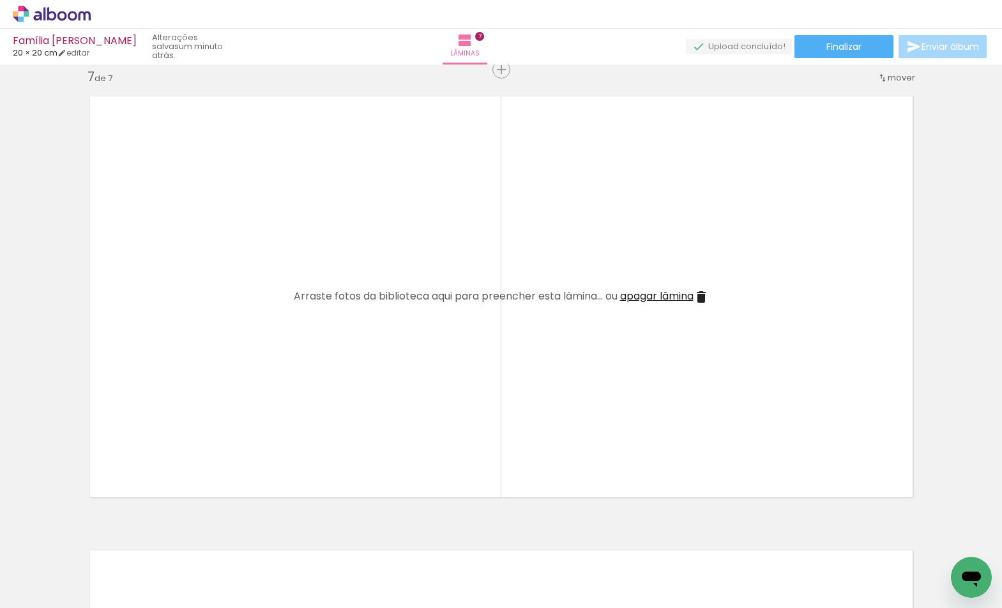
scroll to position [0, 1305]
drag, startPoint x: 324, startPoint y: 605, endPoint x: 374, endPoint y: 606, distance: 49.8
click at [105, 606] on iron-horizontal-list at bounding box center [92, 568] width 26 height 80
drag, startPoint x: 483, startPoint y: 561, endPoint x: 492, endPoint y: 420, distance: 141.4
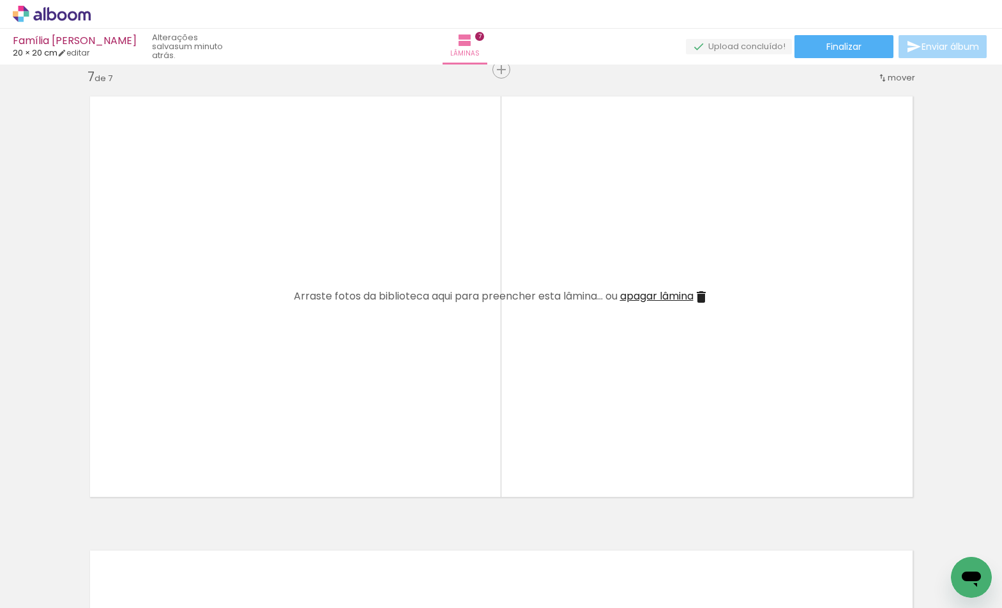
click at [468, 414] on quentale-workspace at bounding box center [501, 304] width 1002 height 608
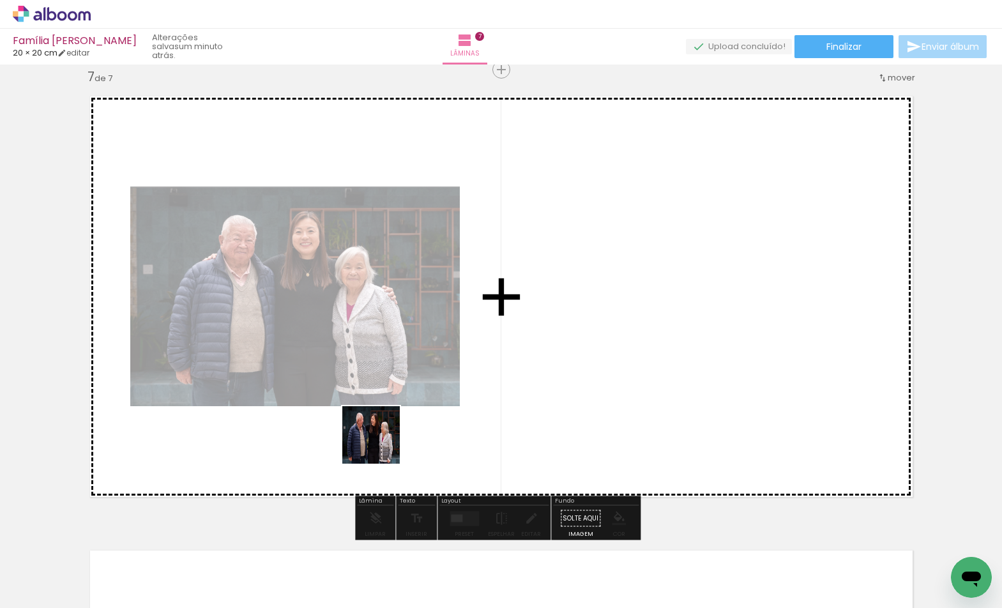
drag, startPoint x: 555, startPoint y: 575, endPoint x: 381, endPoint y: 444, distance: 218.0
click at [381, 444] on quentale-workspace at bounding box center [501, 304] width 1002 height 608
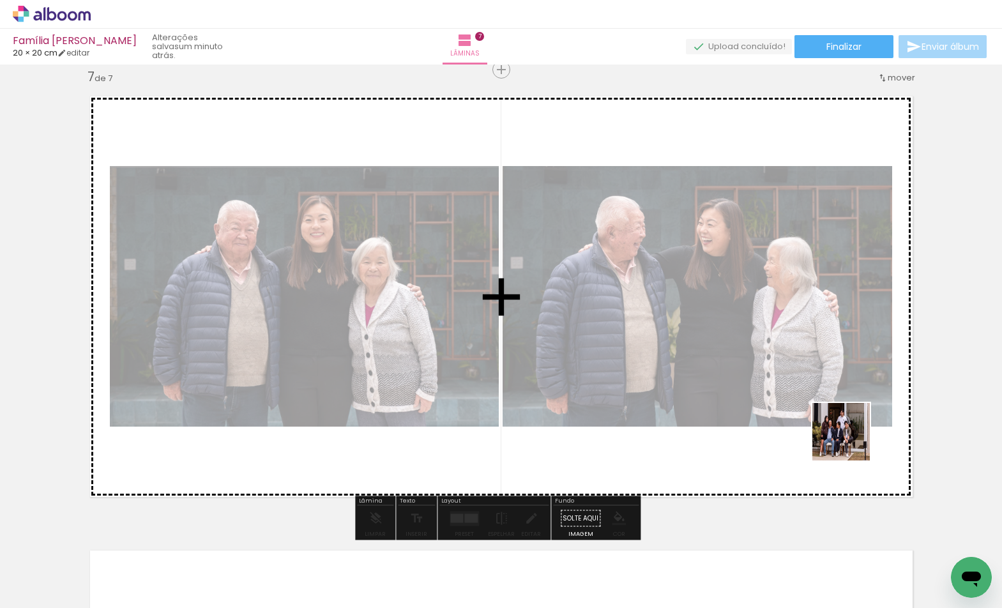
drag, startPoint x: 839, startPoint y: 561, endPoint x: 852, endPoint y: 434, distance: 128.4
click at [852, 434] on quentale-workspace at bounding box center [501, 304] width 1002 height 608
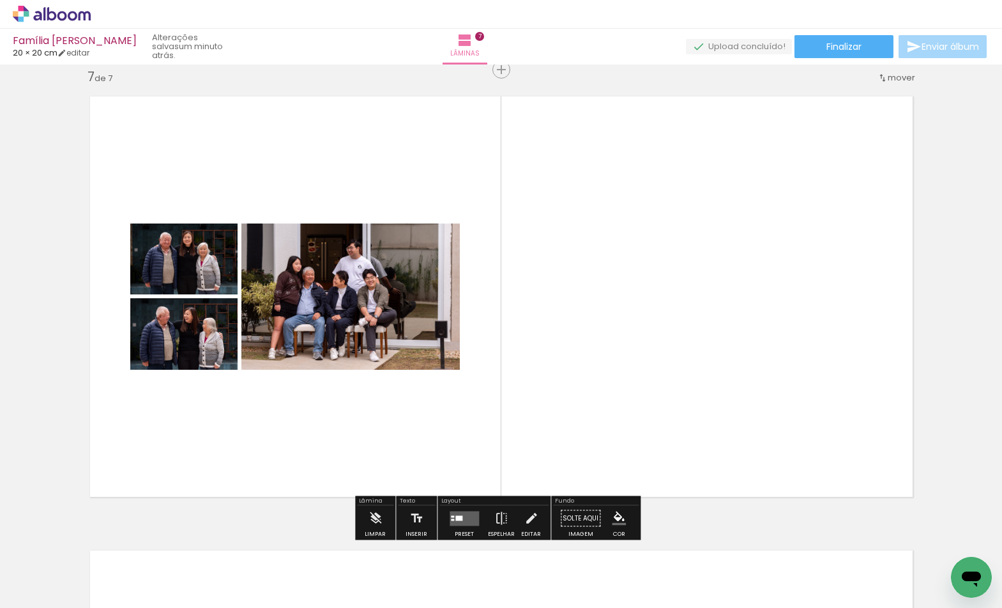
drag, startPoint x: 782, startPoint y: 478, endPoint x: 784, endPoint y: 462, distance: 16.1
click at [784, 462] on quentale-workspace at bounding box center [501, 304] width 1002 height 608
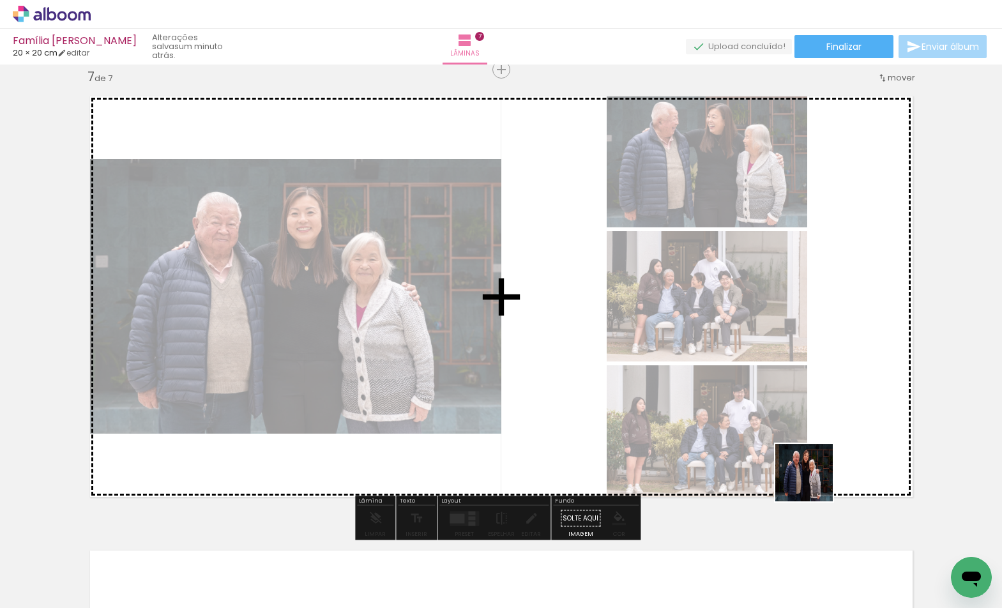
drag, startPoint x: 918, startPoint y: 572, endPoint x: 574, endPoint y: 372, distance: 397.2
click at [581, 372] on quentale-workspace at bounding box center [501, 304] width 1002 height 608
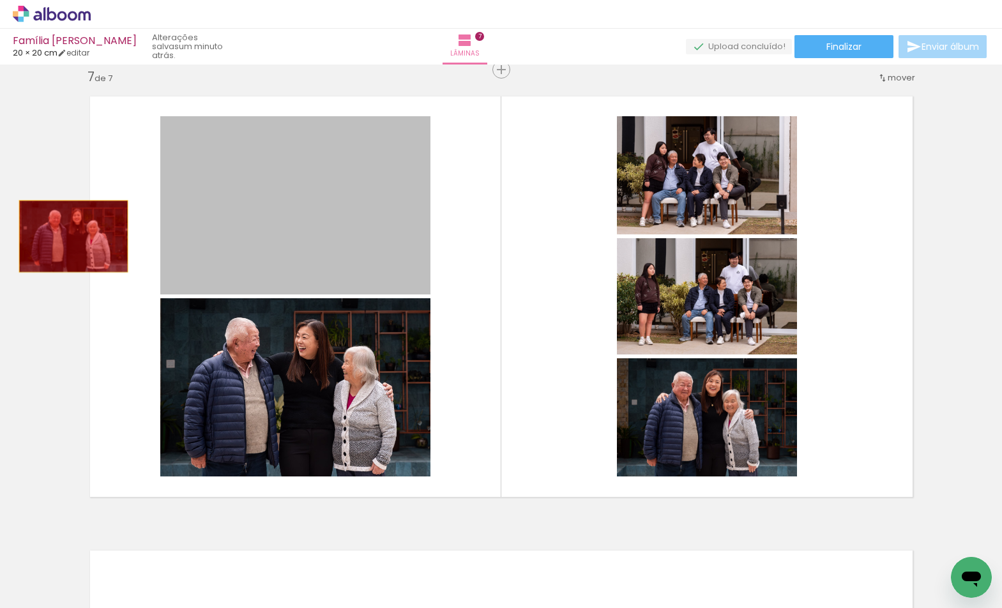
drag, startPoint x: 268, startPoint y: 221, endPoint x: 38, endPoint y: 236, distance: 230.4
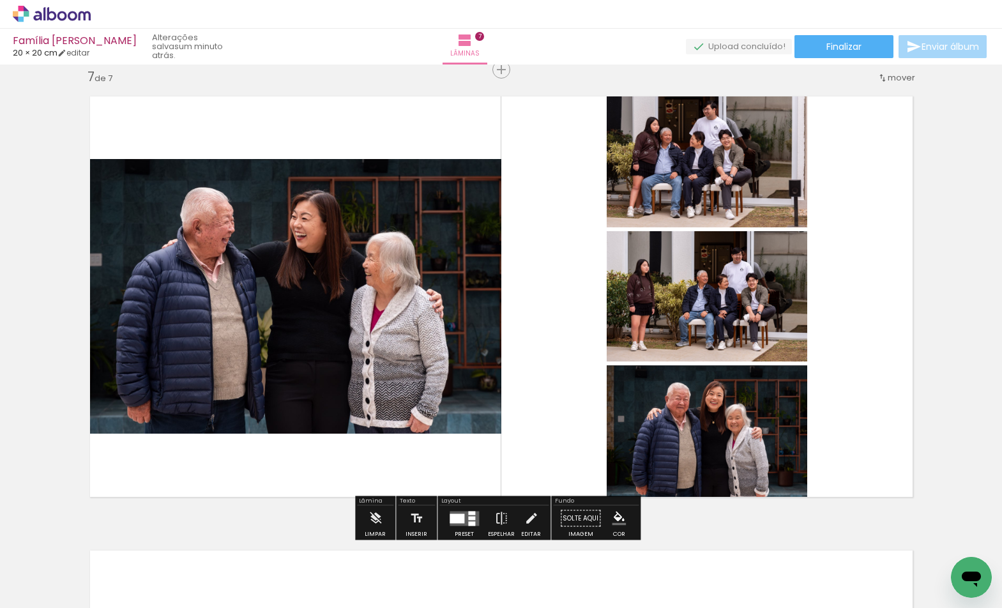
scroll to position [0, 1737]
drag, startPoint x: 391, startPoint y: 605, endPoint x: 411, endPoint y: 604, distance: 19.8
click at [105, 604] on iron-horizontal-list at bounding box center [92, 568] width 26 height 80
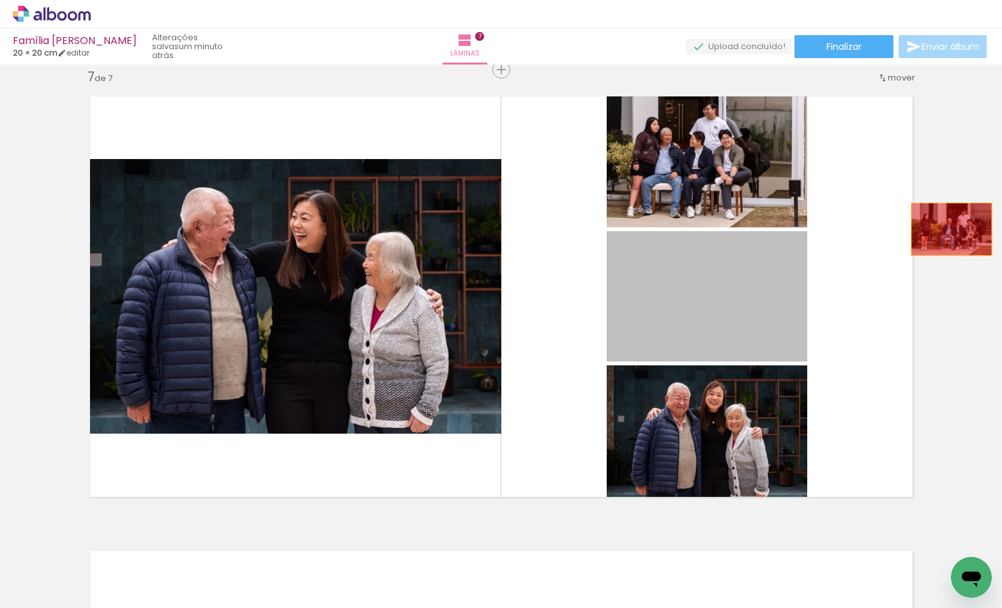
drag, startPoint x: 671, startPoint y: 294, endPoint x: 785, endPoint y: 179, distance: 161.7
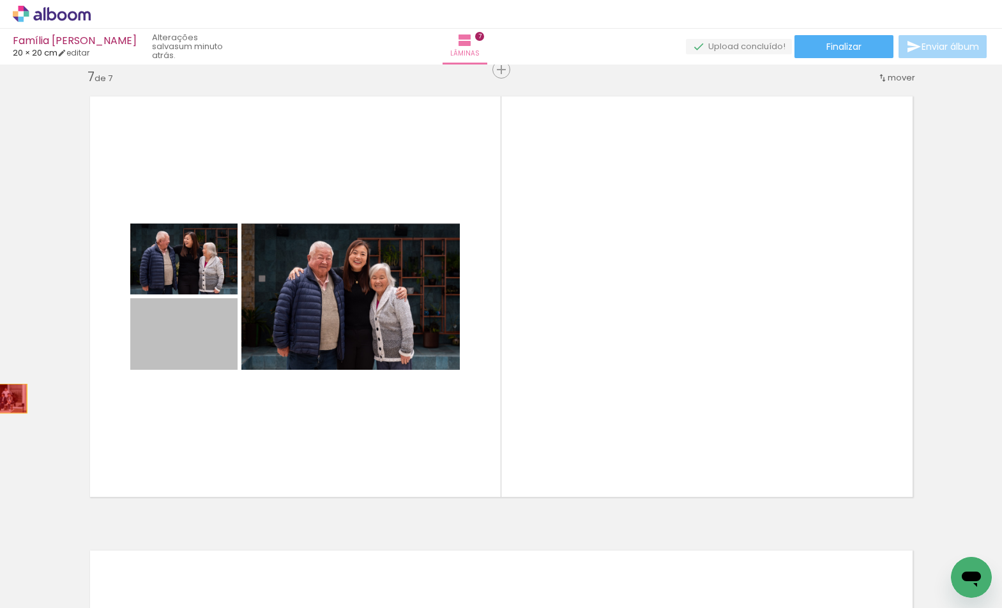
drag, startPoint x: 172, startPoint y: 355, endPoint x: 31, endPoint y: 391, distance: 145.6
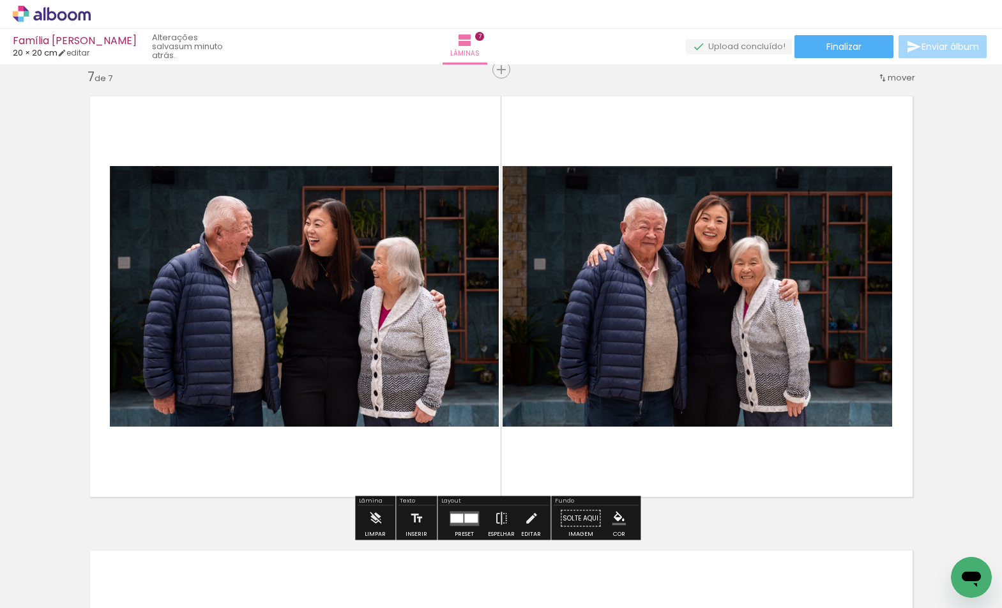
click at [465, 516] on div at bounding box center [470, 517] width 13 height 9
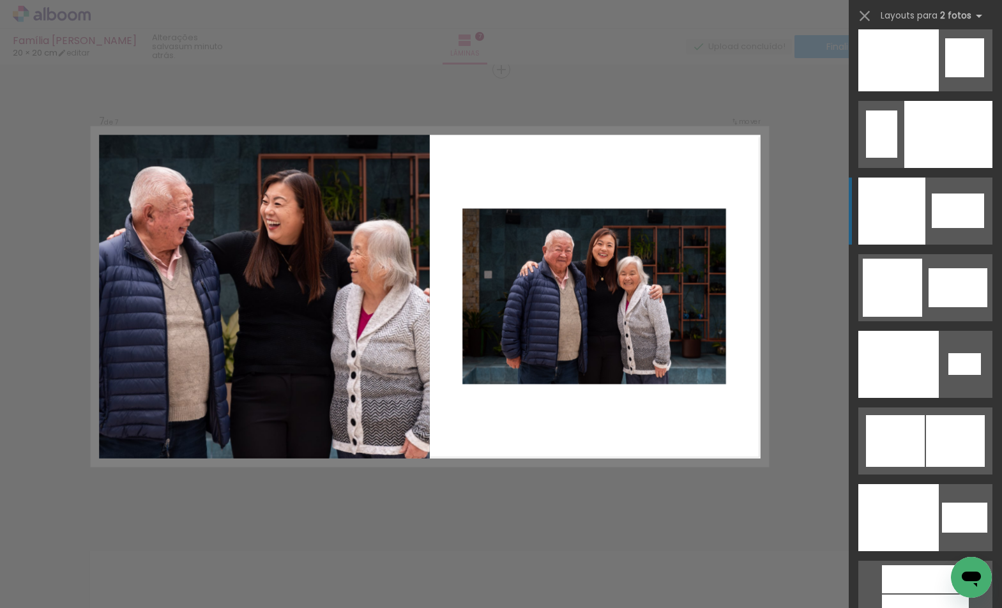
scroll to position [6630, 0]
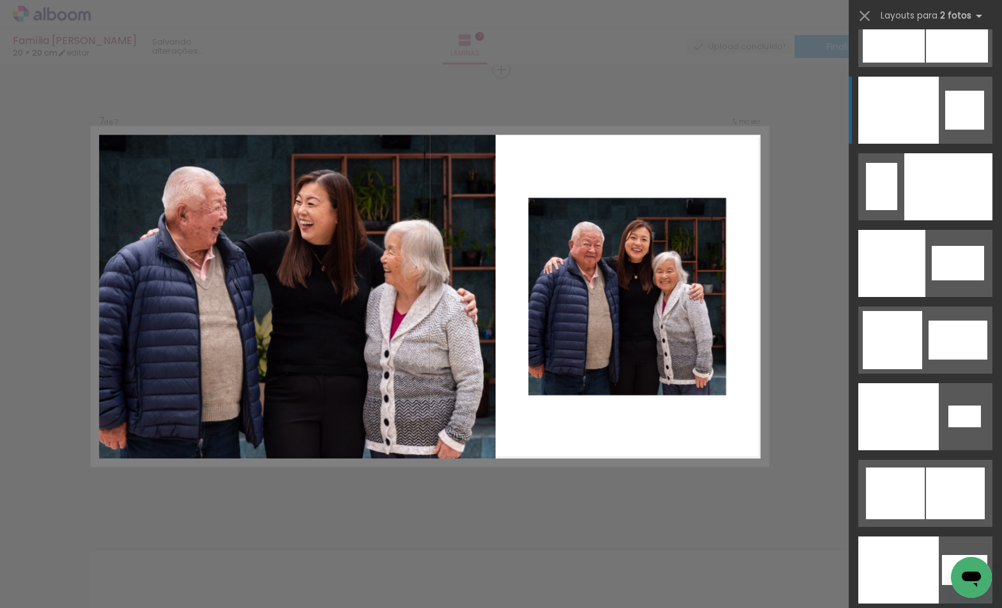
click at [898, 130] on div at bounding box center [898, 110] width 80 height 67
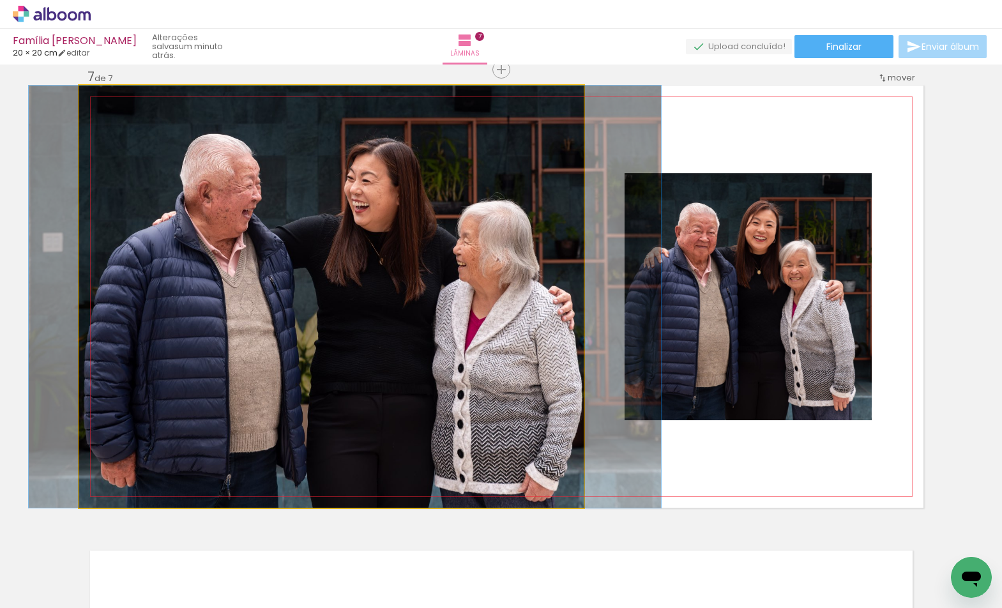
drag, startPoint x: 397, startPoint y: 248, endPoint x: 411, endPoint y: 249, distance: 14.1
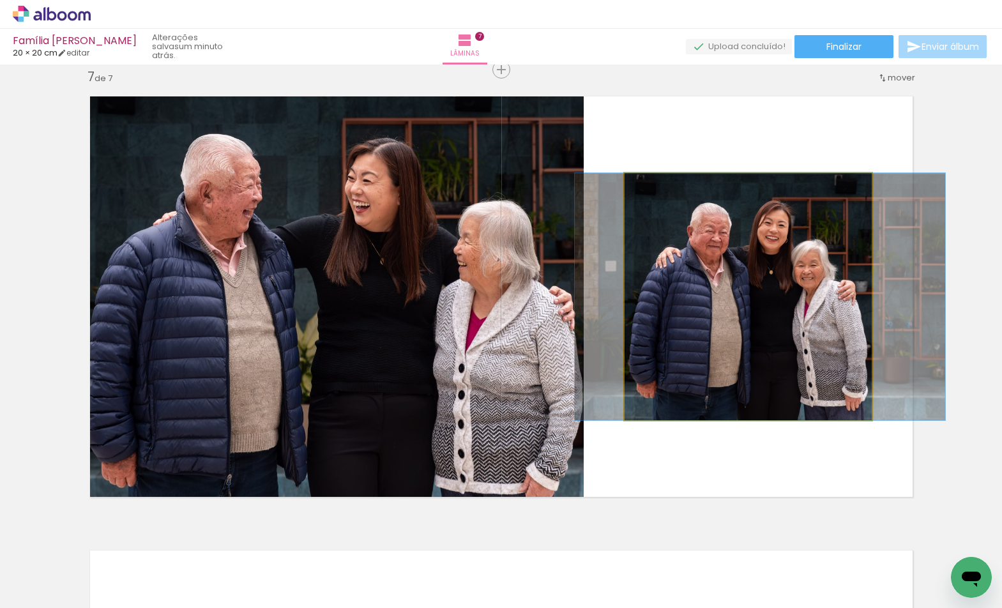
drag, startPoint x: 735, startPoint y: 304, endPoint x: 744, endPoint y: 303, distance: 9.0
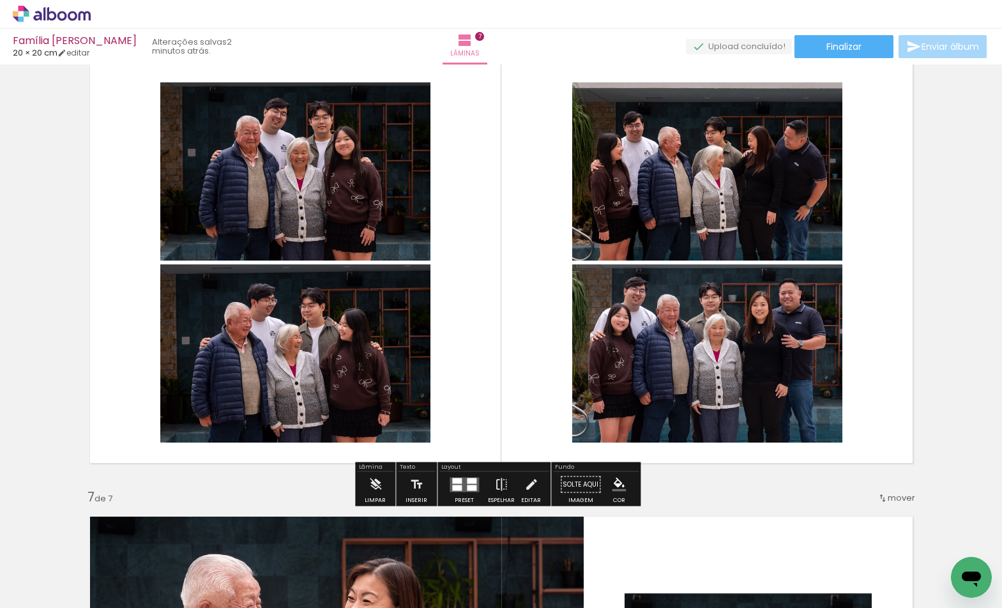
scroll to position [2309, 0]
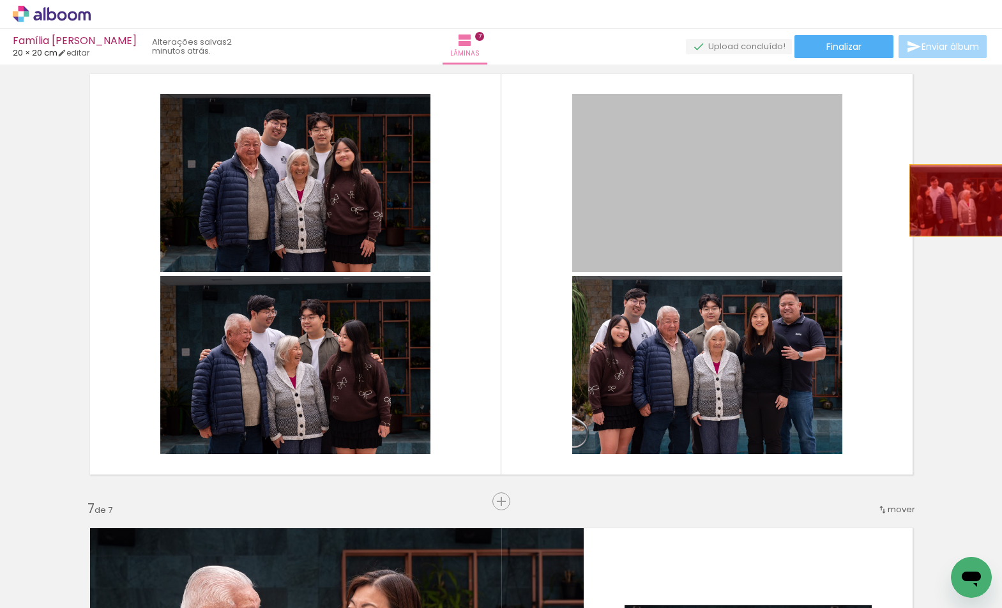
drag, startPoint x: 775, startPoint y: 223, endPoint x: 959, endPoint y: 201, distance: 184.6
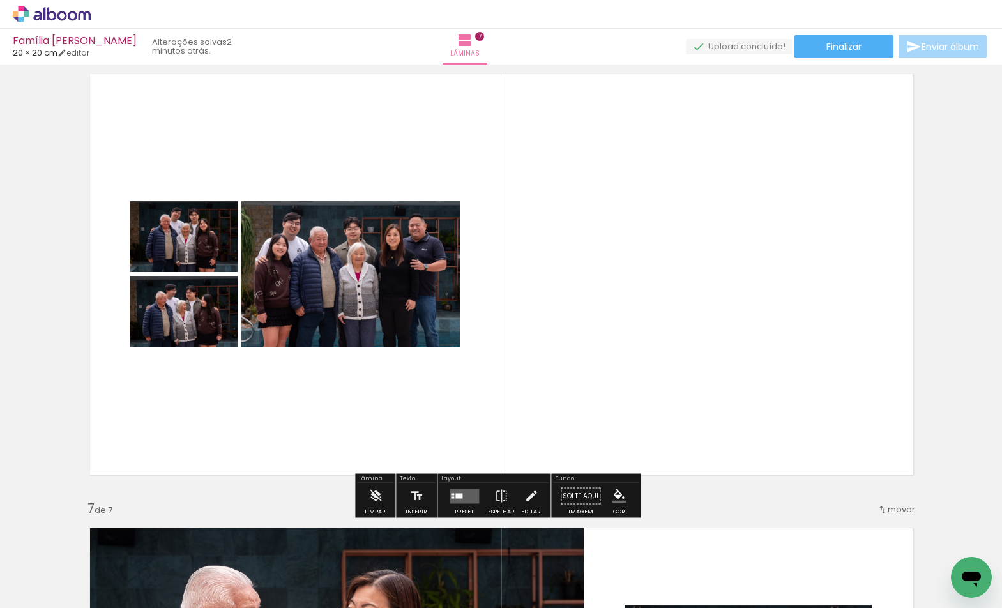
click at [470, 482] on div "Layout" at bounding box center [493, 480] width 109 height 8
click at [480, 499] on paper-button "Preset" at bounding box center [464, 499] width 41 height 33
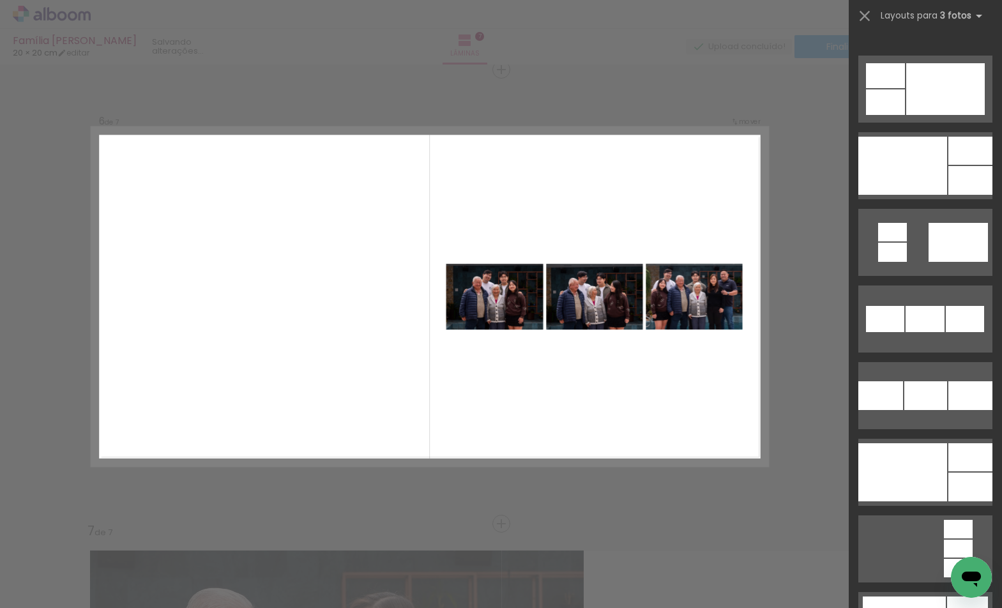
scroll to position [1826, 0]
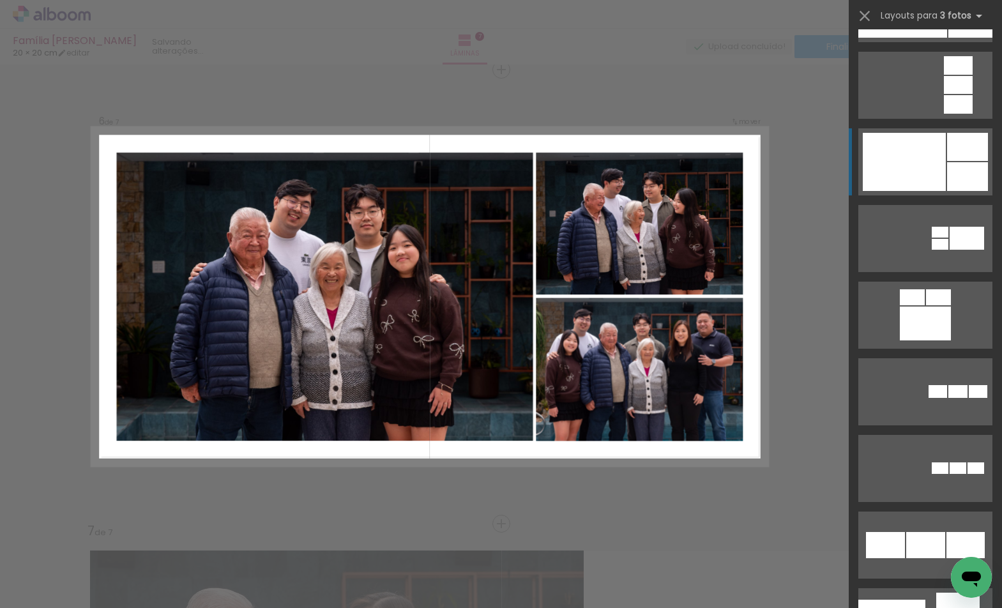
click at [919, 151] on div at bounding box center [904, 162] width 83 height 58
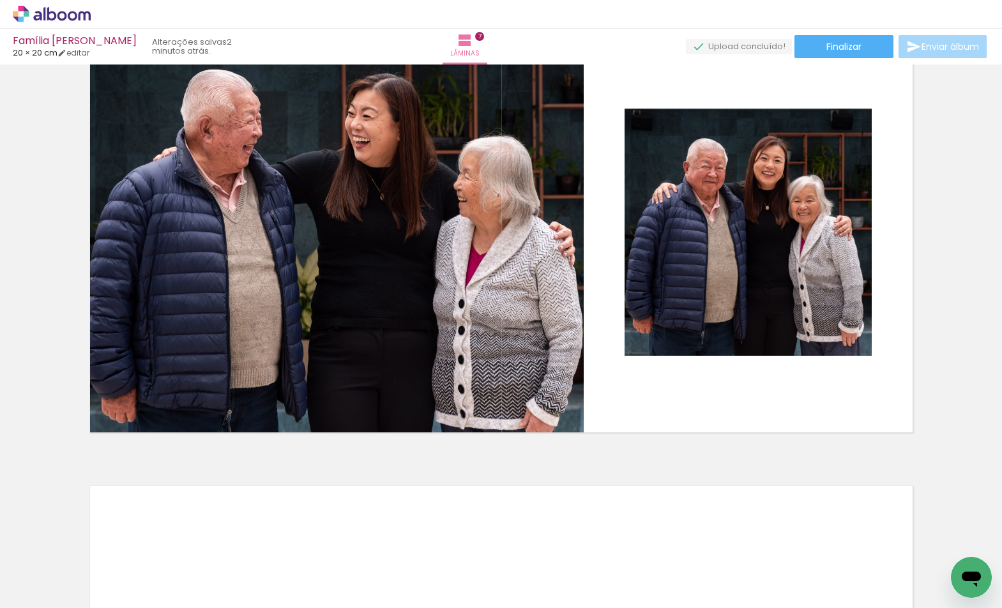
scroll to position [2982, 0]
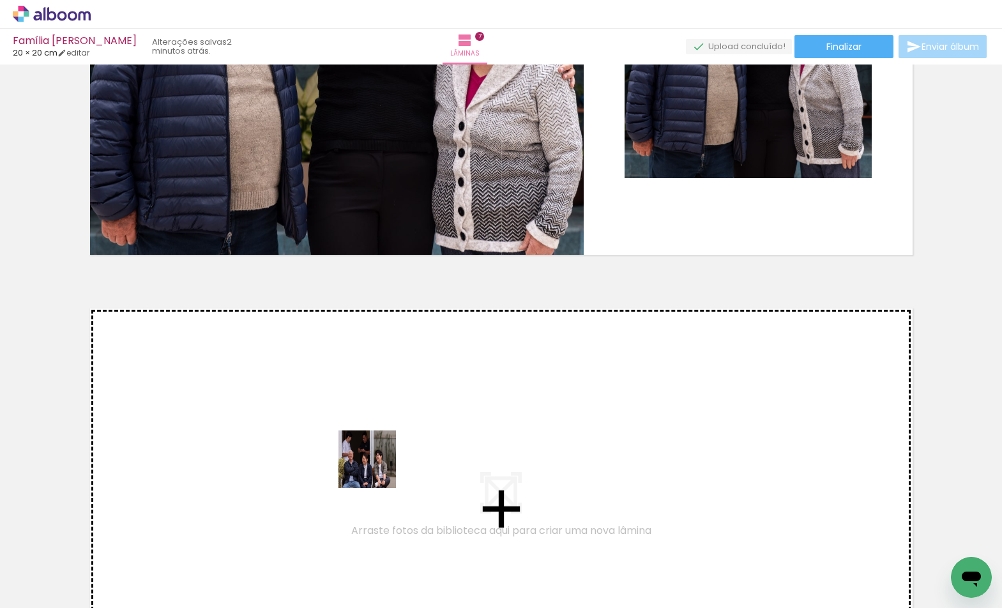
drag, startPoint x: 400, startPoint y: 541, endPoint x: 375, endPoint y: 454, distance: 90.5
click at [375, 454] on quentale-workspace at bounding box center [501, 304] width 1002 height 608
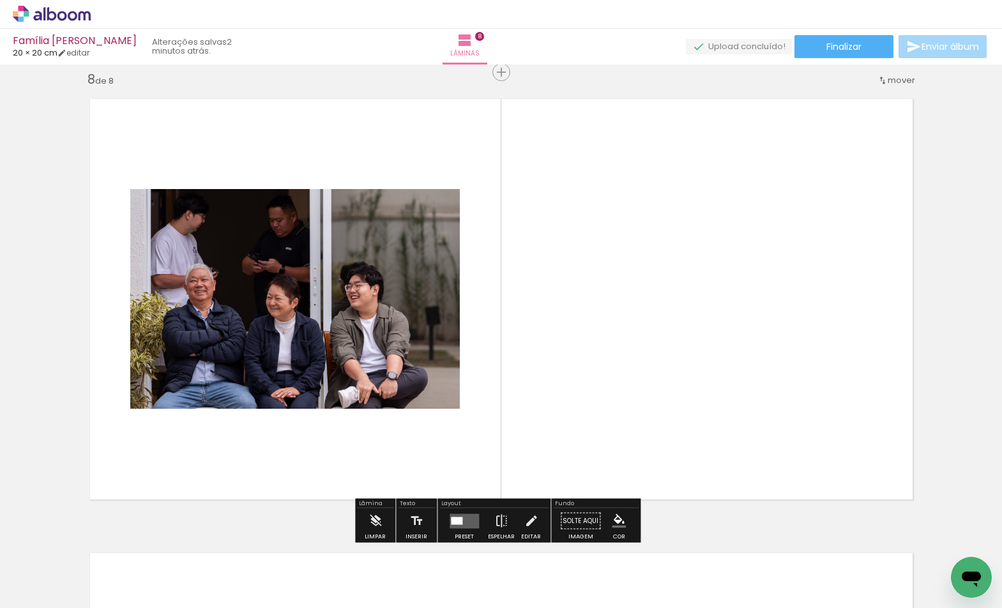
scroll to position [3194, 0]
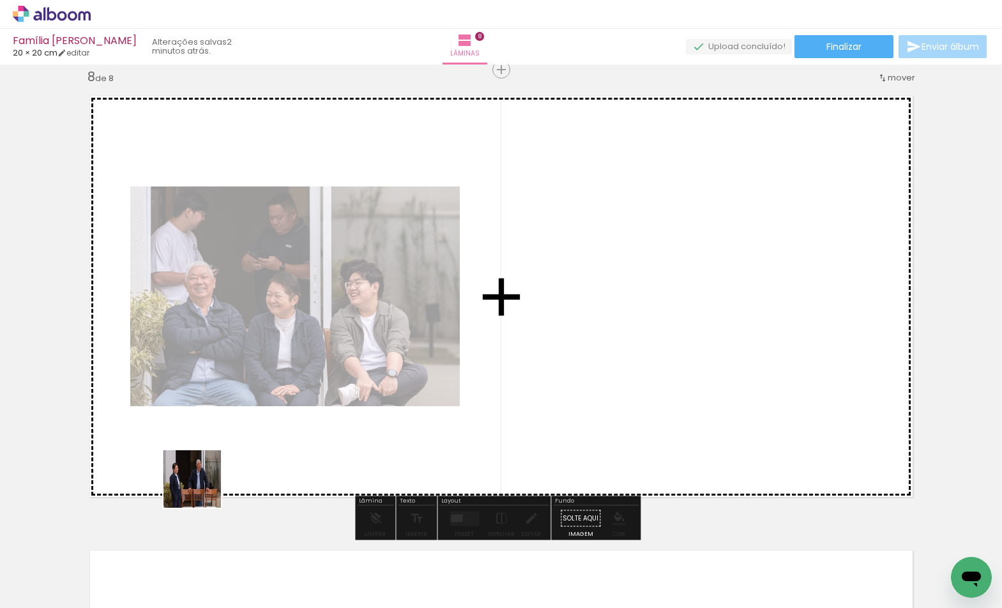
drag, startPoint x: 181, startPoint y: 510, endPoint x: 250, endPoint y: 453, distance: 89.0
click at [250, 453] on quentale-workspace at bounding box center [501, 304] width 1002 height 608
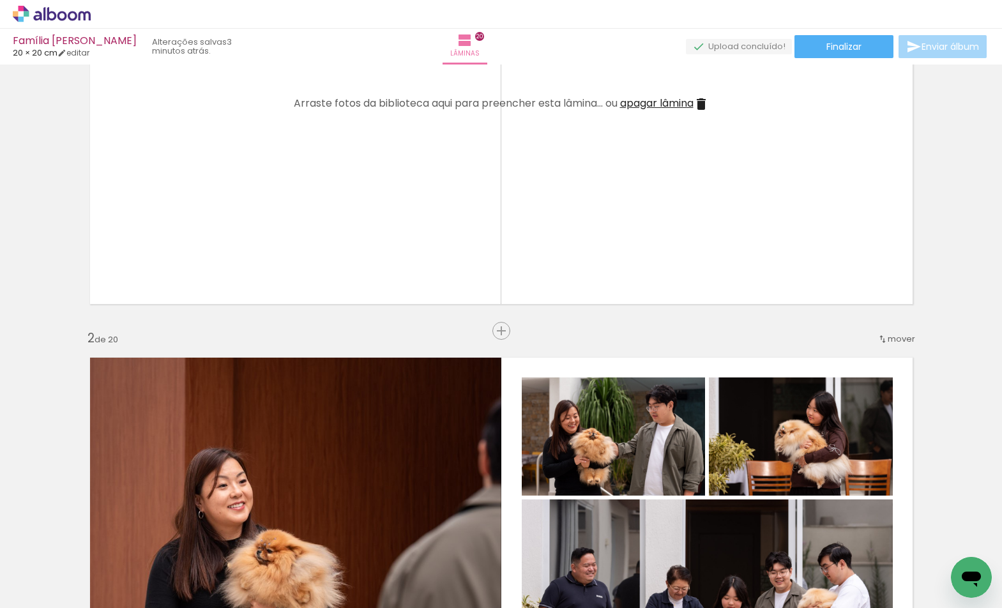
scroll to position [0, 3880]
drag, startPoint x: 673, startPoint y: 604, endPoint x: 702, endPoint y: 607, distance: 29.5
click at [105, 607] on iron-horizontal-list at bounding box center [92, 568] width 26 height 80
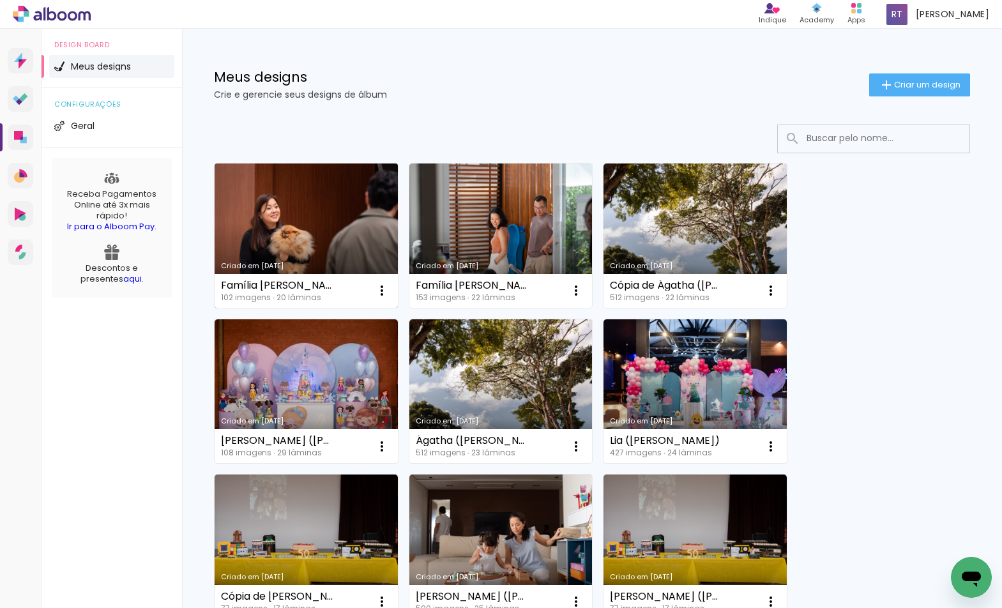
click at [303, 236] on link "Criado em [DATE]" at bounding box center [306, 235] width 183 height 144
